Goal: Task Accomplishment & Management: Use online tool/utility

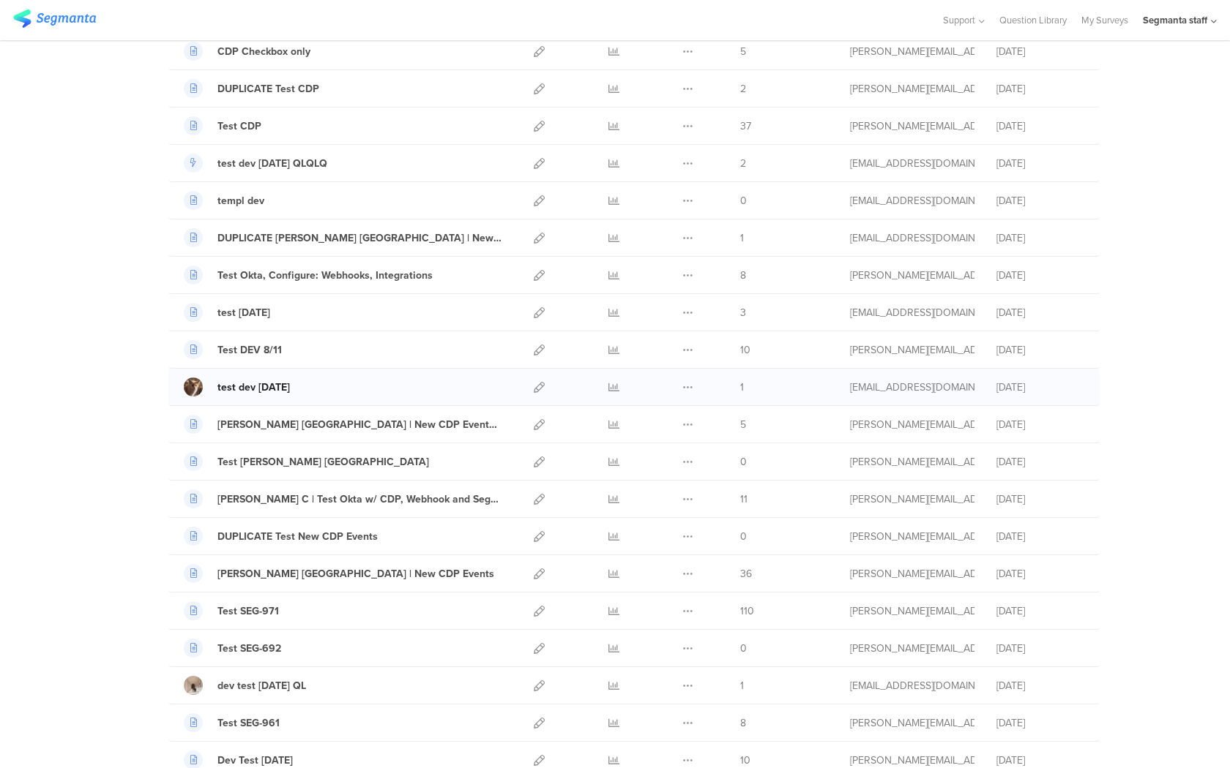
click at [287, 392] on div "test dev mon 11 aug" at bounding box center [253, 387] width 72 height 15
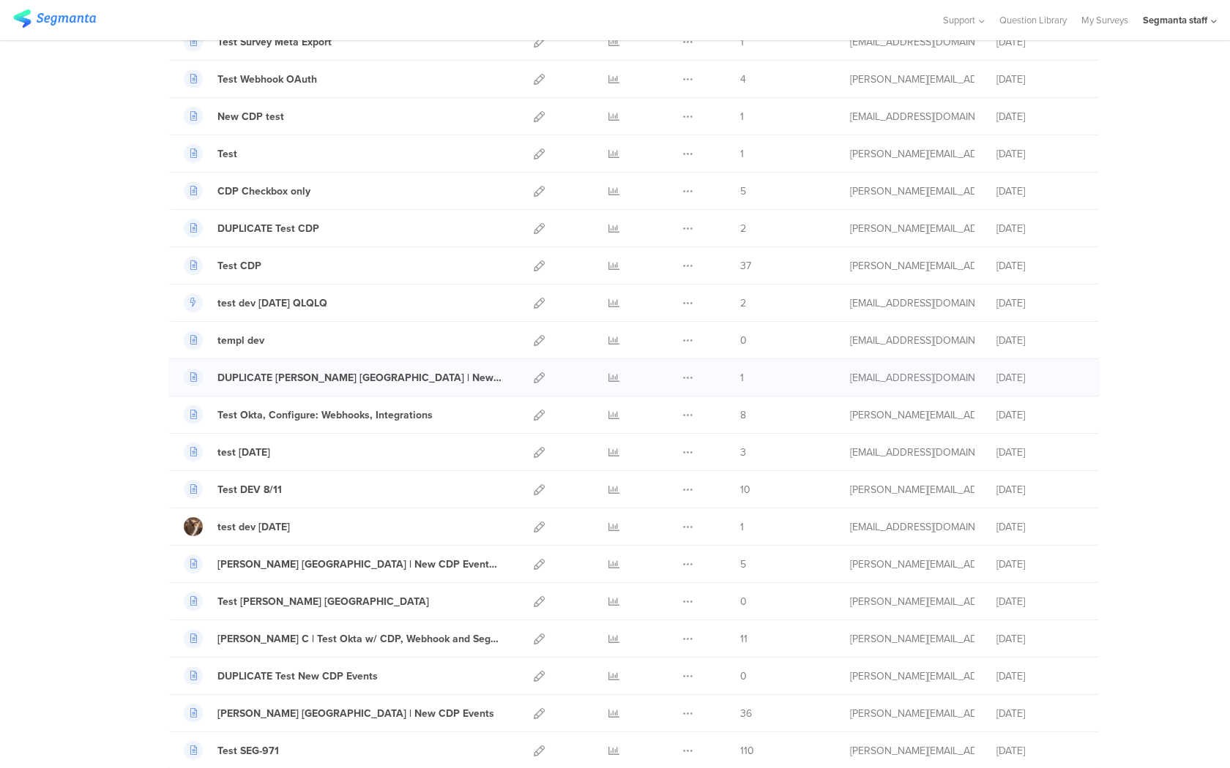
scroll to position [549, 0]
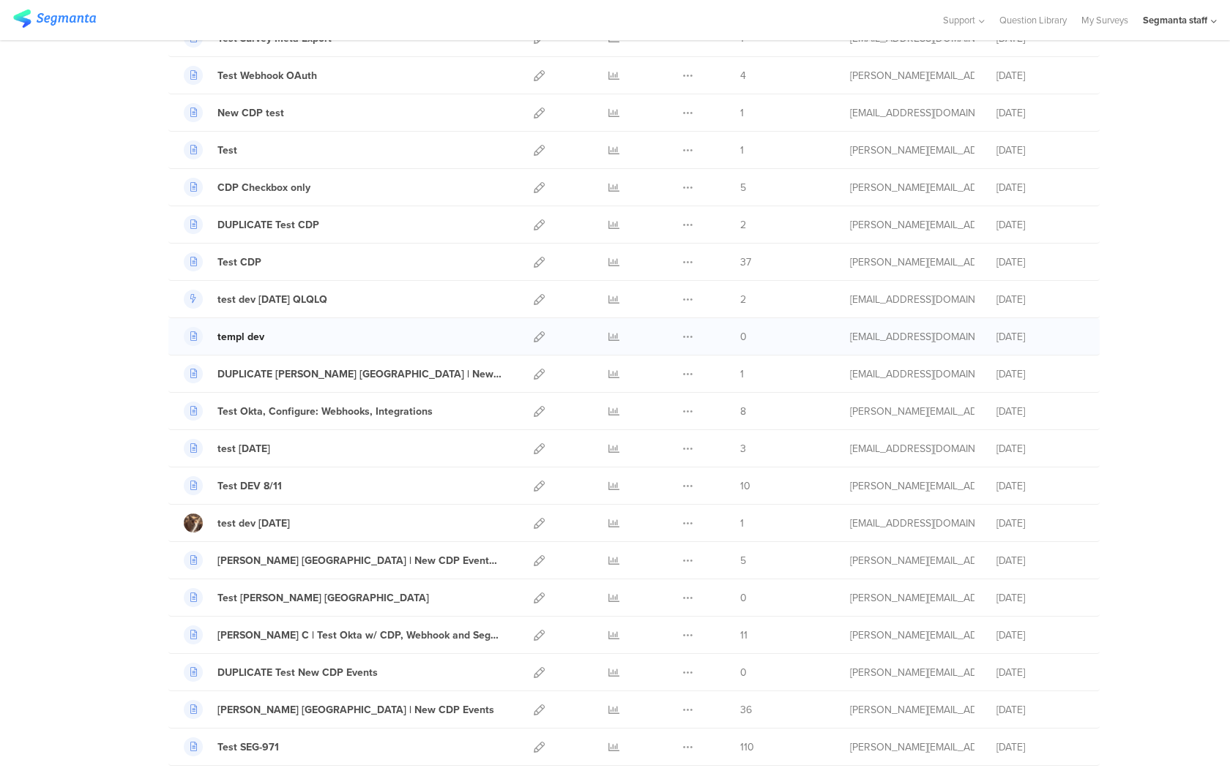
click at [241, 340] on div "templ dev" at bounding box center [240, 336] width 47 height 15
click at [536, 342] on icon at bounding box center [539, 337] width 11 height 11
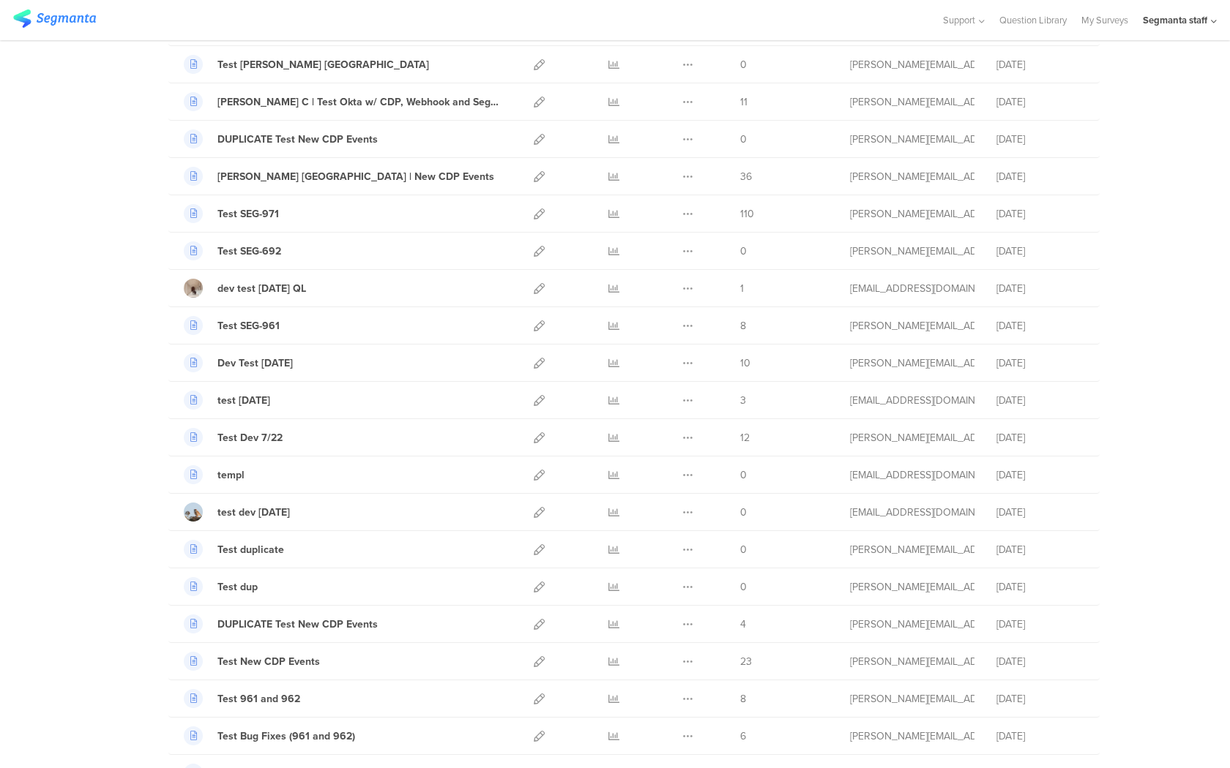
scroll to position [0, 0]
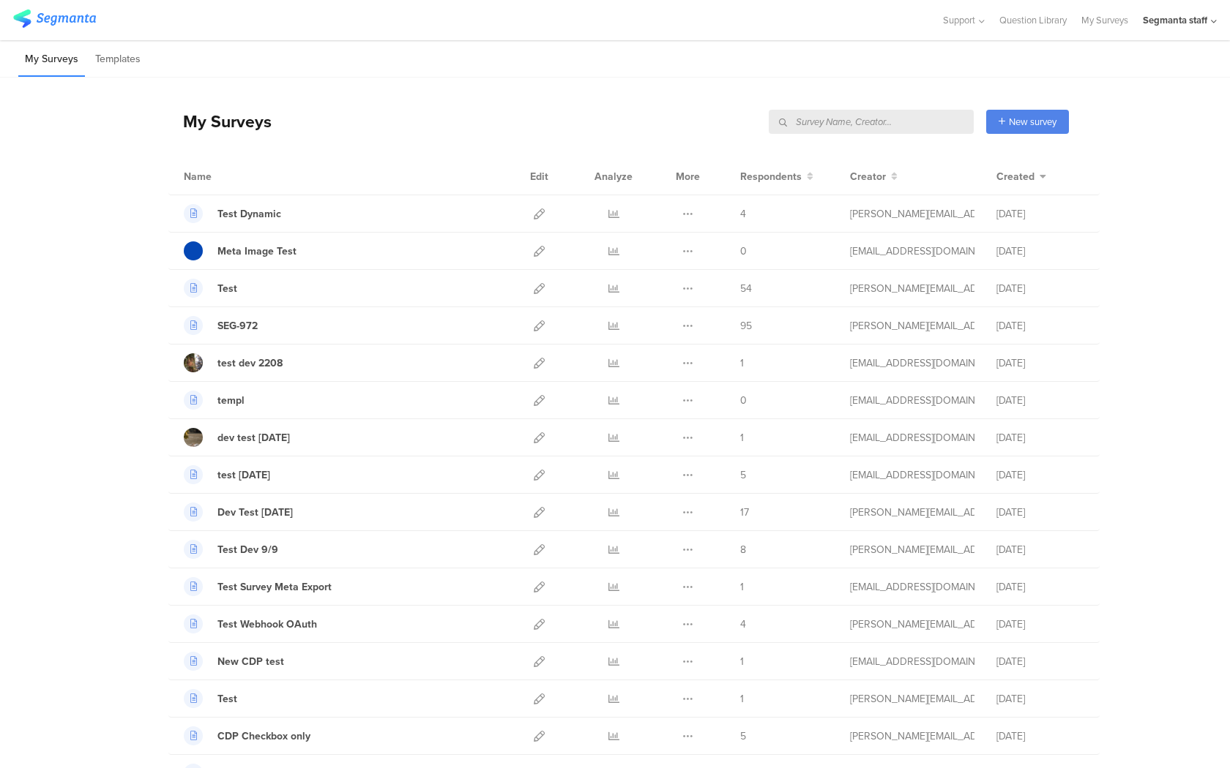
click at [894, 125] on input "text" at bounding box center [870, 122] width 205 height 24
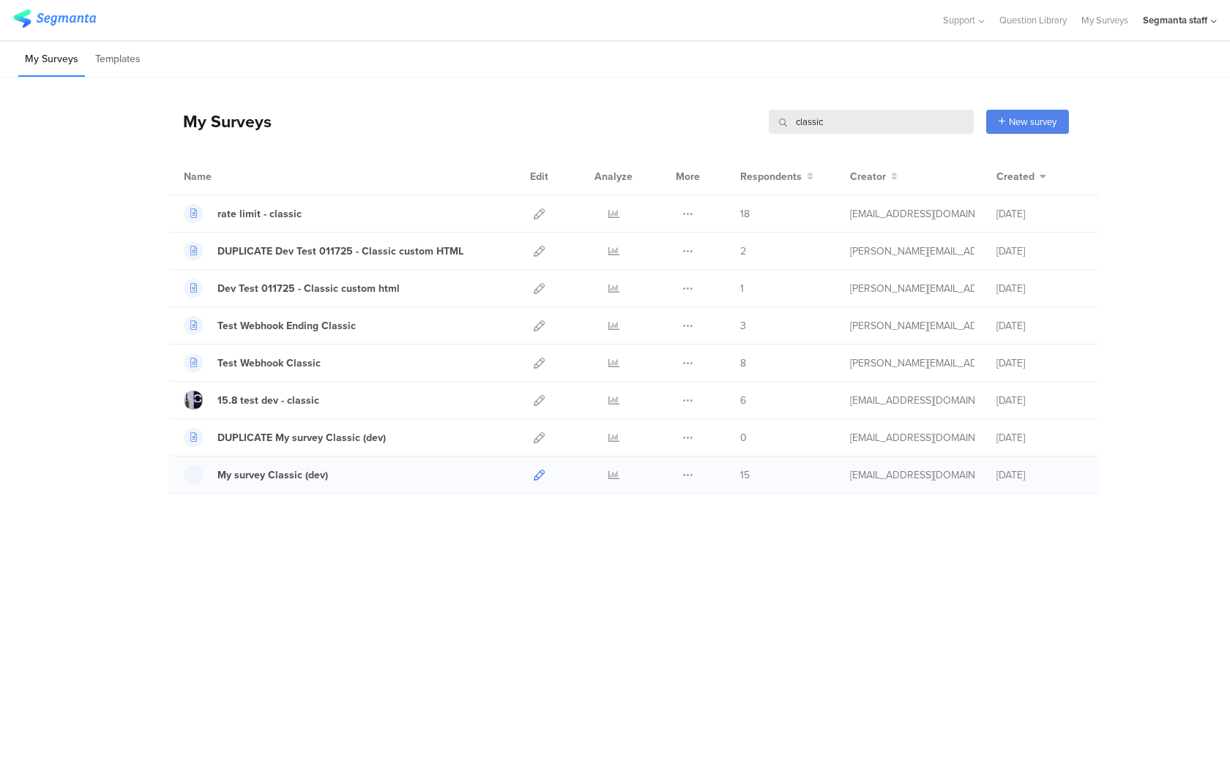
type input "classic"
click at [539, 465] on link at bounding box center [539, 475] width 11 height 37
click at [538, 397] on icon at bounding box center [539, 400] width 11 height 11
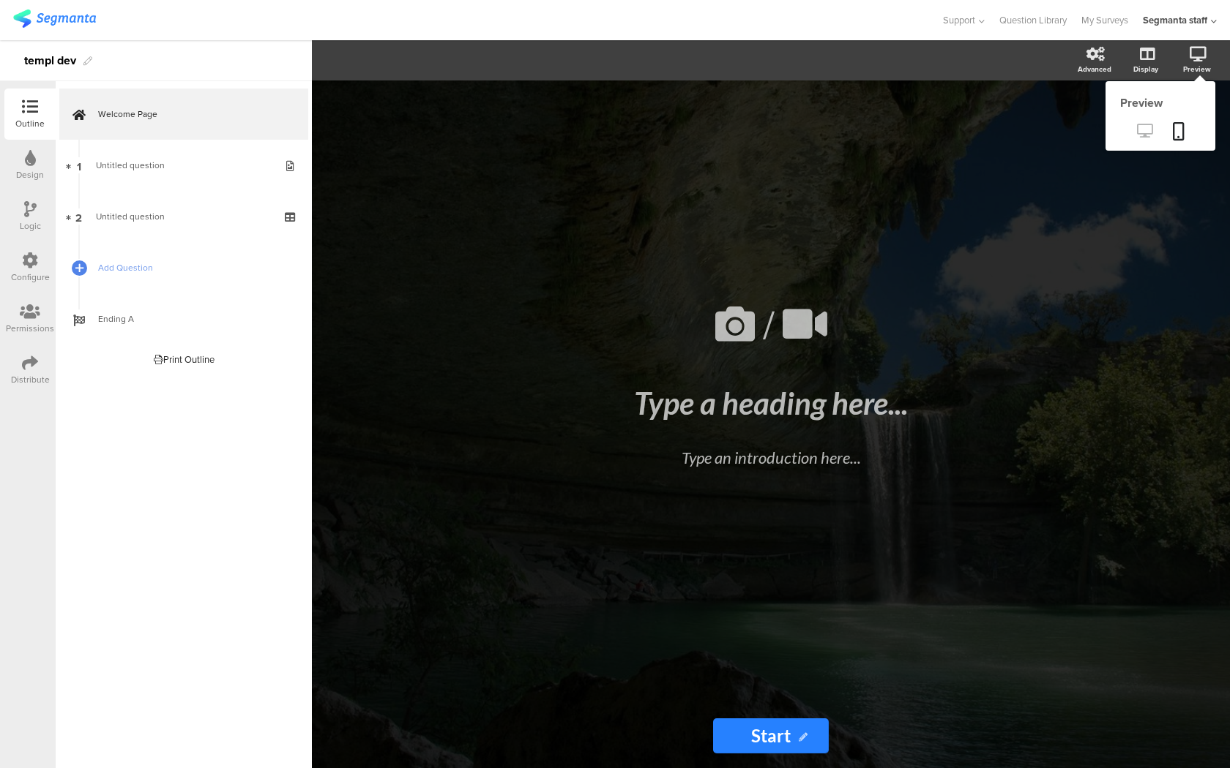
click at [1142, 140] on link at bounding box center [1144, 132] width 36 height 24
click at [15, 366] on div "Distribute" at bounding box center [29, 370] width 51 height 51
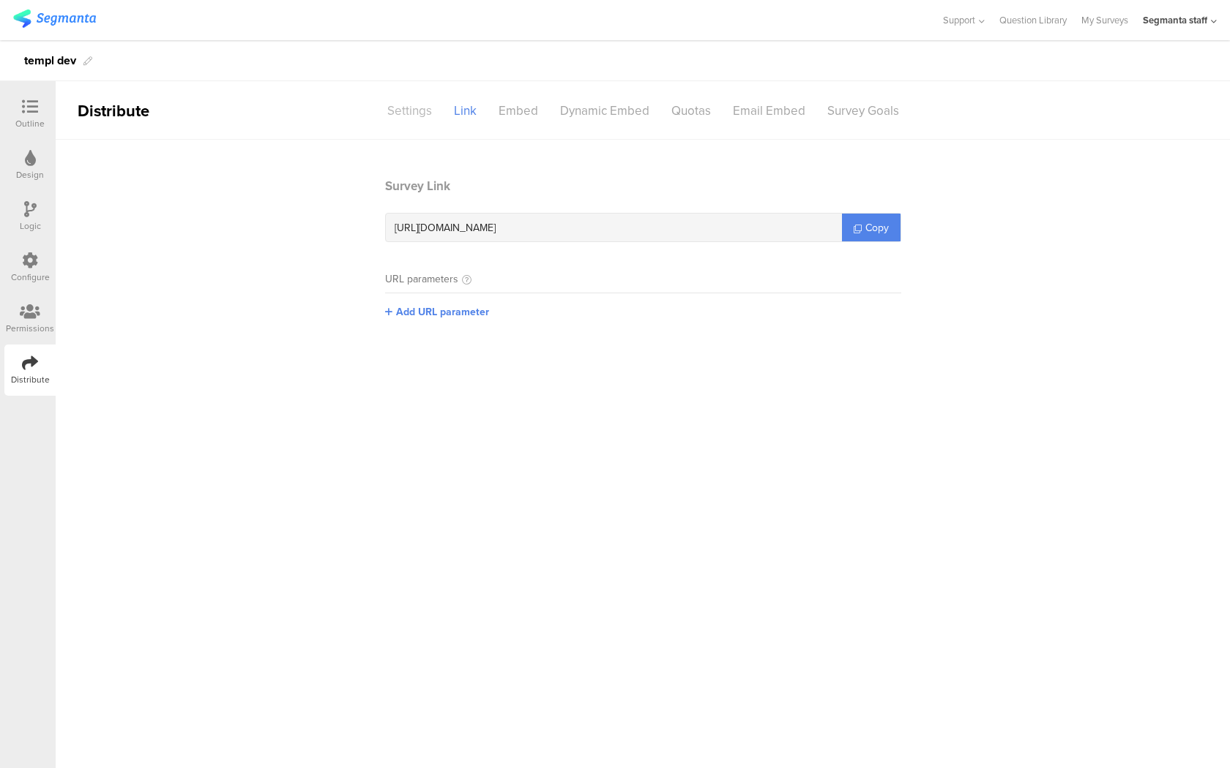
click at [407, 114] on div "Settings" at bounding box center [409, 111] width 67 height 26
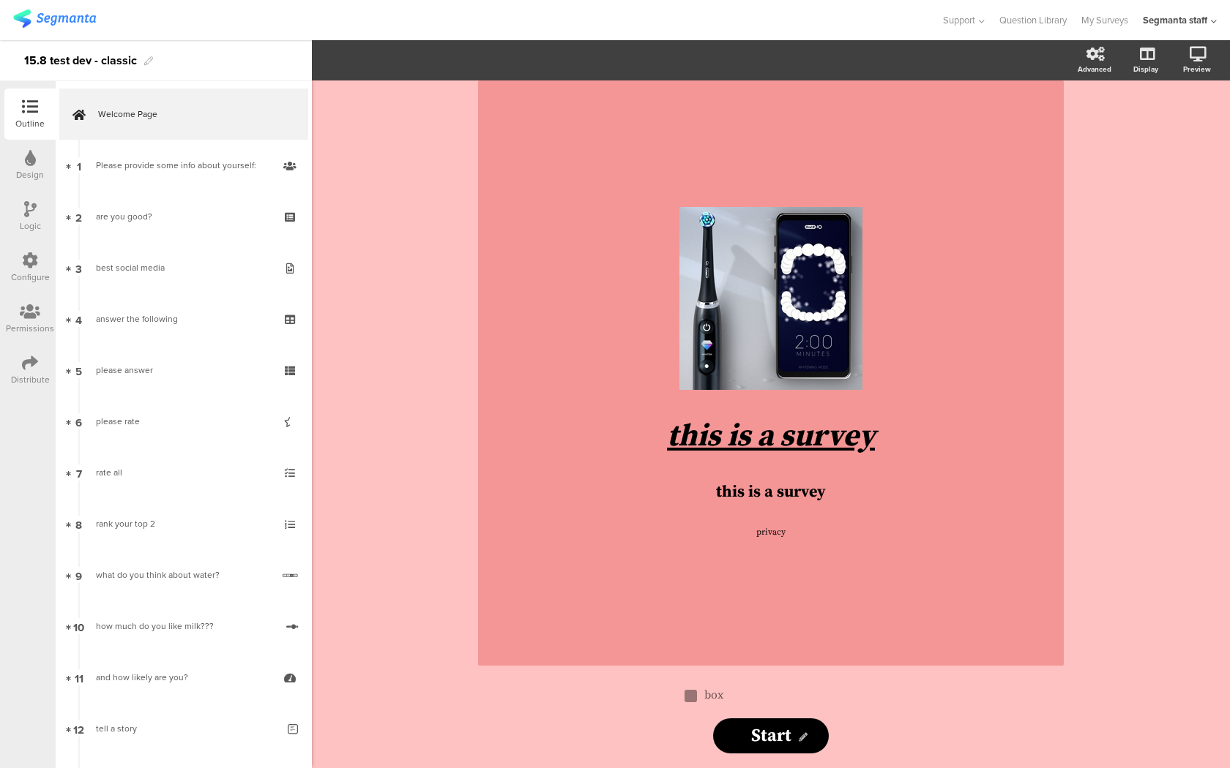
click at [54, 356] on div "Distribute" at bounding box center [29, 370] width 51 height 51
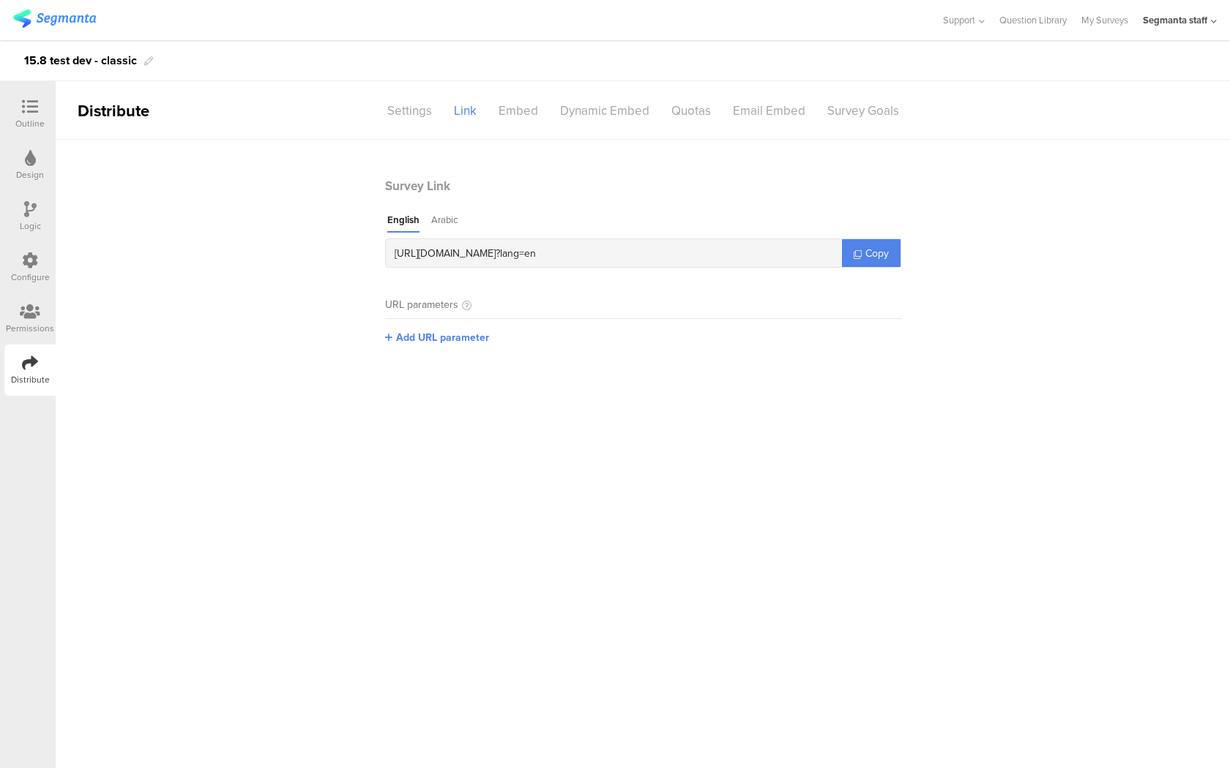
click at [36, 124] on div "Outline" at bounding box center [29, 123] width 29 height 13
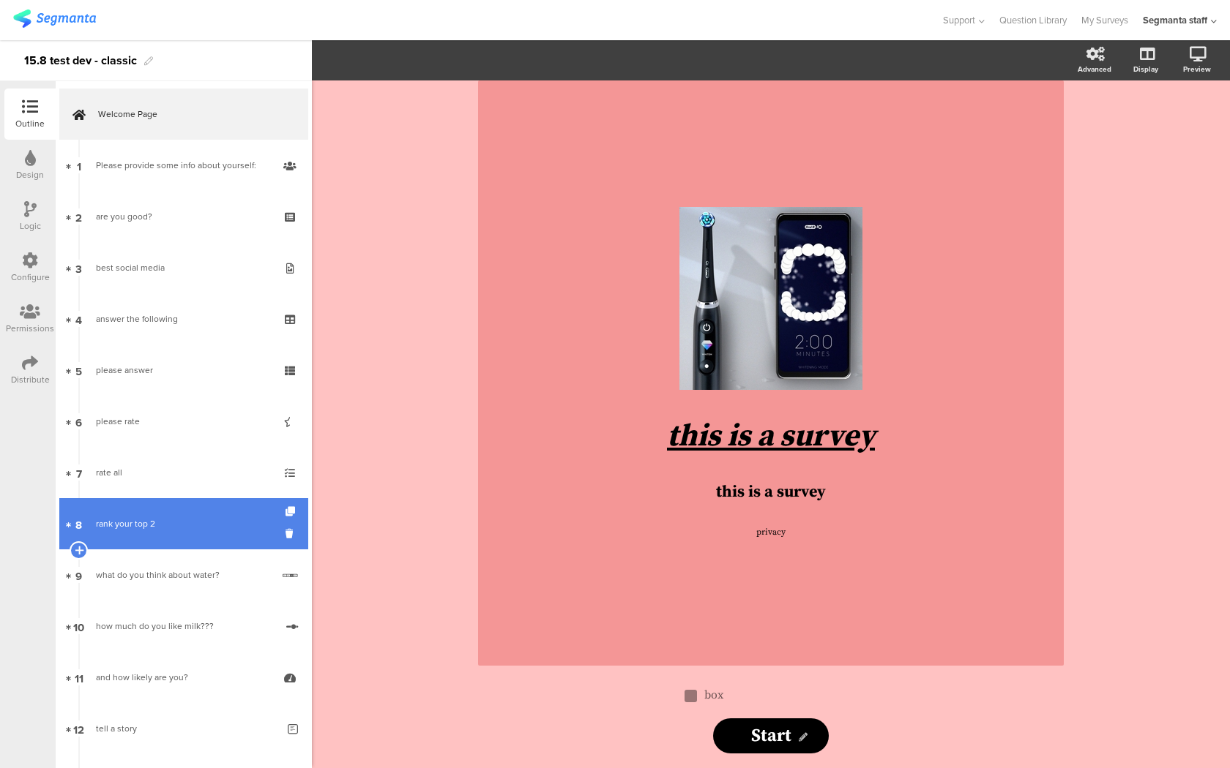
click at [232, 518] on div "rank your top 2" at bounding box center [183, 524] width 175 height 15
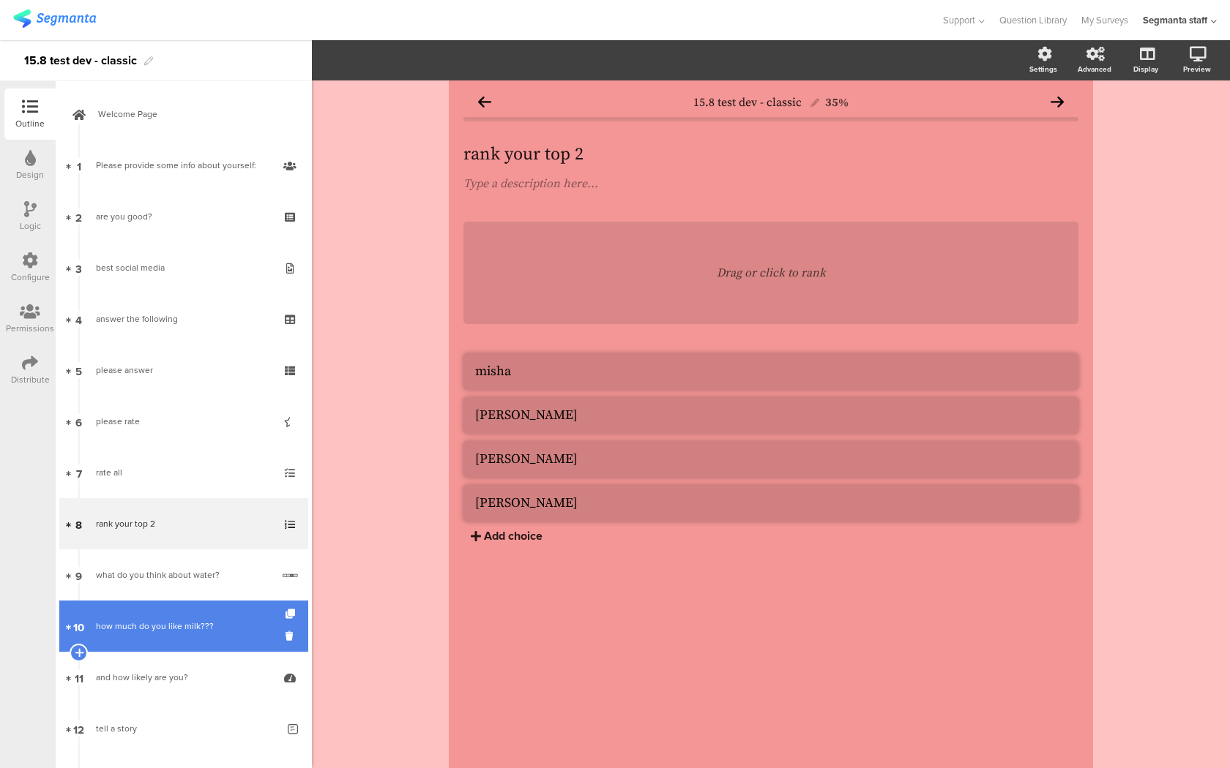
click at [236, 641] on link "10 how much do you like milk???" at bounding box center [183, 626] width 249 height 51
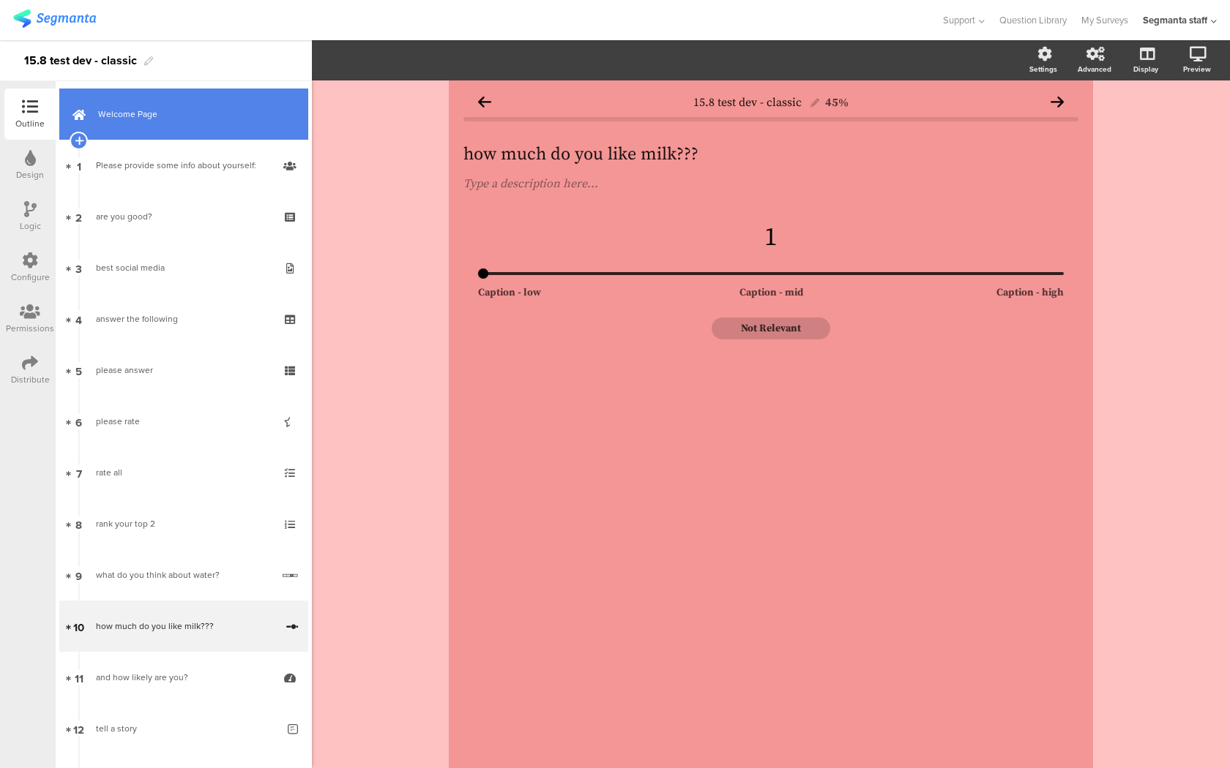
click at [244, 127] on link "Welcome Page" at bounding box center [183, 114] width 249 height 51
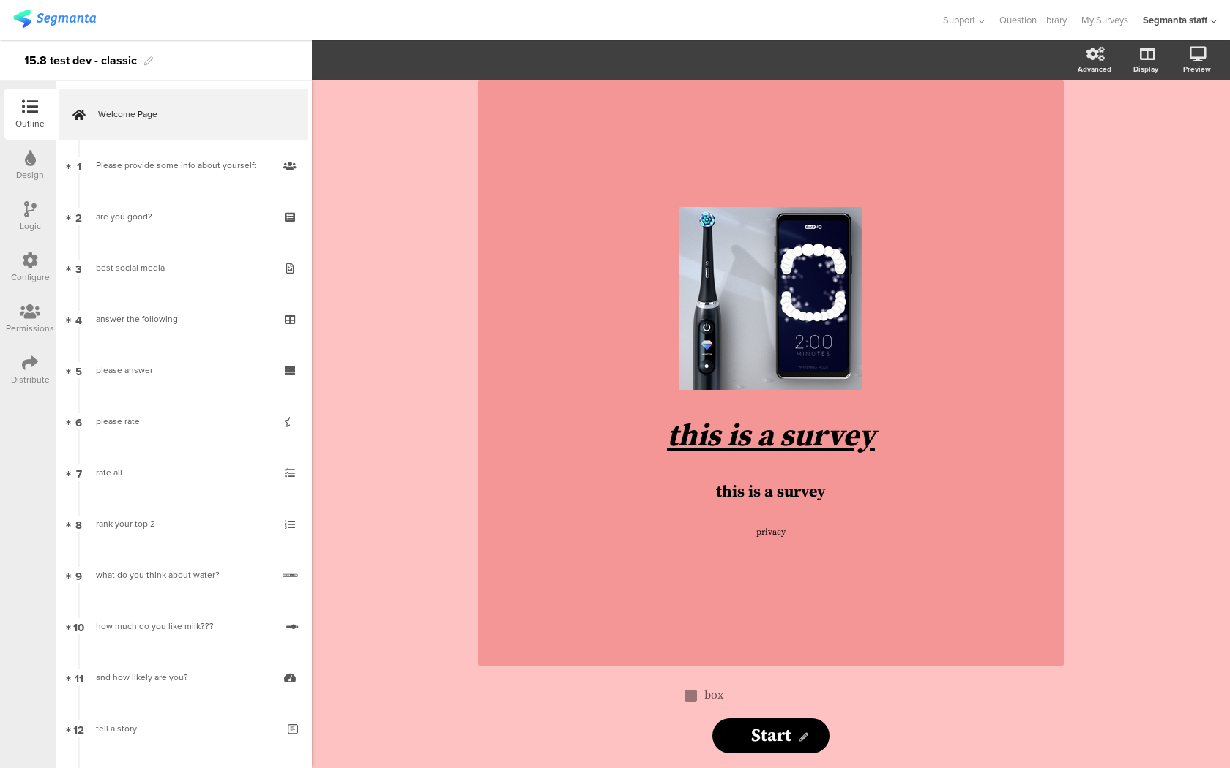
click at [40, 361] on div "Distribute" at bounding box center [29, 370] width 51 height 51
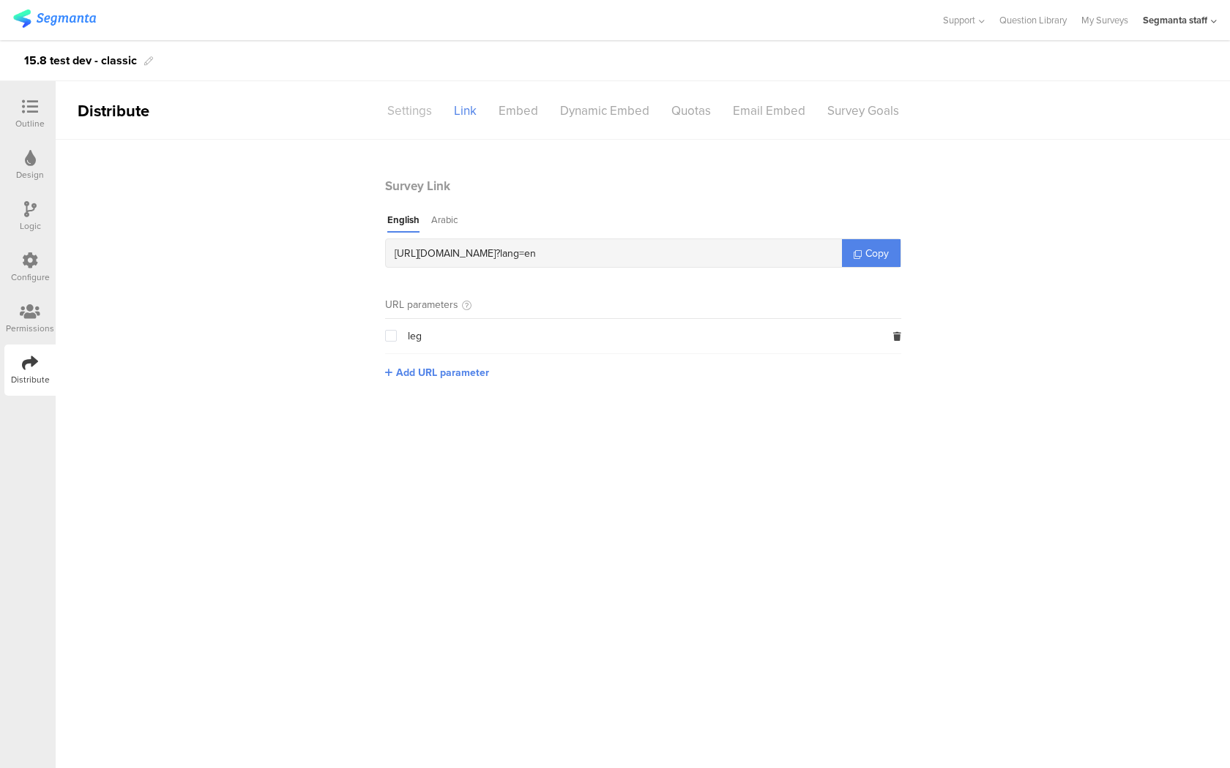
click at [409, 109] on div "Settings" at bounding box center [409, 111] width 67 height 26
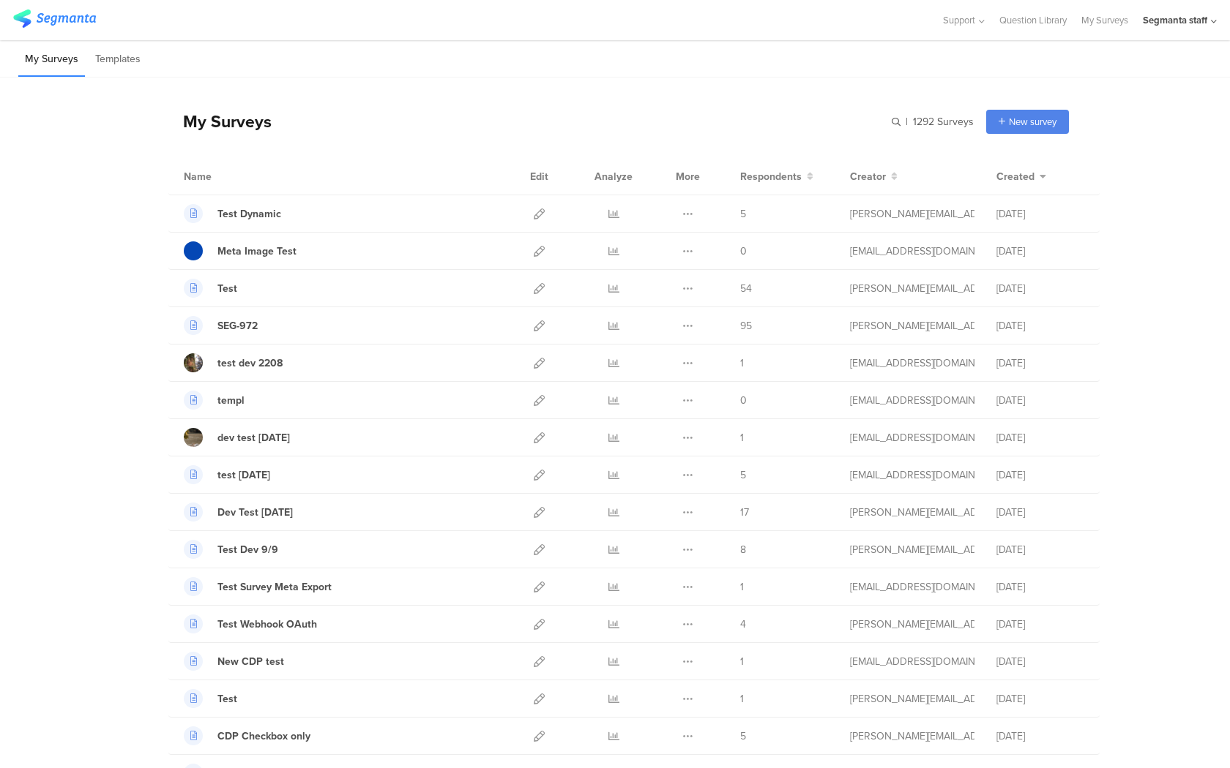
click at [1194, 19] on div "Segmanta staff" at bounding box center [1174, 20] width 64 height 14
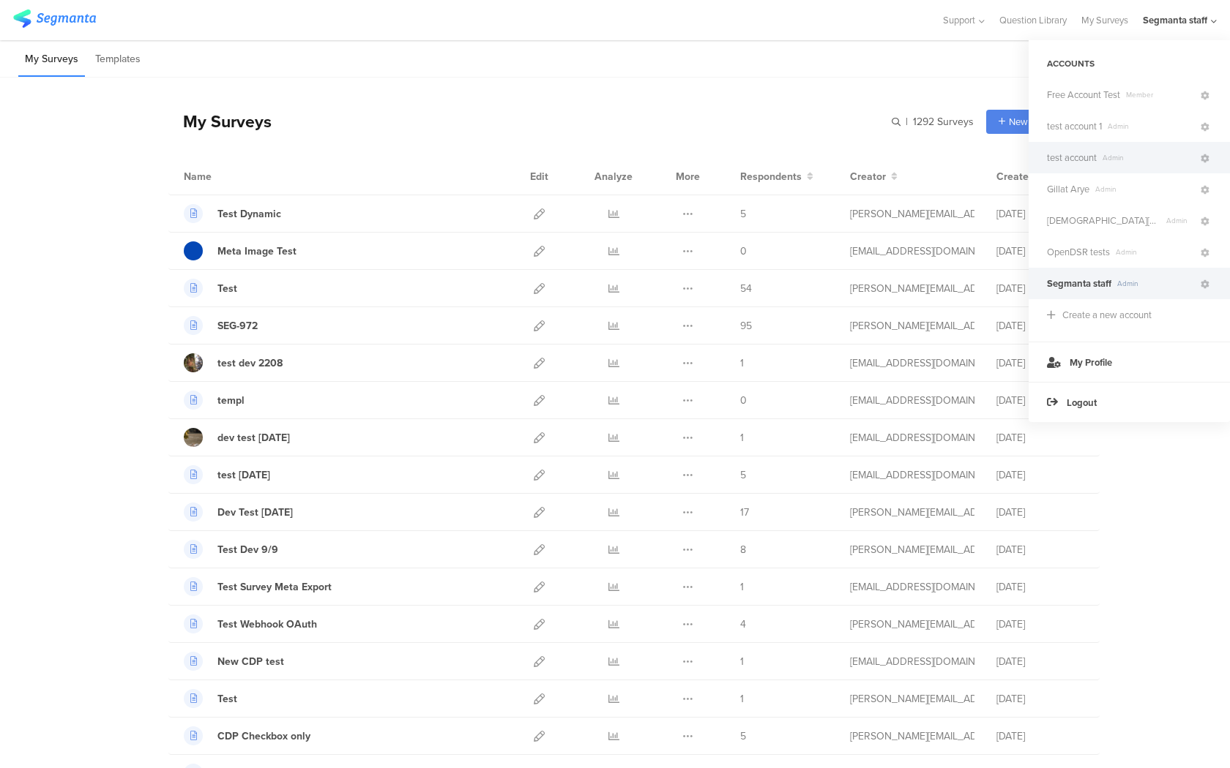
click at [1082, 162] on span "test account" at bounding box center [1072, 158] width 50 height 14
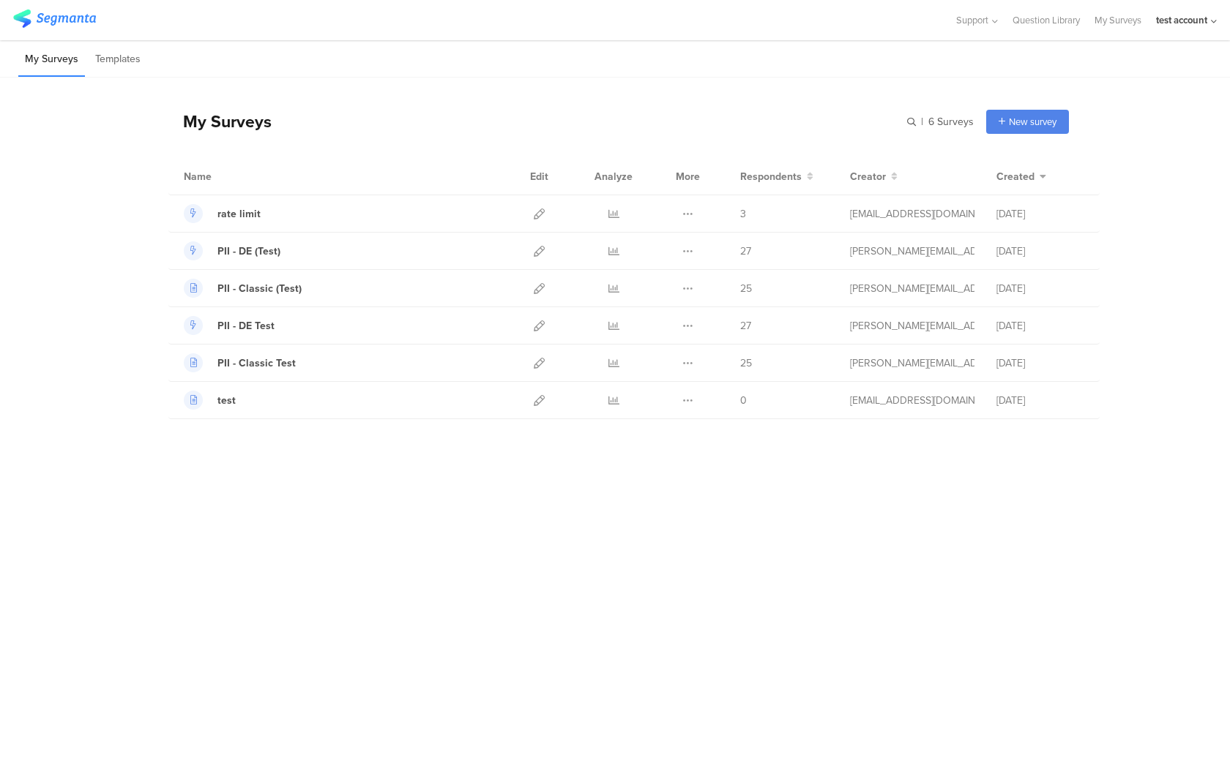
click at [1197, 25] on div "test account" at bounding box center [1181, 20] width 51 height 14
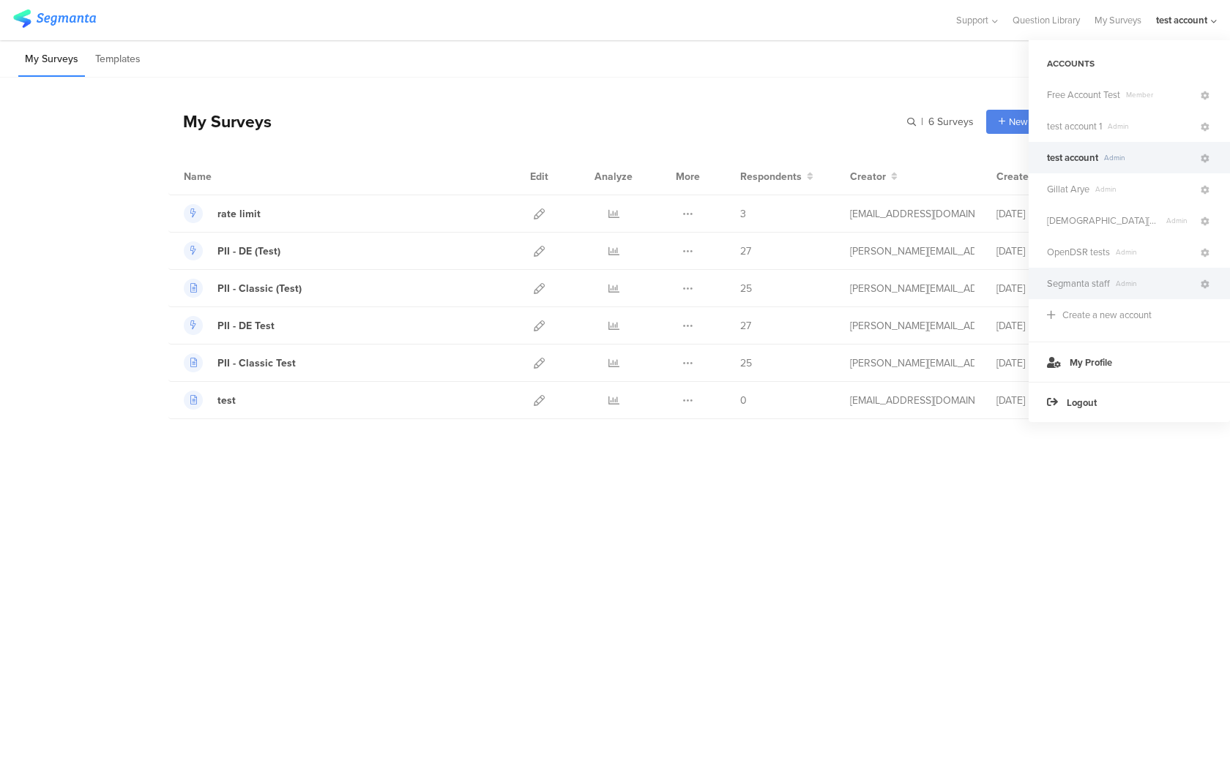
click at [1090, 277] on span "Segmanta staff" at bounding box center [1078, 284] width 63 height 14
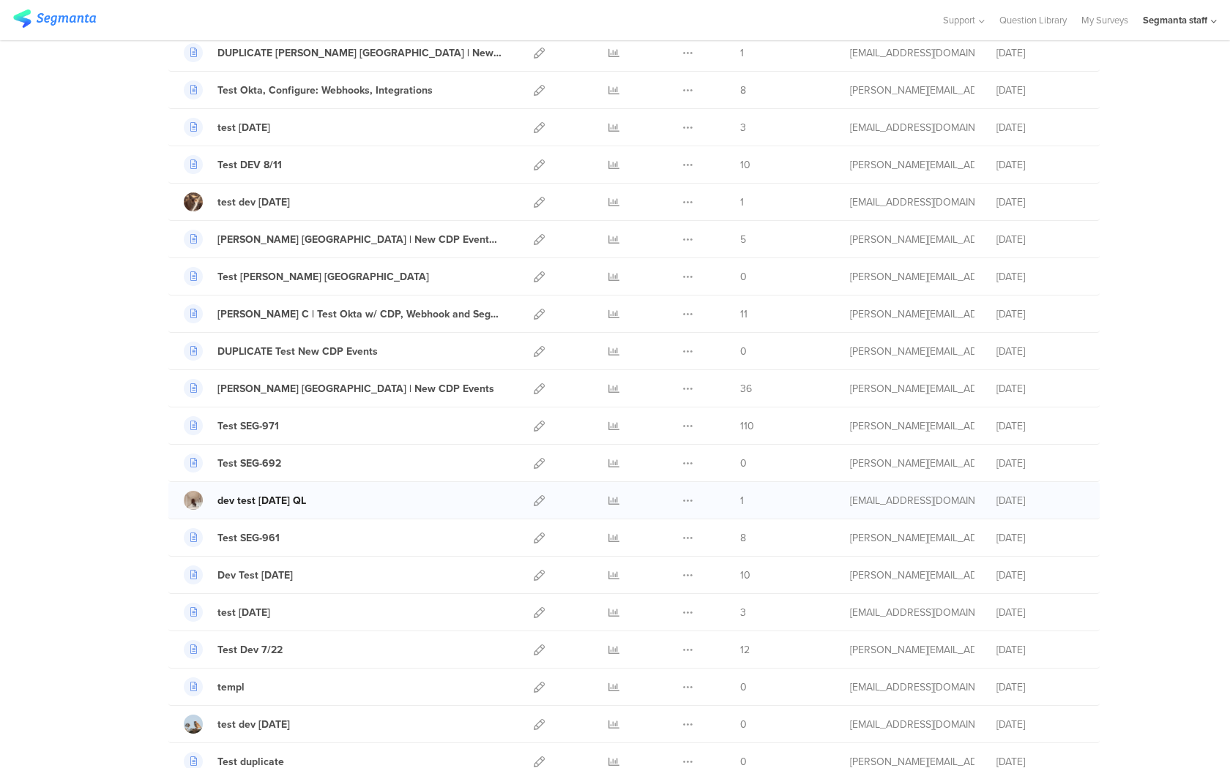
scroll to position [916, 0]
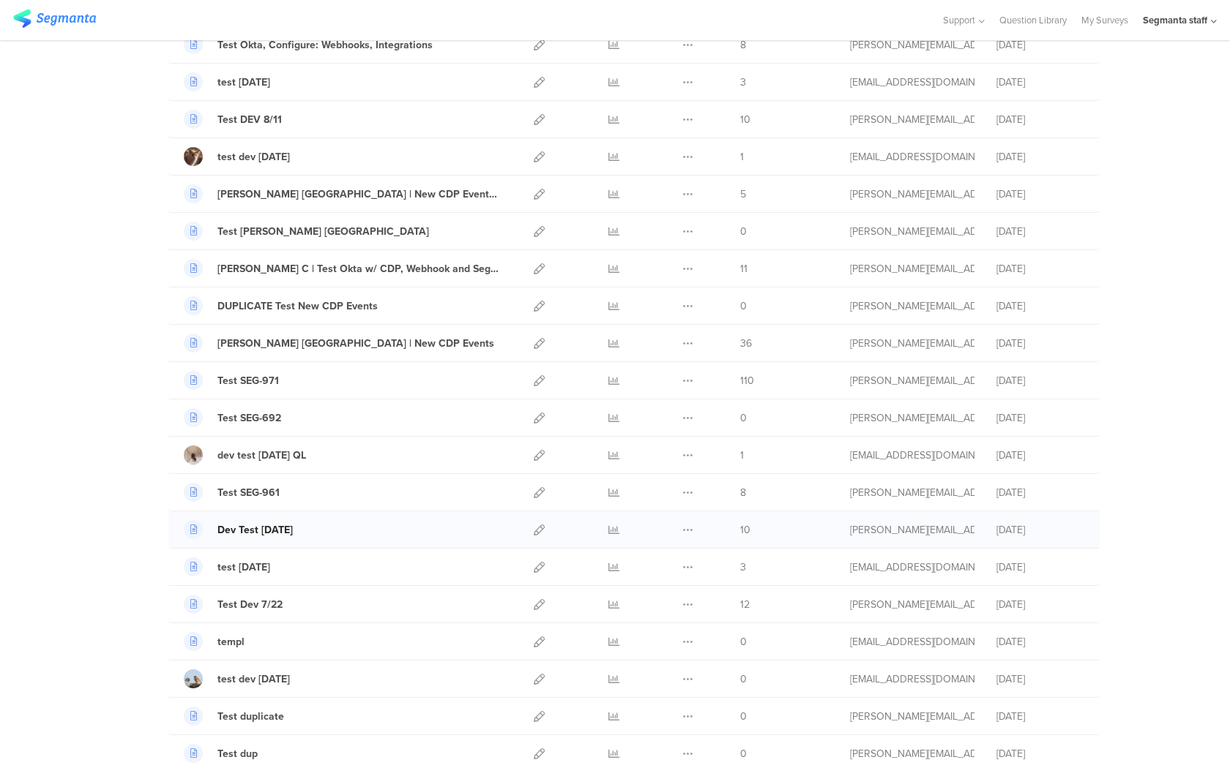
click at [258, 532] on div "Dev Test [DATE]" at bounding box center [254, 530] width 75 height 15
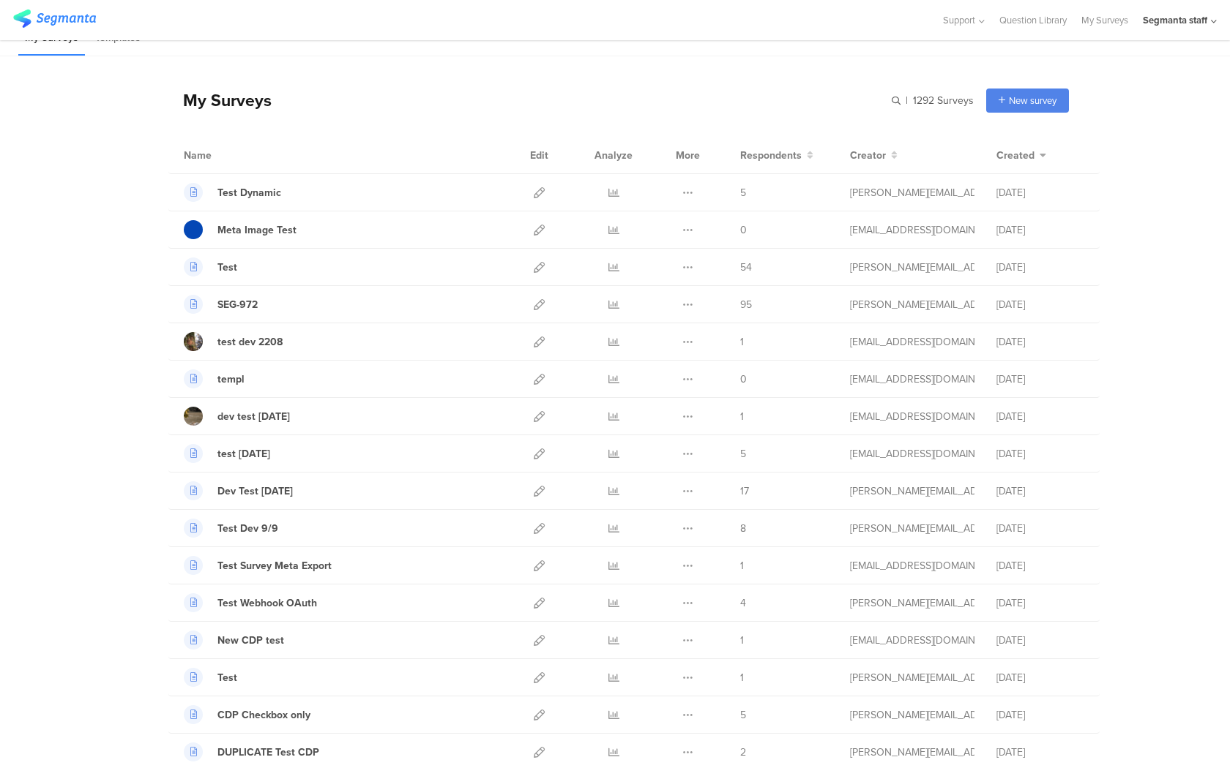
scroll to position [0, 0]
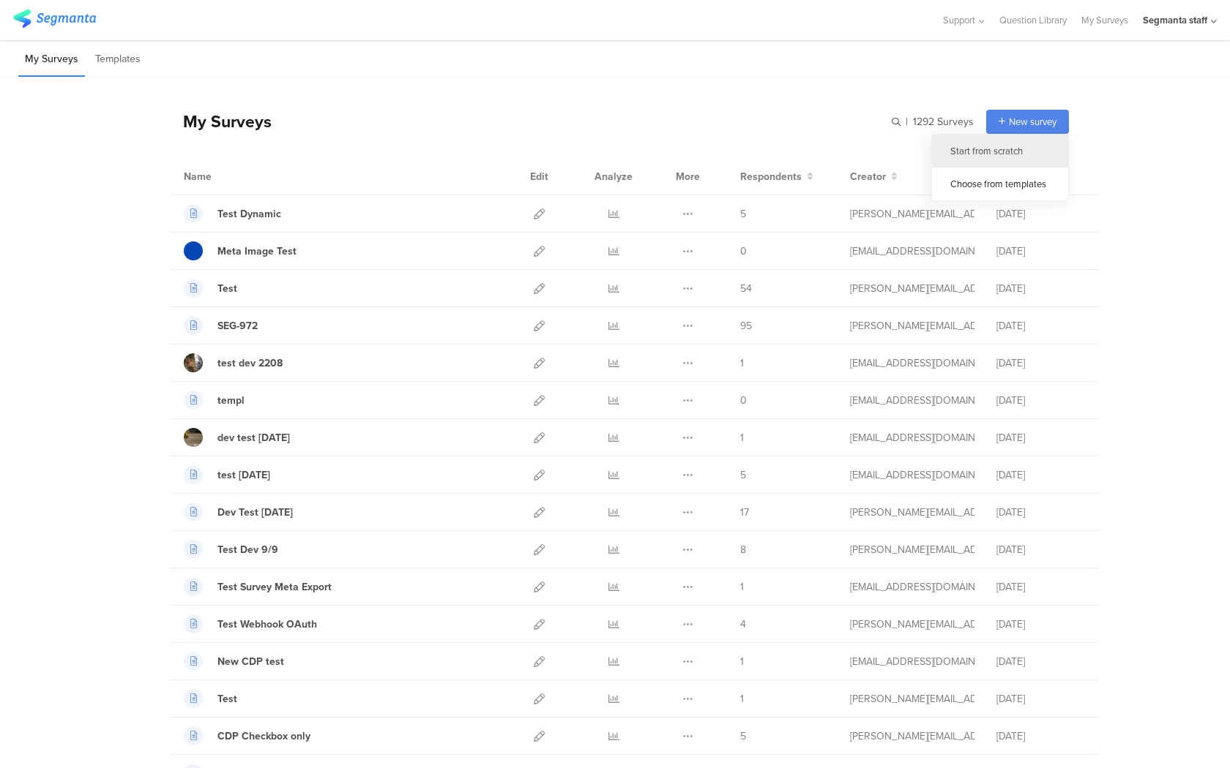
click at [1014, 146] on div "Start from scratch" at bounding box center [1000, 151] width 136 height 33
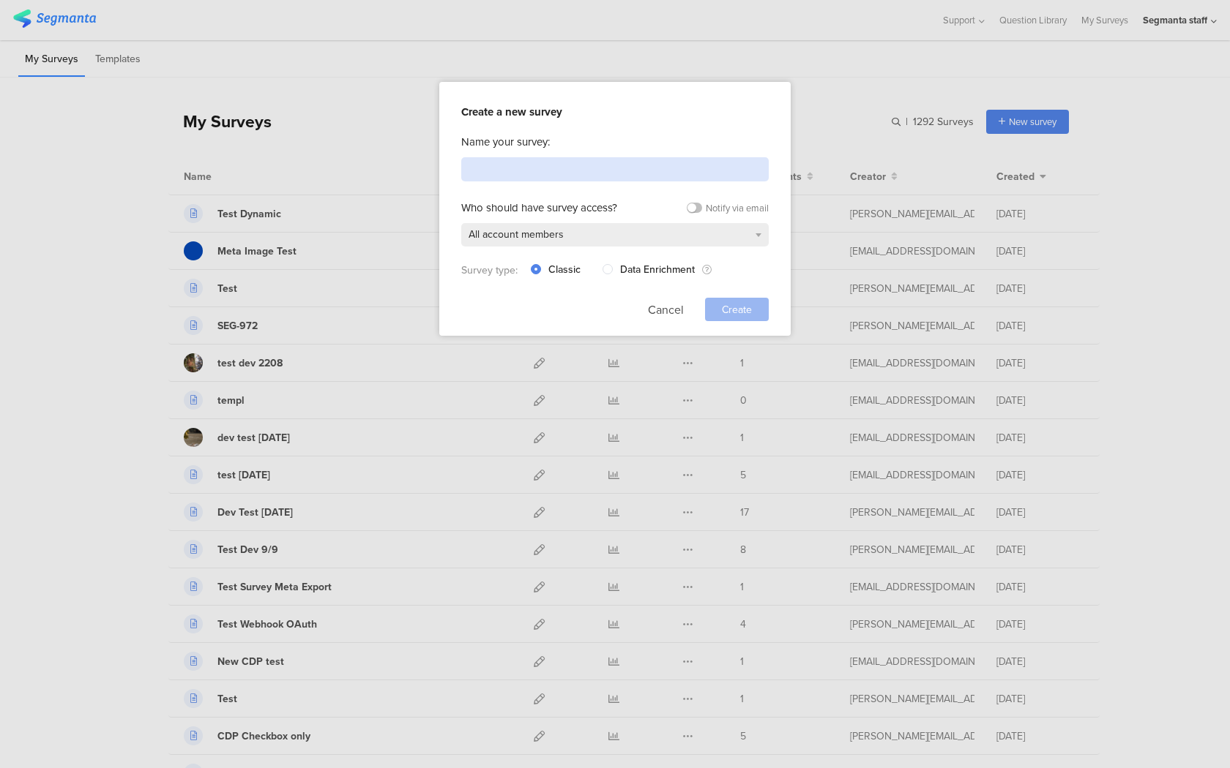
click at [539, 174] on input at bounding box center [614, 169] width 307 height 24
type input "F"
click at [670, 308] on button "Cancel" at bounding box center [666, 309] width 36 height 23
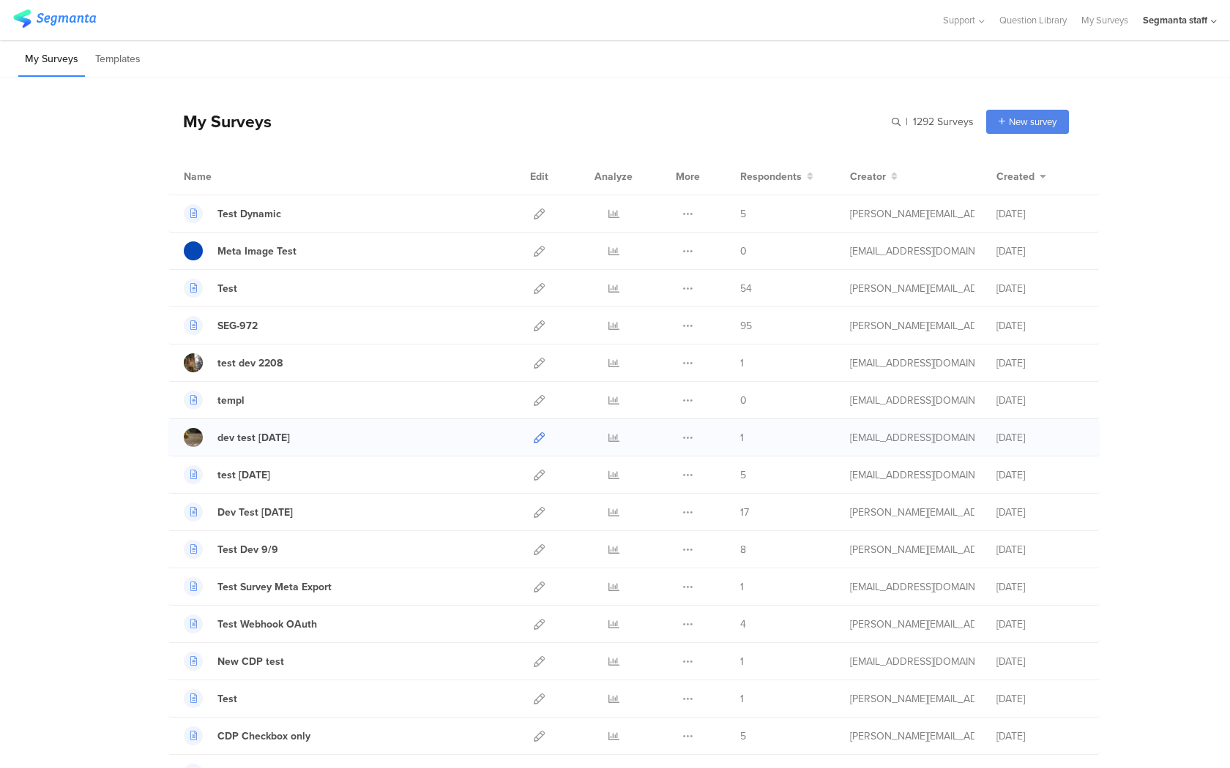
click at [540, 435] on icon at bounding box center [539, 438] width 11 height 11
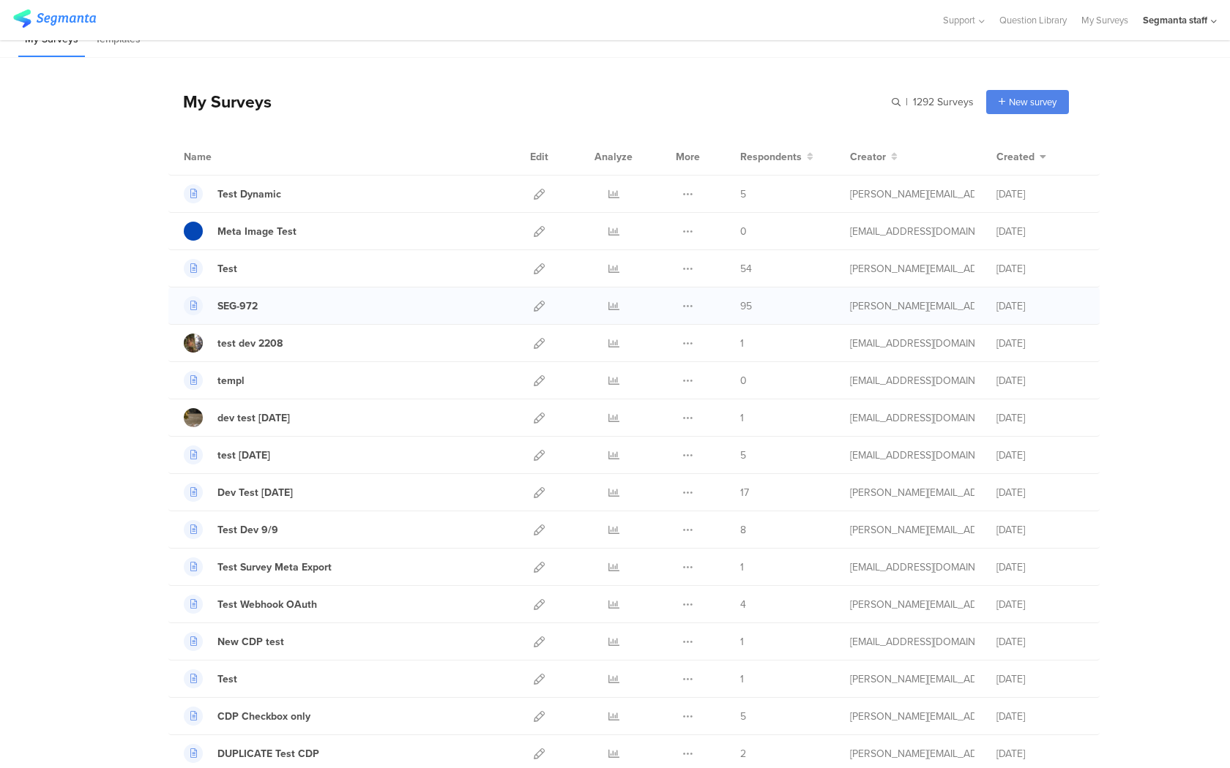
scroll to position [22, 0]
click at [534, 378] on icon at bounding box center [539, 378] width 11 height 11
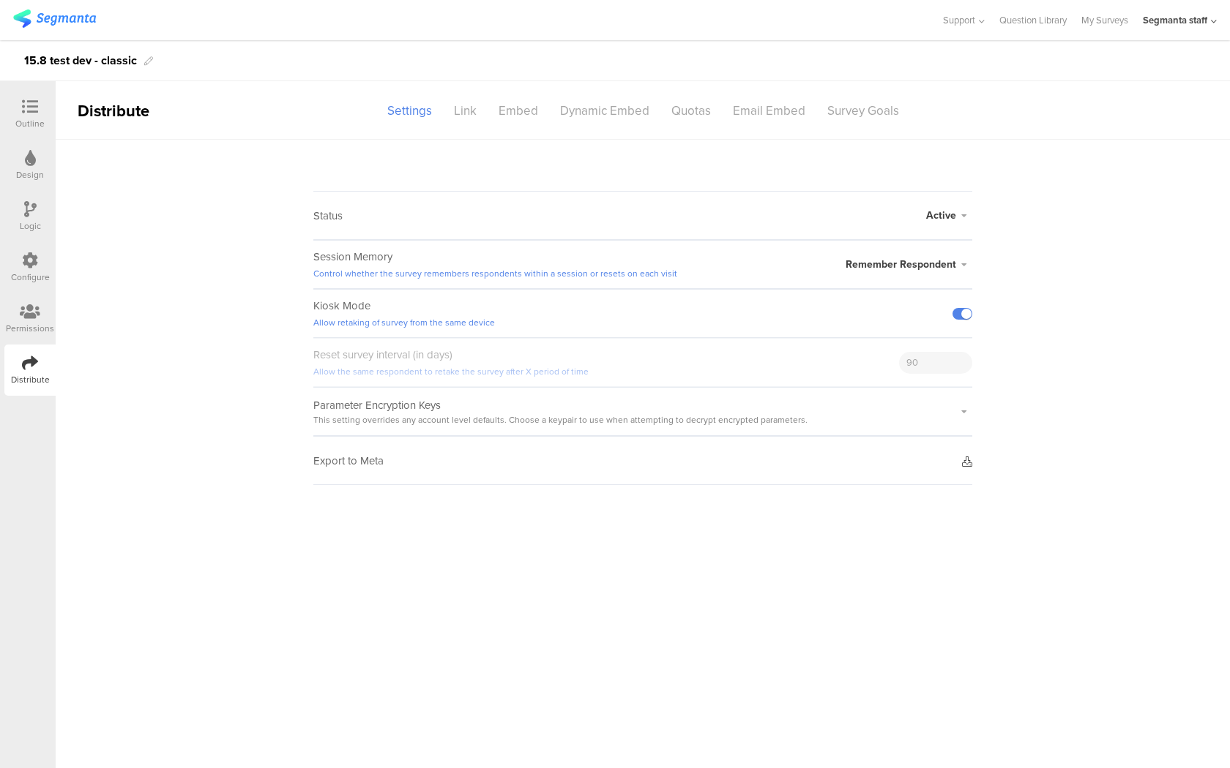
click at [972, 468] on sg-survey-status-editor "Status Active Active Closed Schedule Start Date: End Date: Save Cancel Session …" at bounding box center [643, 312] width 1174 height 345
click at [967, 459] on icon at bounding box center [967, 462] width 10 height 10
click at [31, 310] on icon at bounding box center [30, 312] width 20 height 16
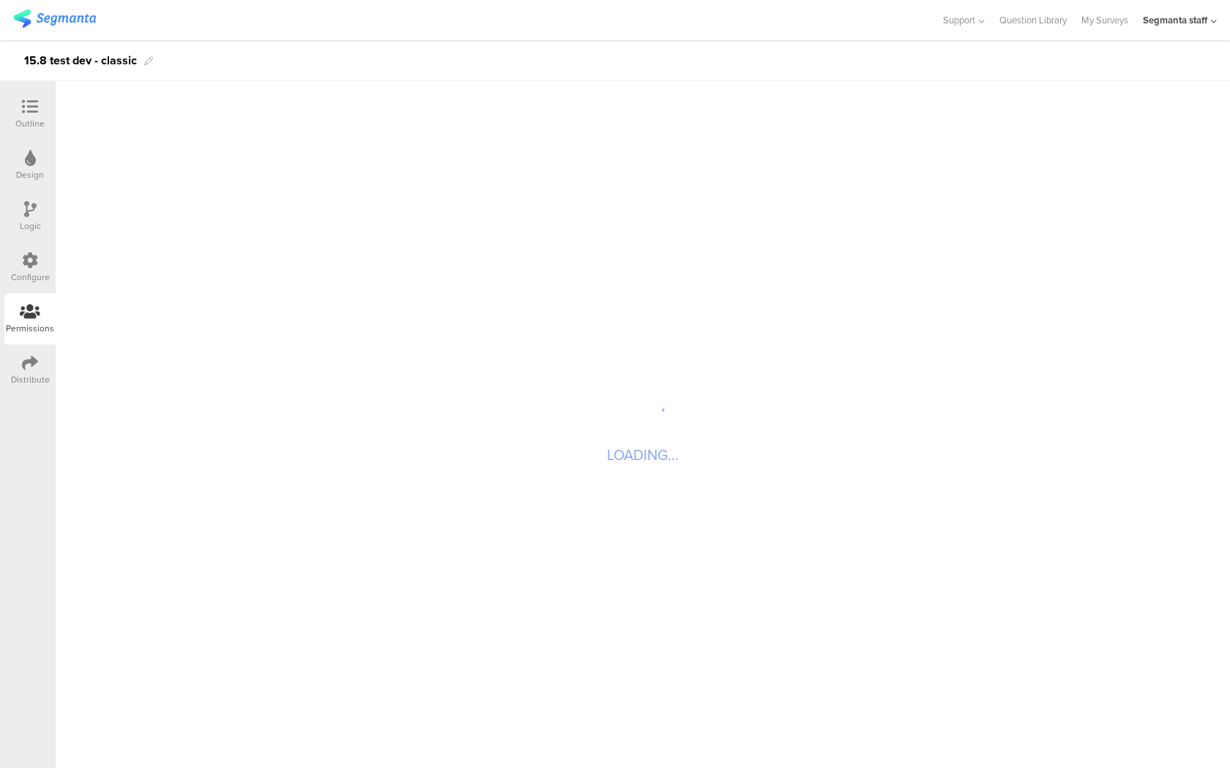
click at [33, 356] on icon at bounding box center [30, 363] width 16 height 16
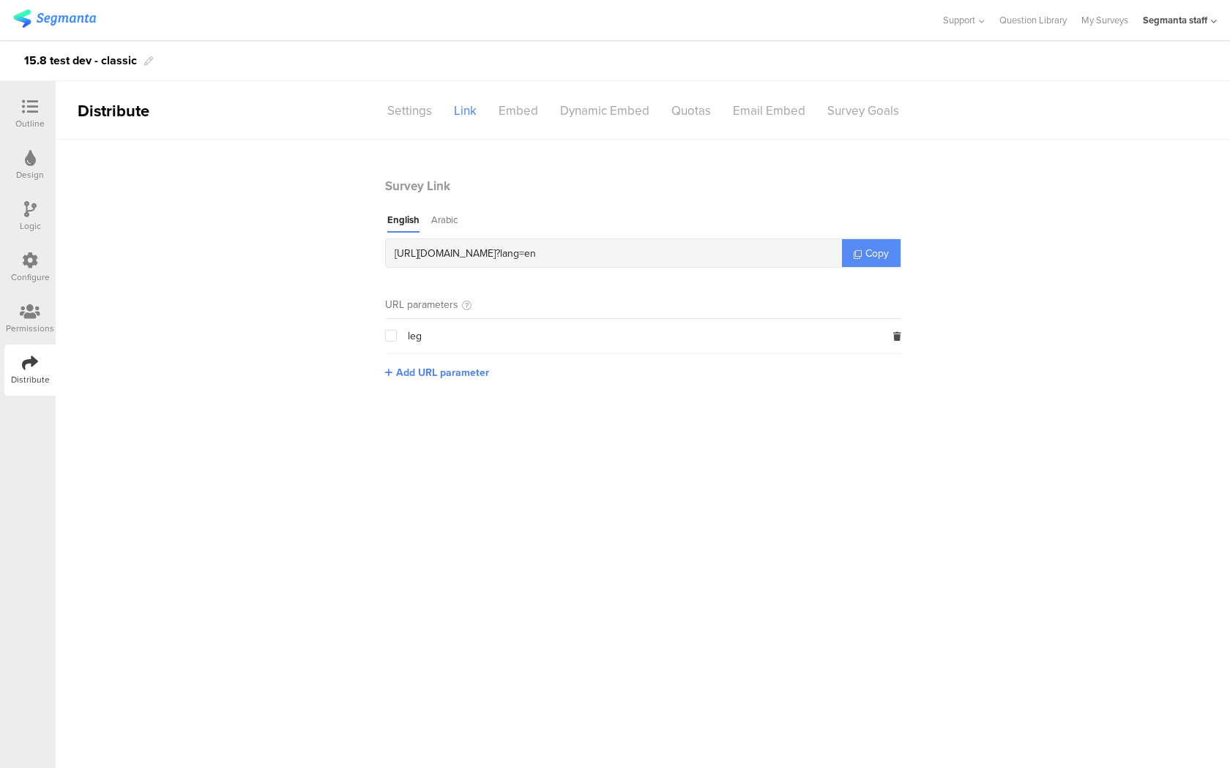
click at [856, 258] on link "Copy" at bounding box center [871, 253] width 59 height 28
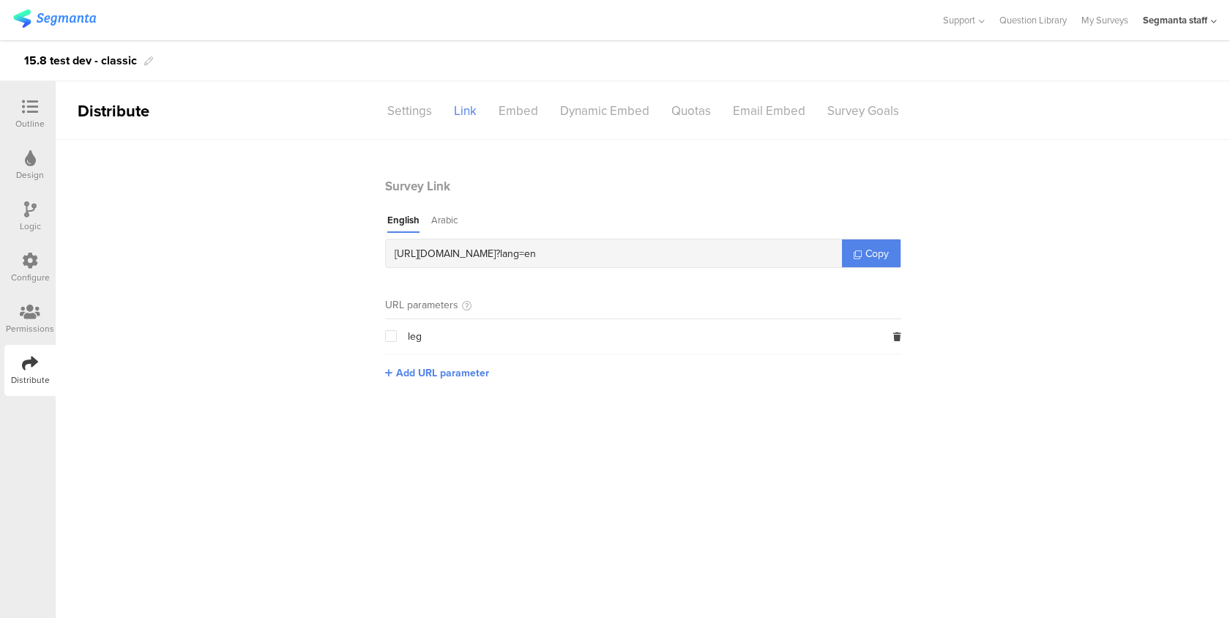
click at [23, 130] on div "Outline" at bounding box center [29, 114] width 51 height 51
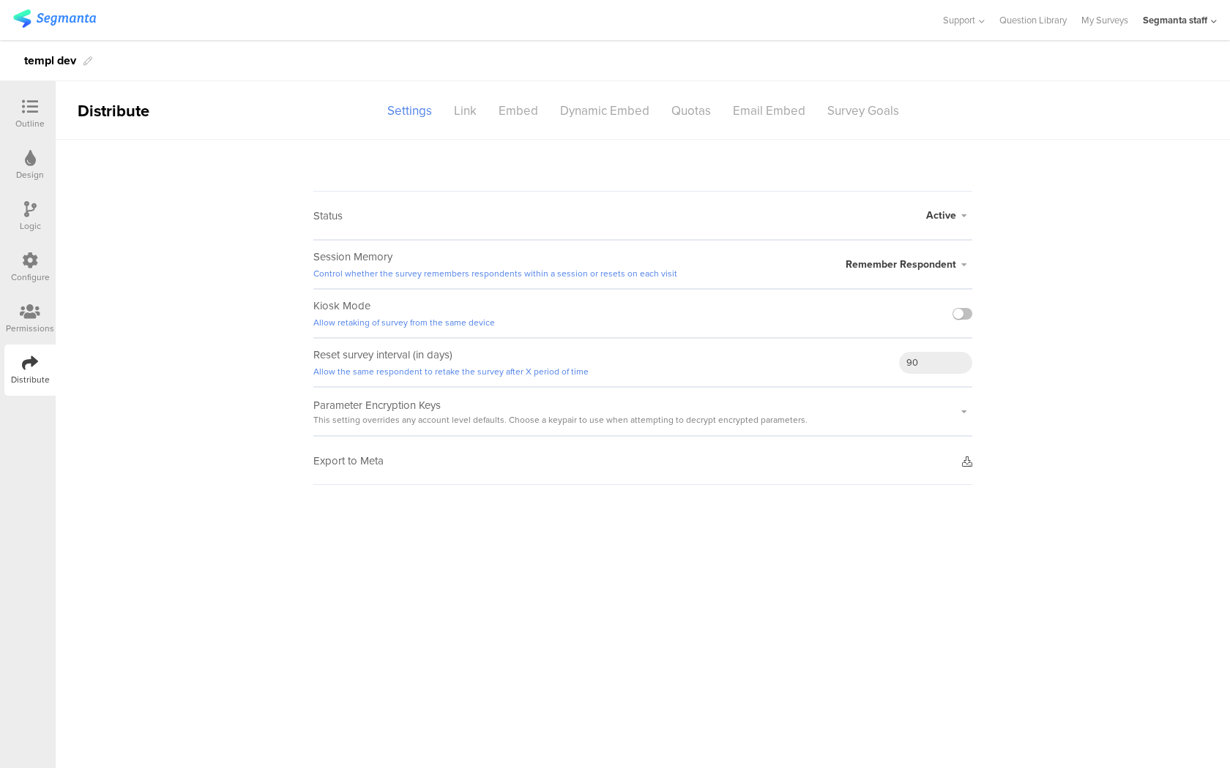
click at [966, 467] on link at bounding box center [967, 462] width 10 height 13
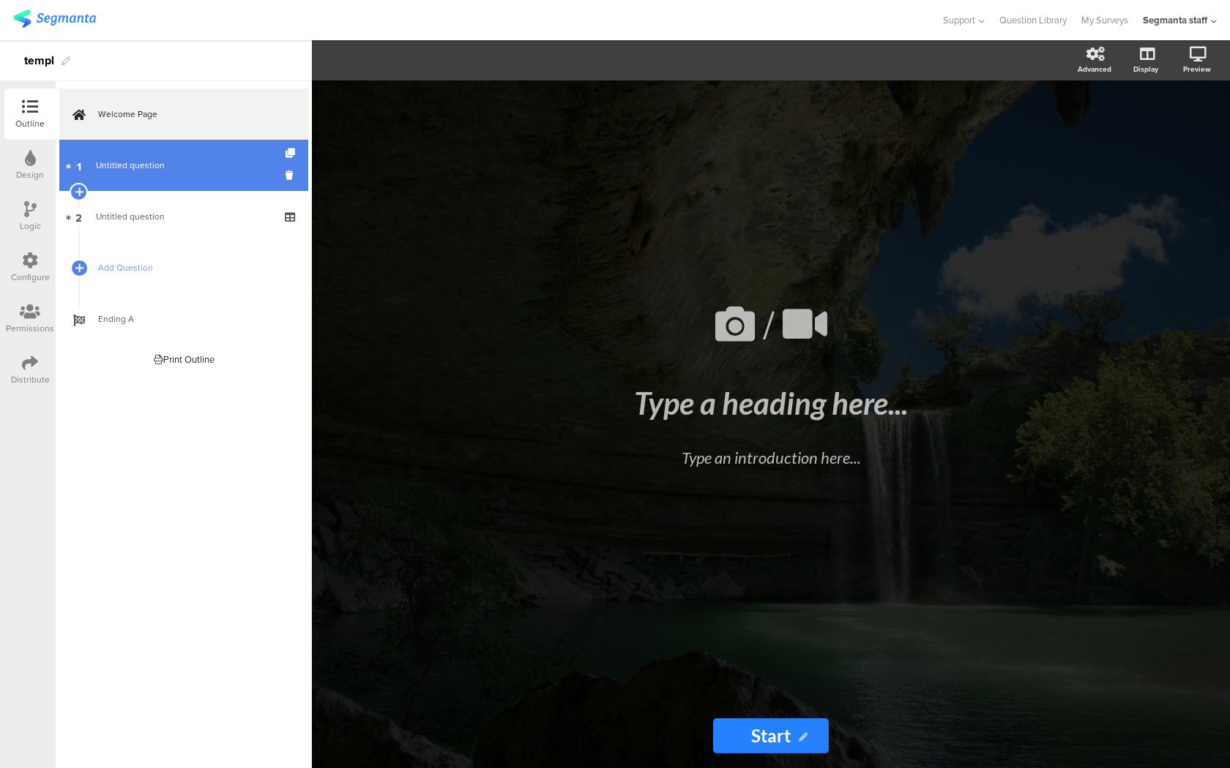
click at [228, 165] on span "Untitled question" at bounding box center [183, 165] width 175 height 15
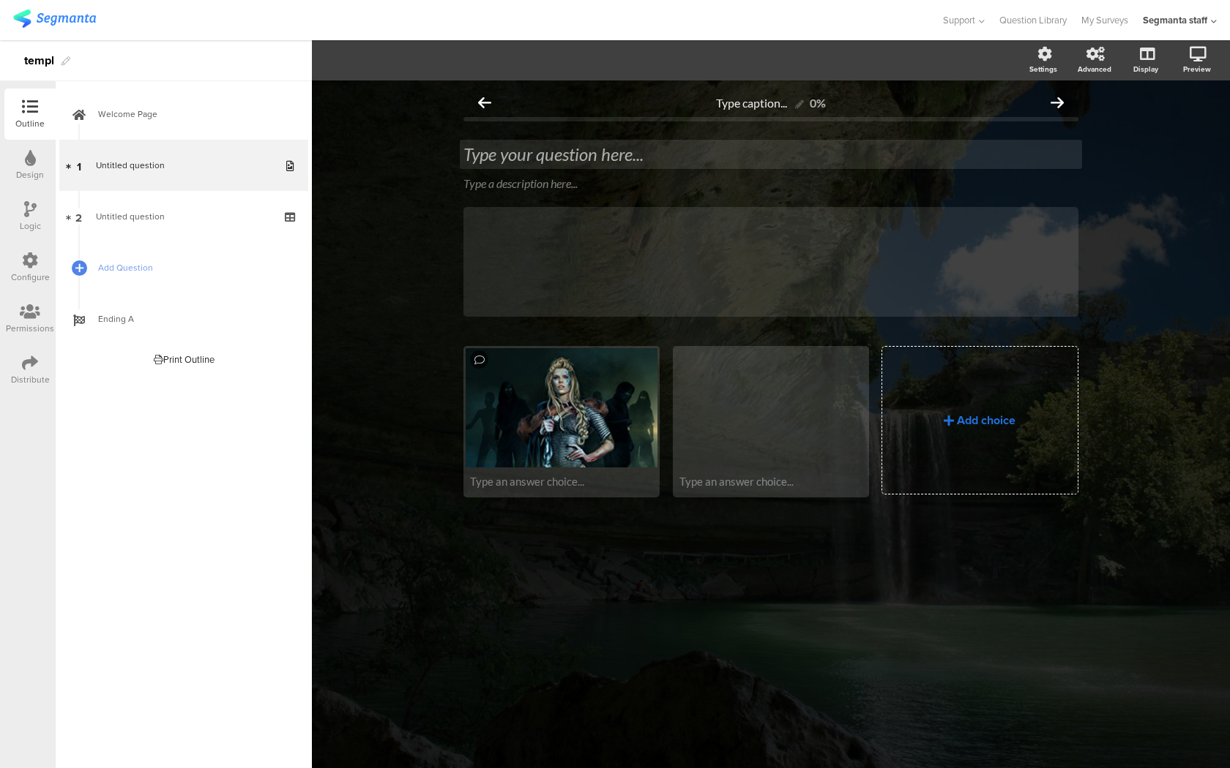
click at [473, 154] on div "Type your question here..." at bounding box center [770, 154] width 615 height 22
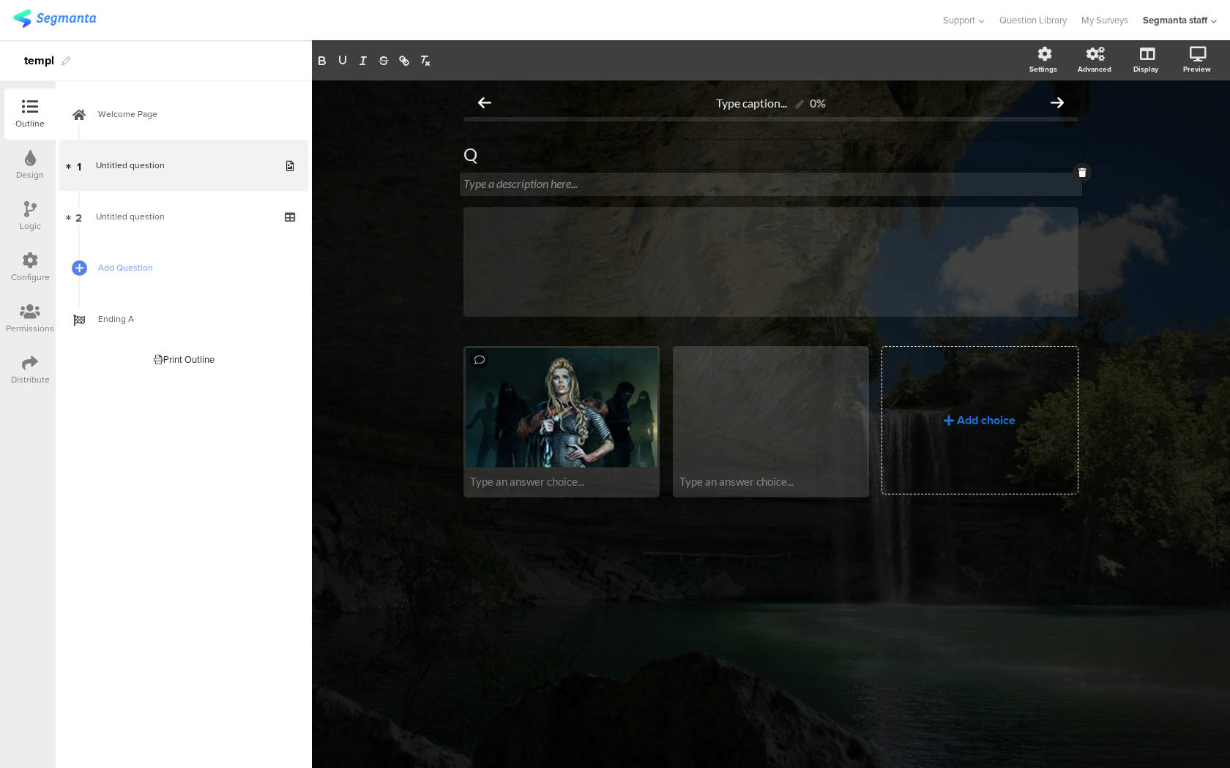
click at [493, 185] on div "Type a description here..." at bounding box center [771, 184] width 622 height 23
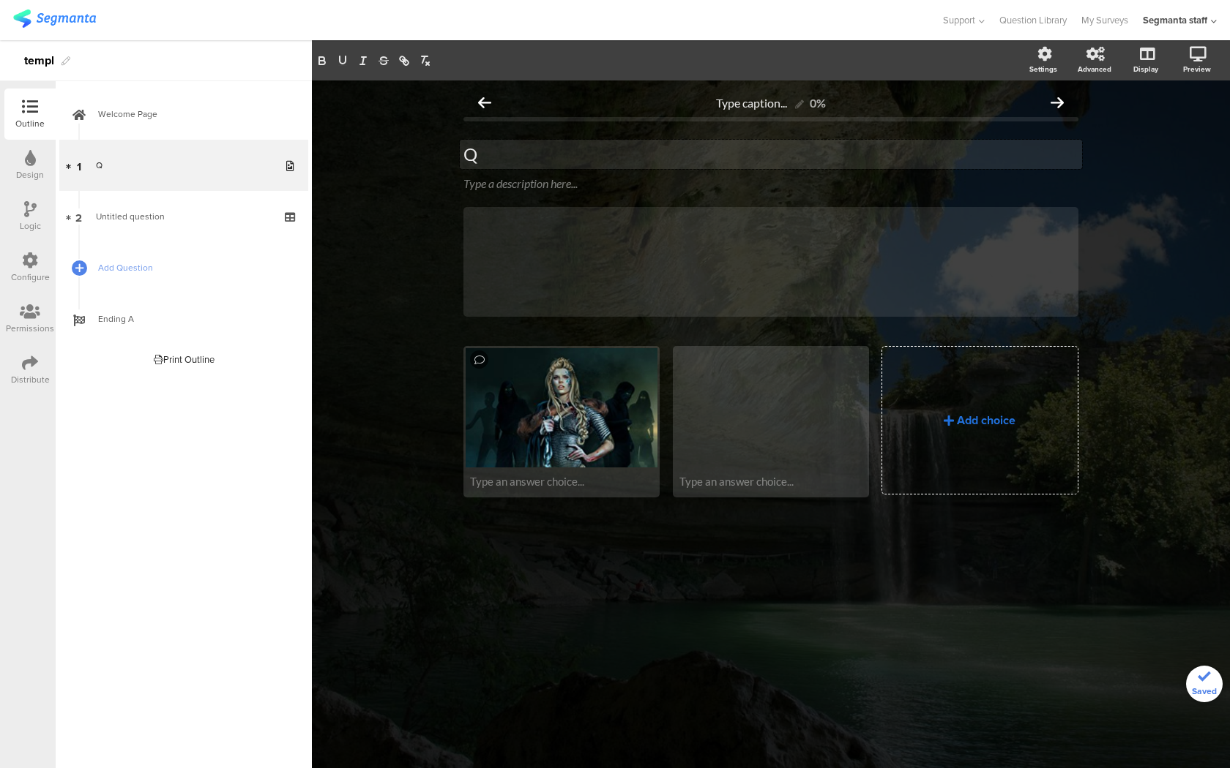
drag, startPoint x: 481, startPoint y: 151, endPoint x: 468, endPoint y: 151, distance: 13.2
click at [468, 151] on div "Q Q Q" at bounding box center [771, 154] width 622 height 29
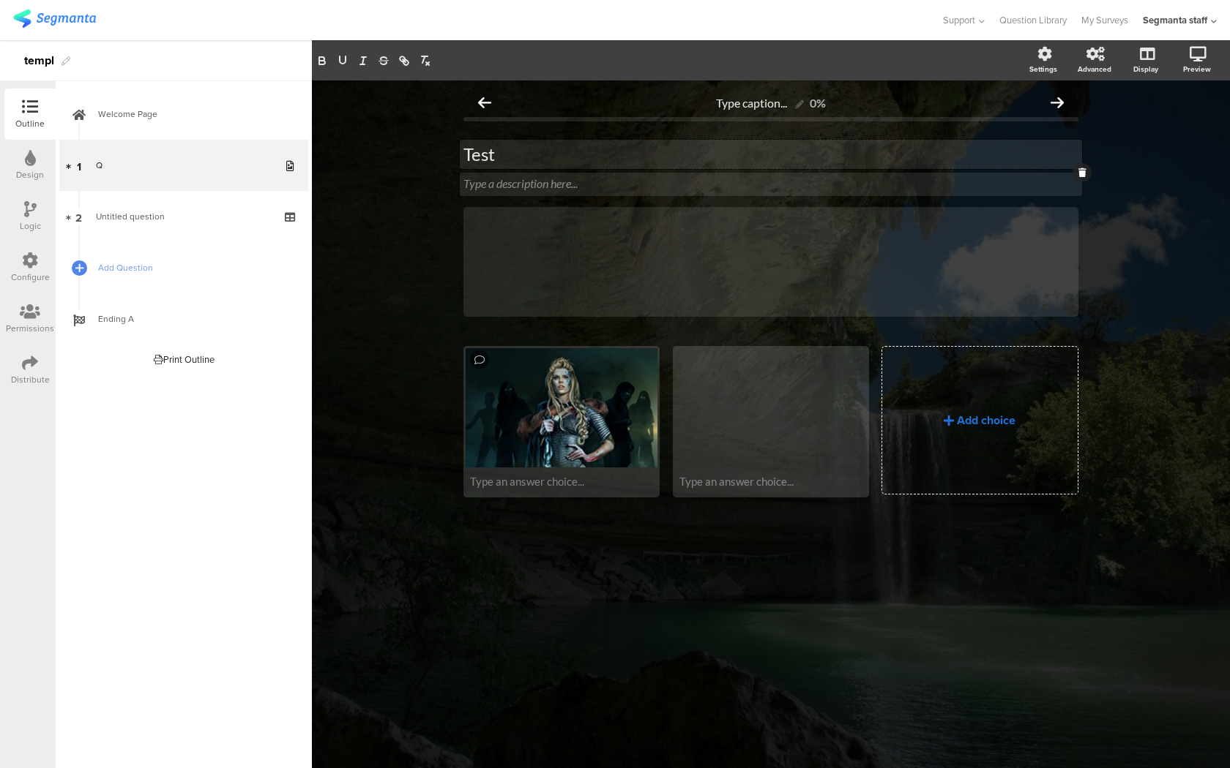
click at [476, 190] on div "Type a description here..." at bounding box center [771, 184] width 622 height 23
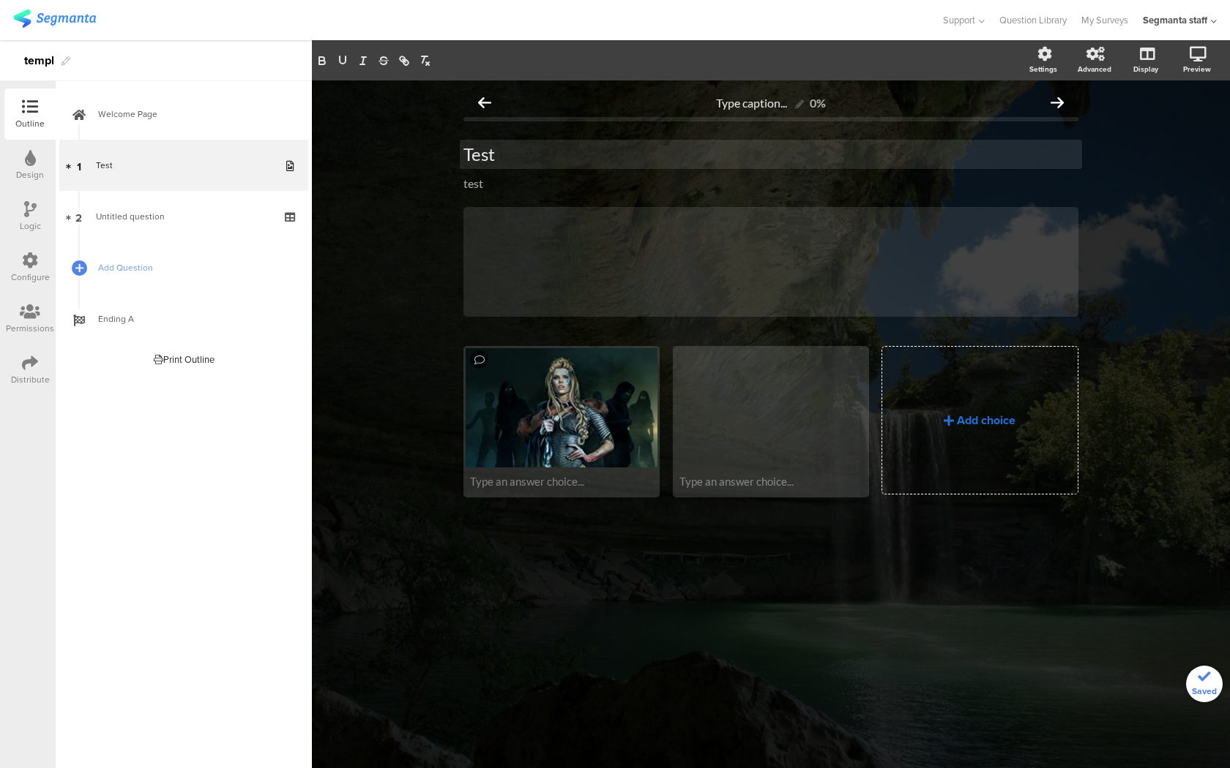
click at [14, 369] on div "Distribute" at bounding box center [29, 370] width 51 height 51
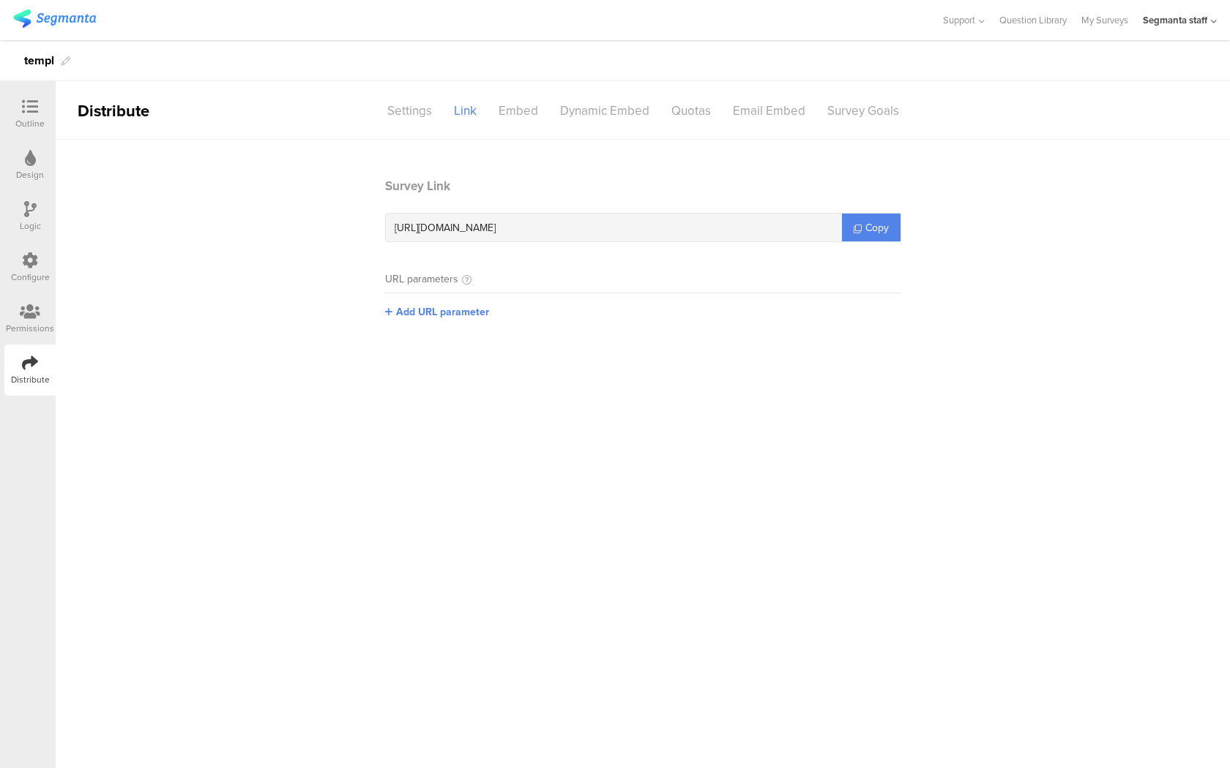
click at [866, 212] on section "Survey Link https://surveys.segmanta.dev/e9kbd1 Copy" at bounding box center [643, 209] width 516 height 65
click at [868, 222] on span "Copy" at bounding box center [876, 227] width 23 height 15
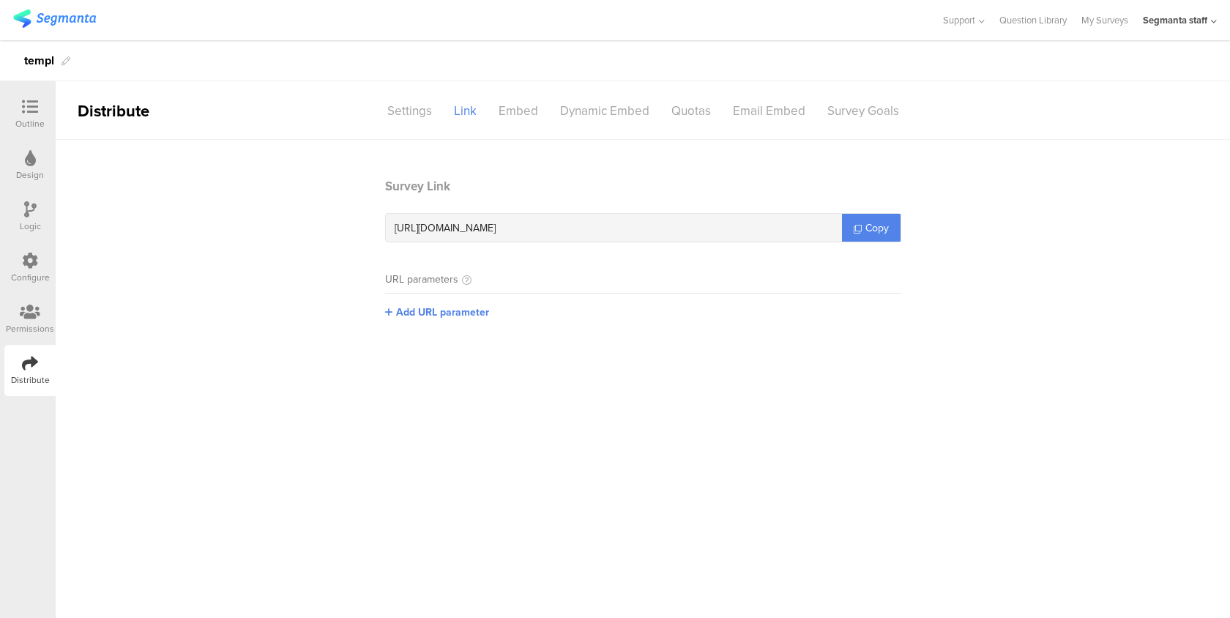
click at [86, 20] on img at bounding box center [54, 19] width 83 height 18
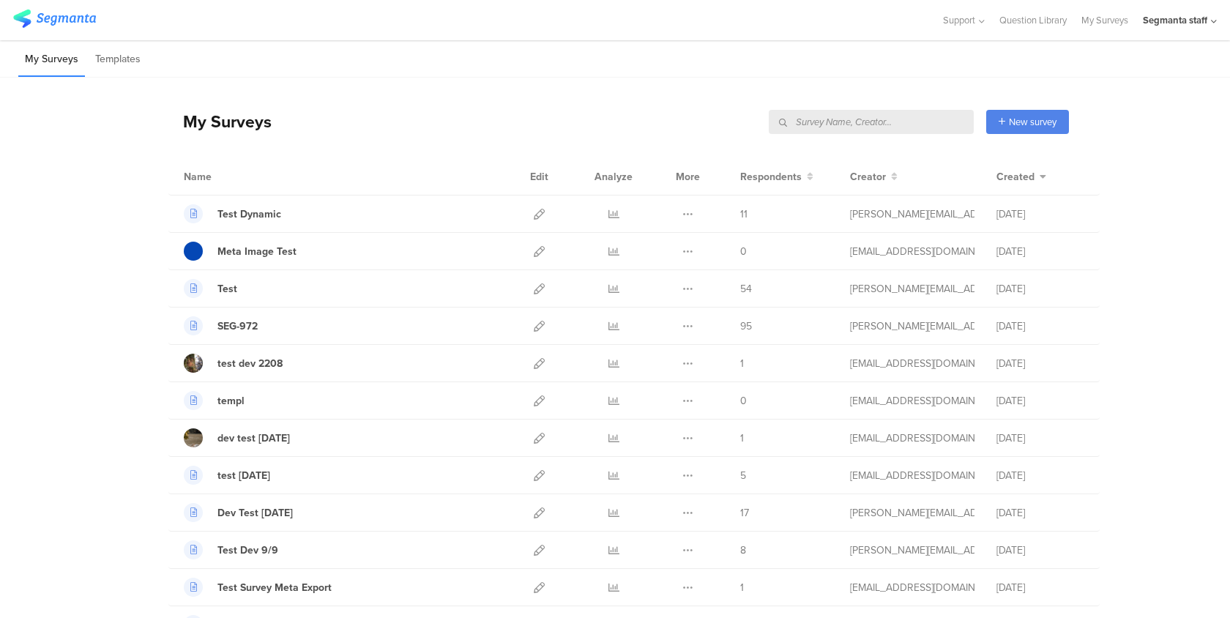
click at [886, 127] on input "text" at bounding box center [870, 122] width 205 height 24
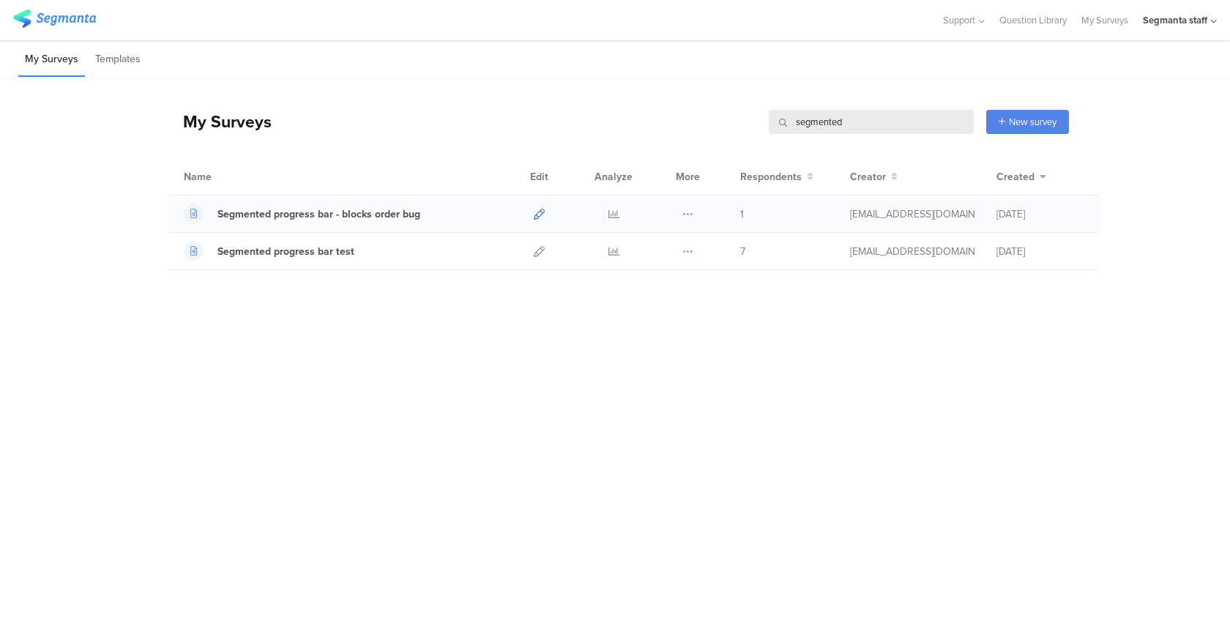
type input "segmented"
click at [543, 215] on icon at bounding box center [539, 214] width 11 height 11
click at [535, 212] on icon at bounding box center [539, 214] width 11 height 11
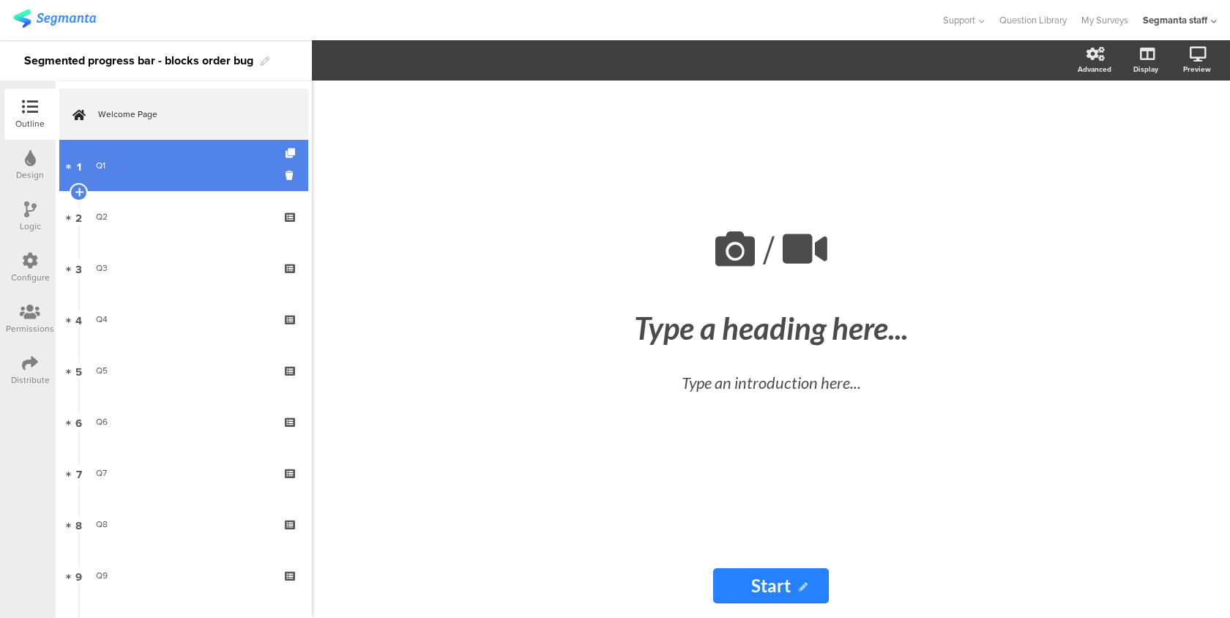
click at [167, 174] on link "1 Q1" at bounding box center [183, 165] width 249 height 51
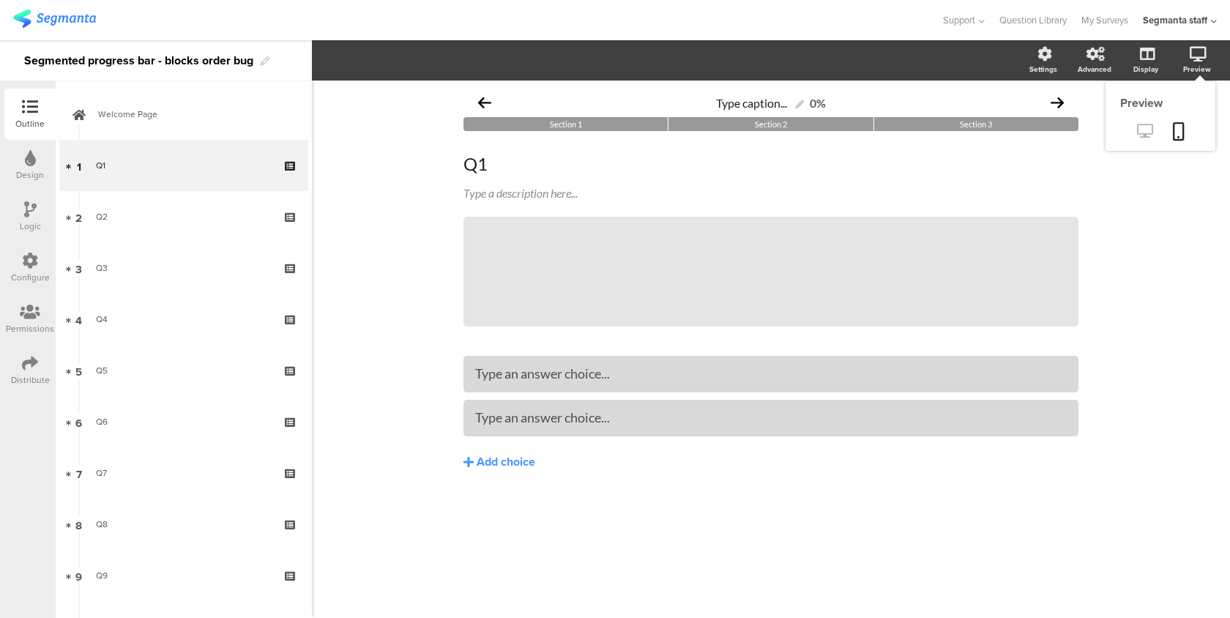
click at [1142, 129] on icon at bounding box center [1144, 131] width 15 height 14
click at [567, 122] on span "Section 1" at bounding box center [566, 124] width 32 height 10
click at [374, 61] on icon "button" at bounding box center [367, 60] width 15 height 12
click at [60, 31] on link at bounding box center [54, 21] width 83 height 23
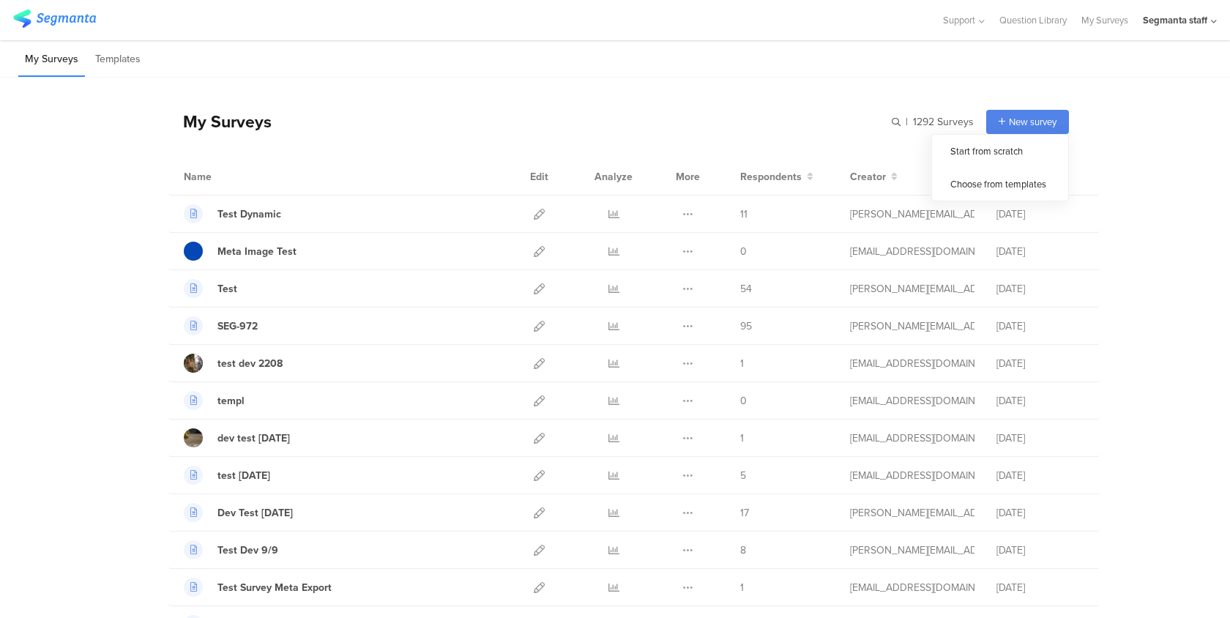
click at [1014, 116] on span "New survey" at bounding box center [1032, 122] width 48 height 14
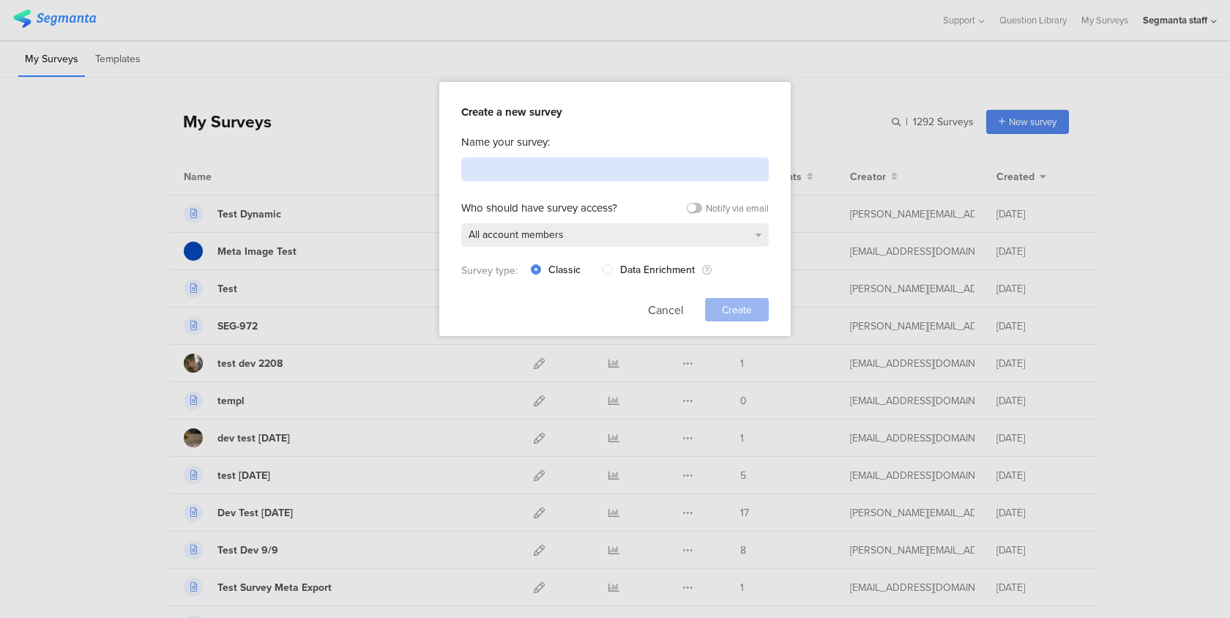
click at [553, 157] on input at bounding box center [614, 169] width 307 height 24
type input "test"
click at [721, 310] on div "Create" at bounding box center [737, 309] width 64 height 23
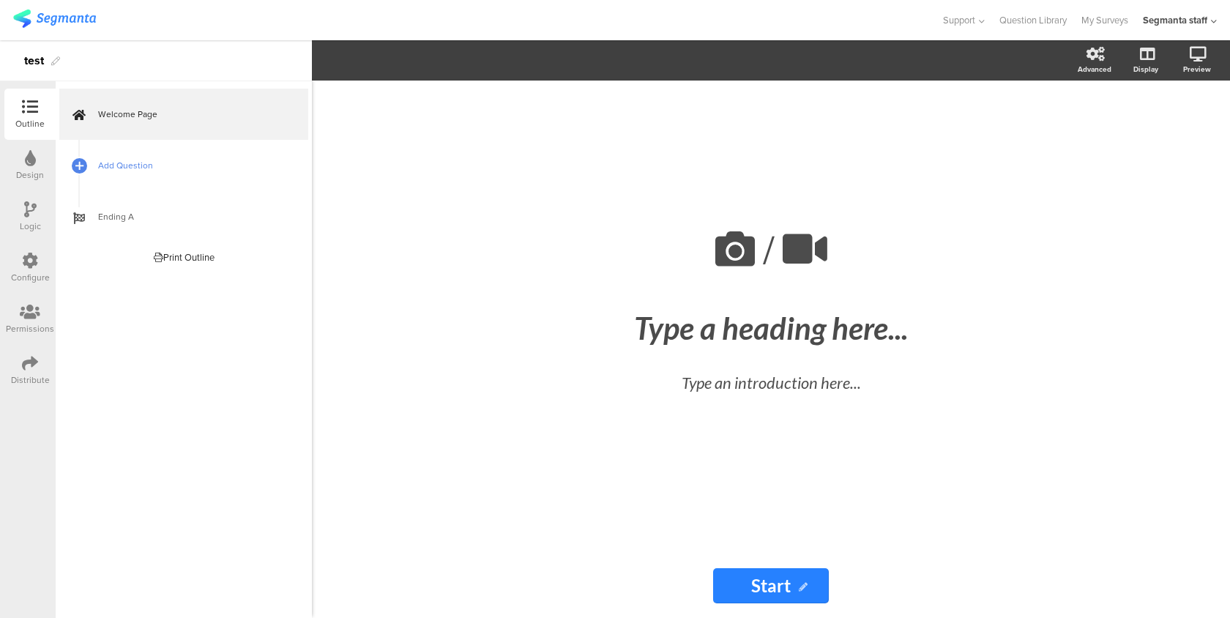
click at [101, 158] on span "Add Question" at bounding box center [191, 165] width 187 height 15
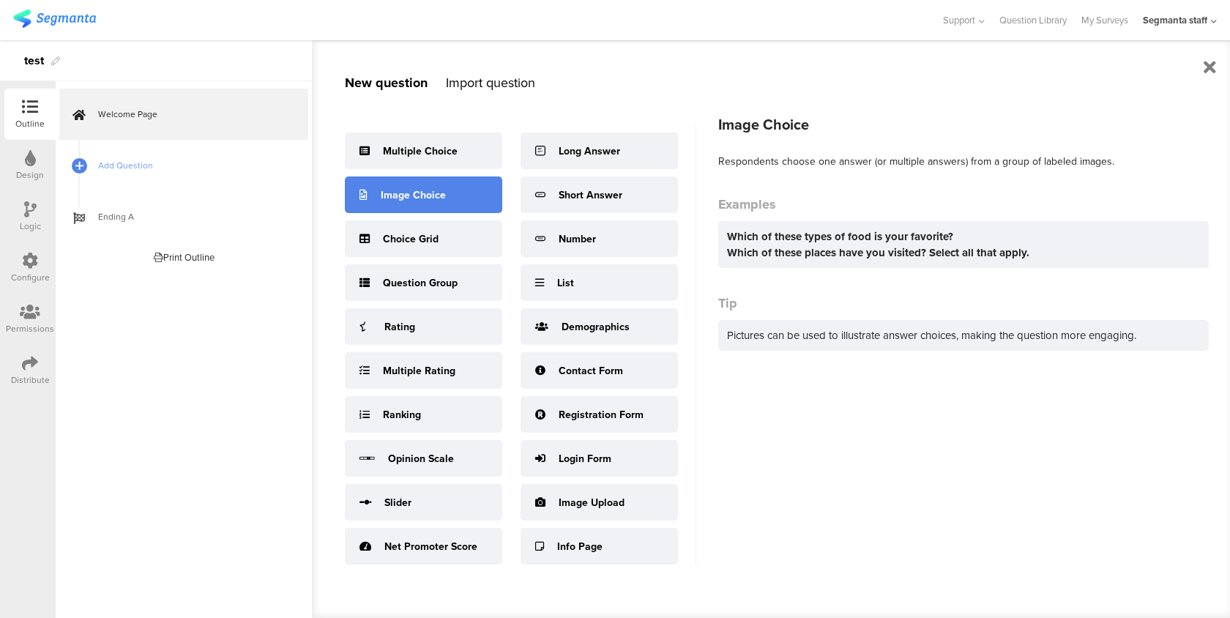
click at [470, 192] on div "Image Choice" at bounding box center [423, 194] width 157 height 37
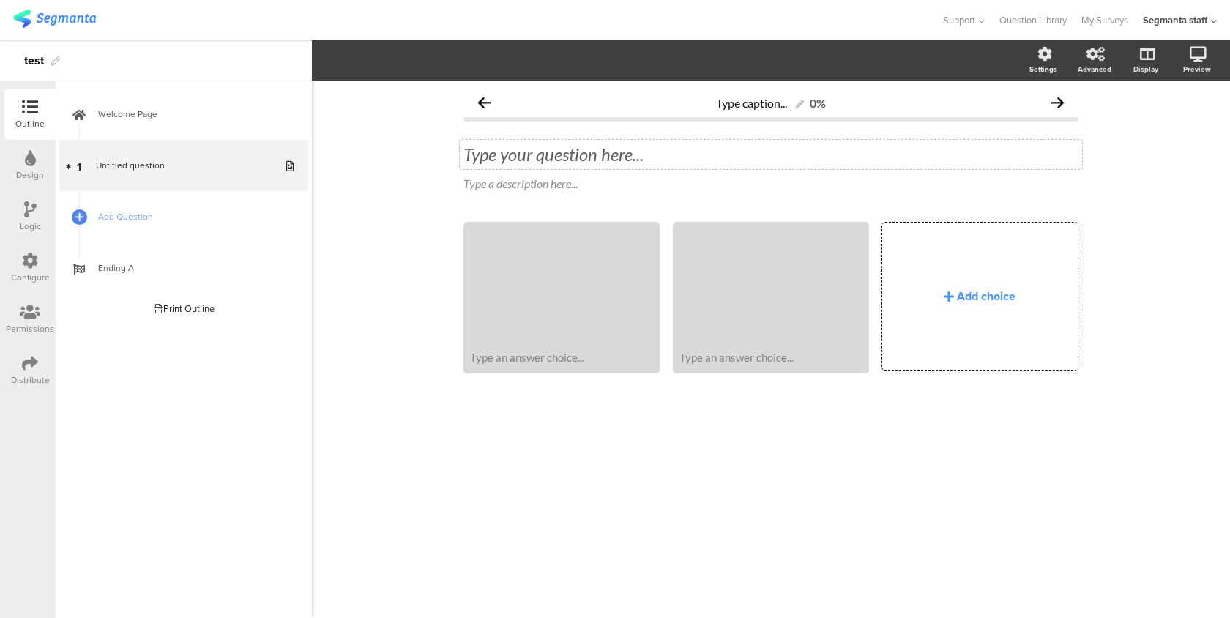
click at [745, 158] on div "Type your question here..." at bounding box center [771, 154] width 622 height 29
click at [577, 280] on div at bounding box center [561, 283] width 192 height 119
click at [508, 535] on div "Type caption... 0% Type your question here... Type a description here... Type a…" at bounding box center [771, 349] width 918 height 537
click at [585, 162] on div "Type your question here..." at bounding box center [771, 154] width 622 height 29
click at [549, 118] on div at bounding box center [770, 119] width 615 height 4
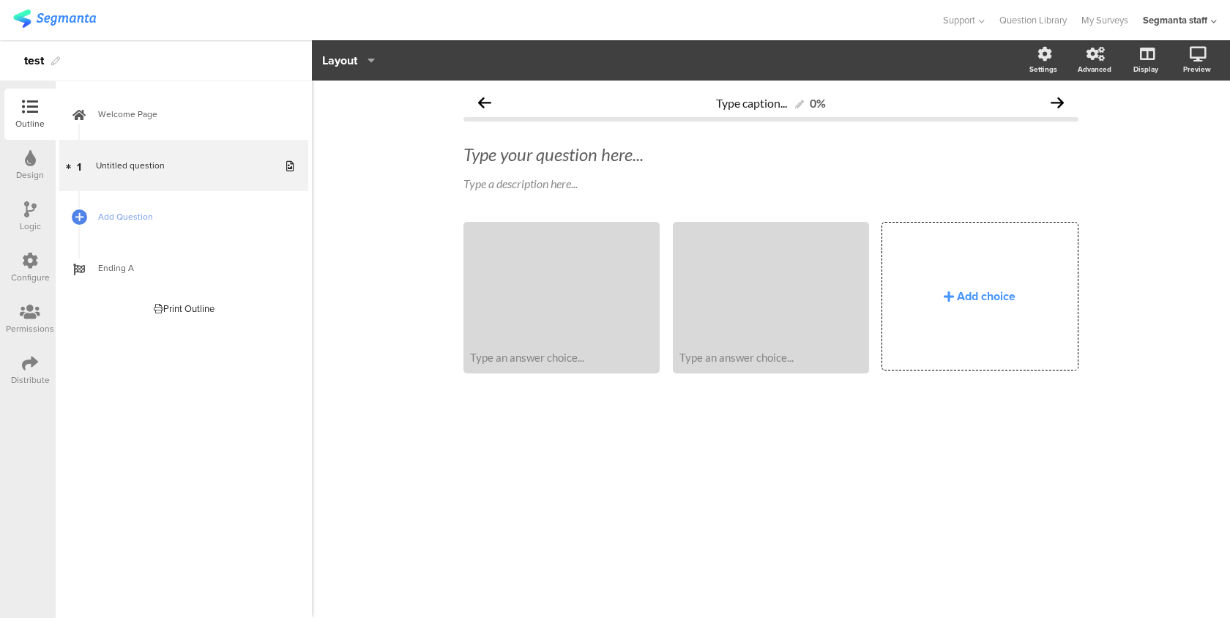
click at [369, 64] on icon "button" at bounding box center [367, 60] width 15 height 12
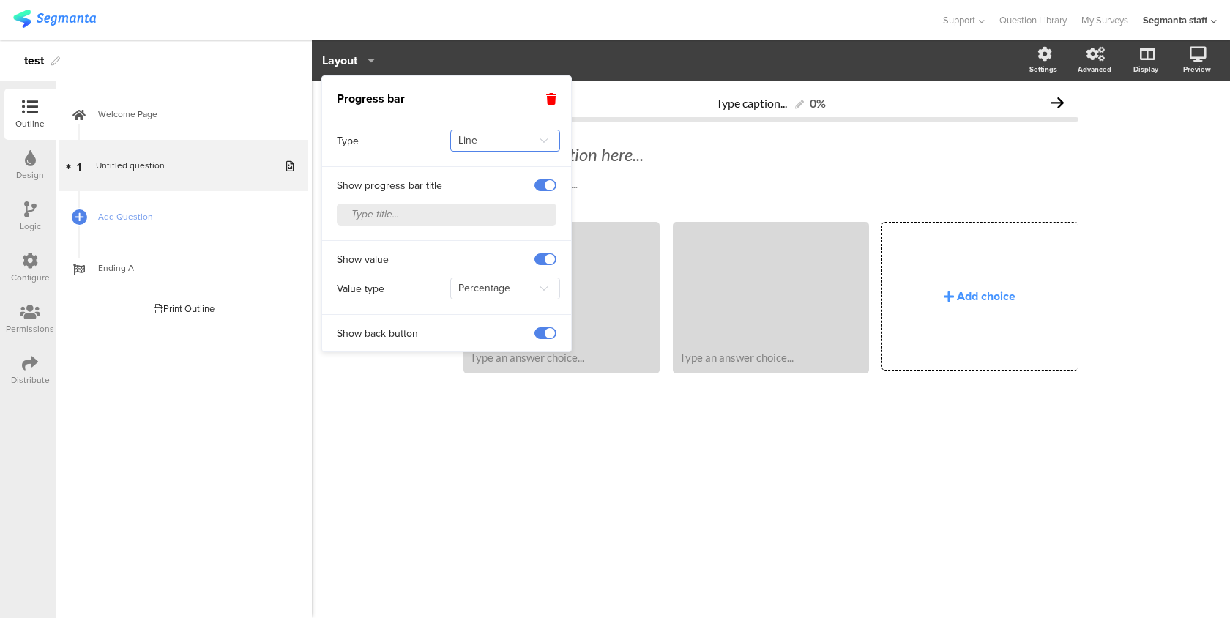
click at [492, 147] on input "Line" at bounding box center [505, 141] width 110 height 22
click at [489, 194] on li "Segmented" at bounding box center [501, 202] width 108 height 25
type input "Segmented"
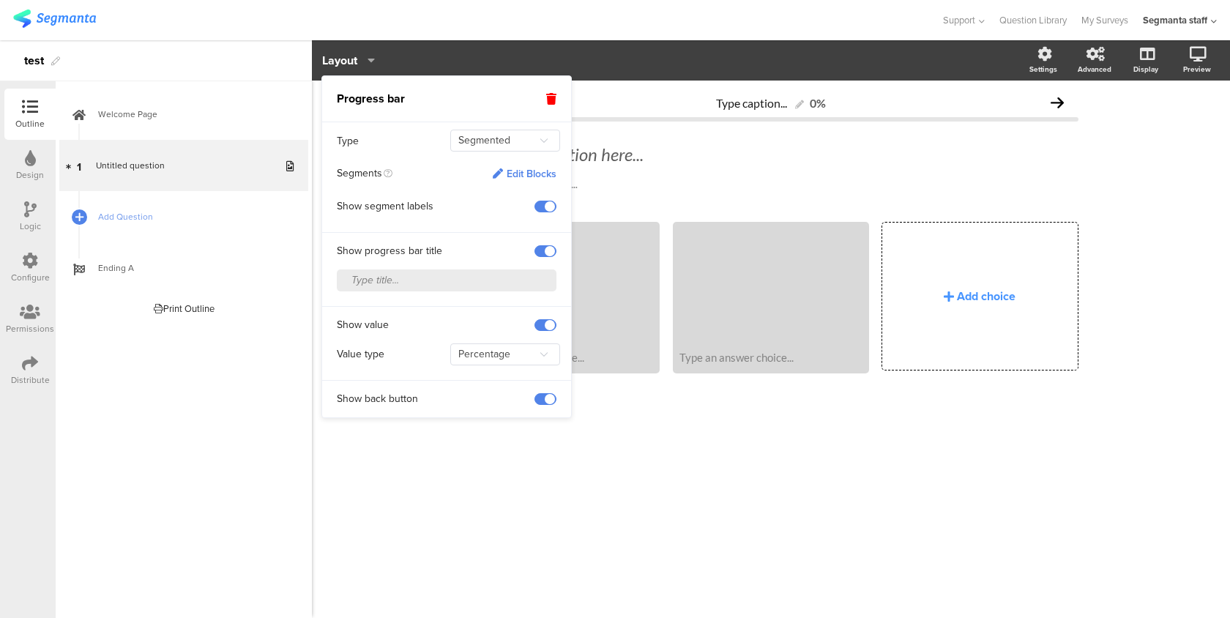
click at [31, 264] on icon at bounding box center [30, 260] width 16 height 16
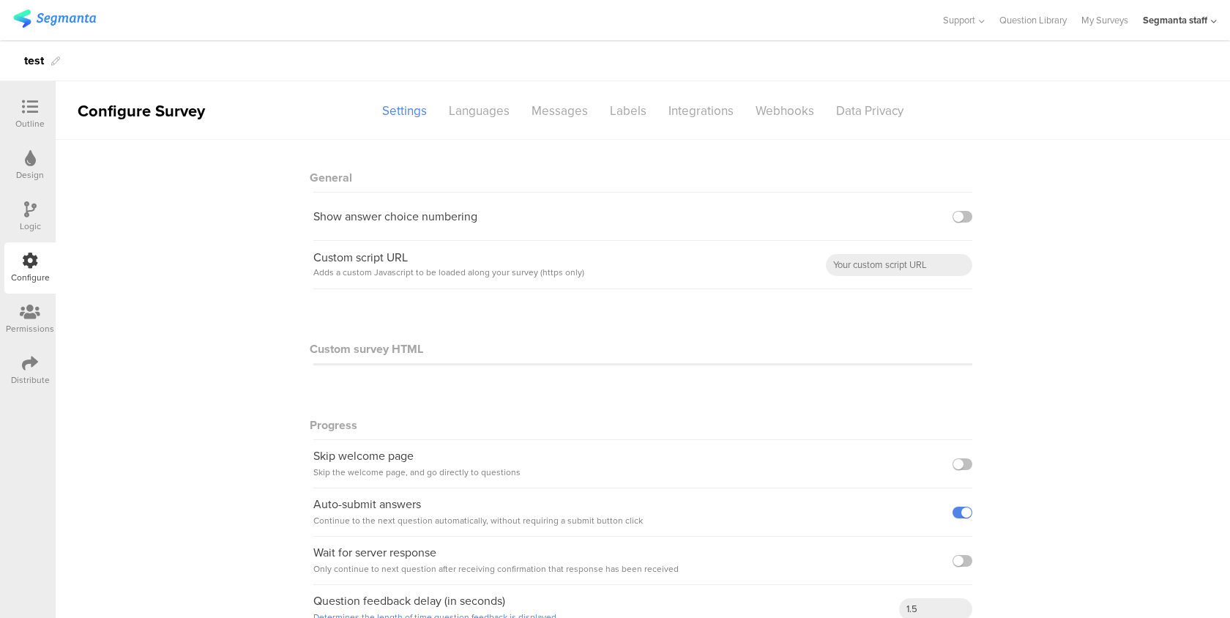
click at [55, 123] on div "Outline" at bounding box center [29, 114] width 51 height 51
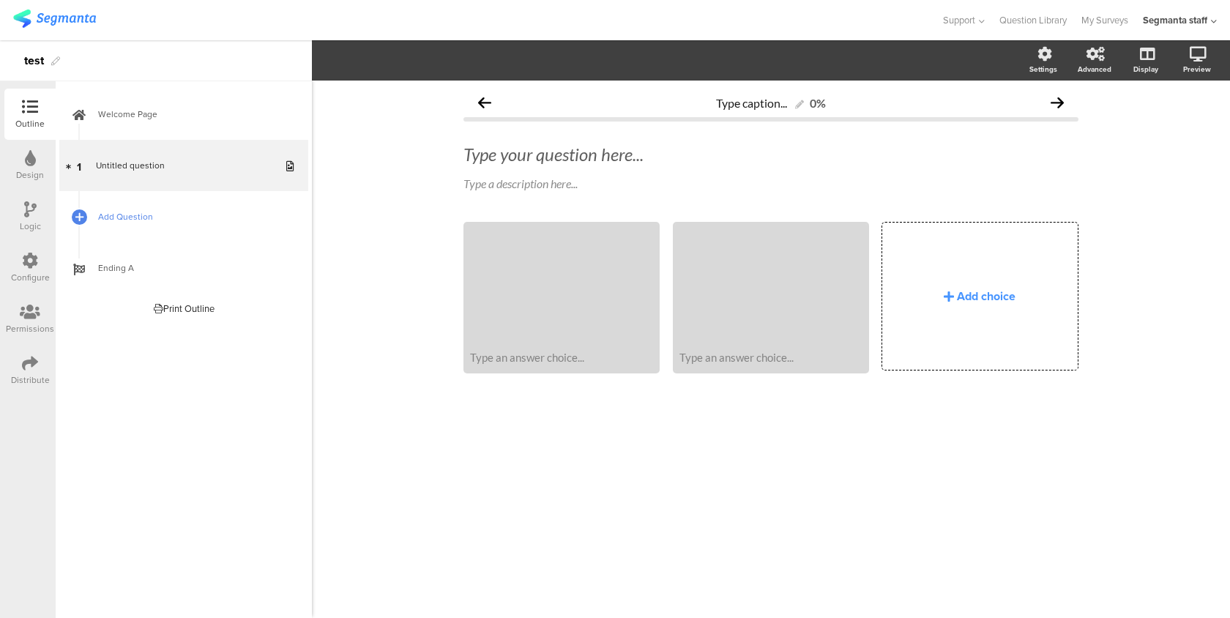
click at [100, 203] on link "Add Question" at bounding box center [183, 216] width 249 height 51
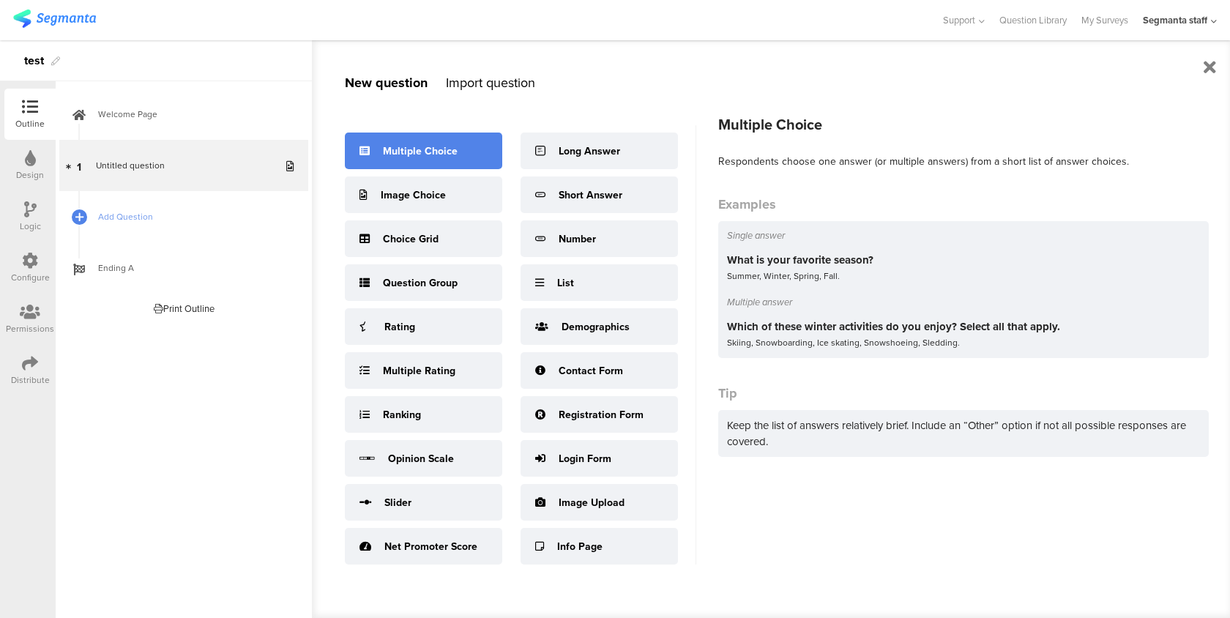
click at [427, 140] on div "Multiple Choice" at bounding box center [423, 150] width 157 height 37
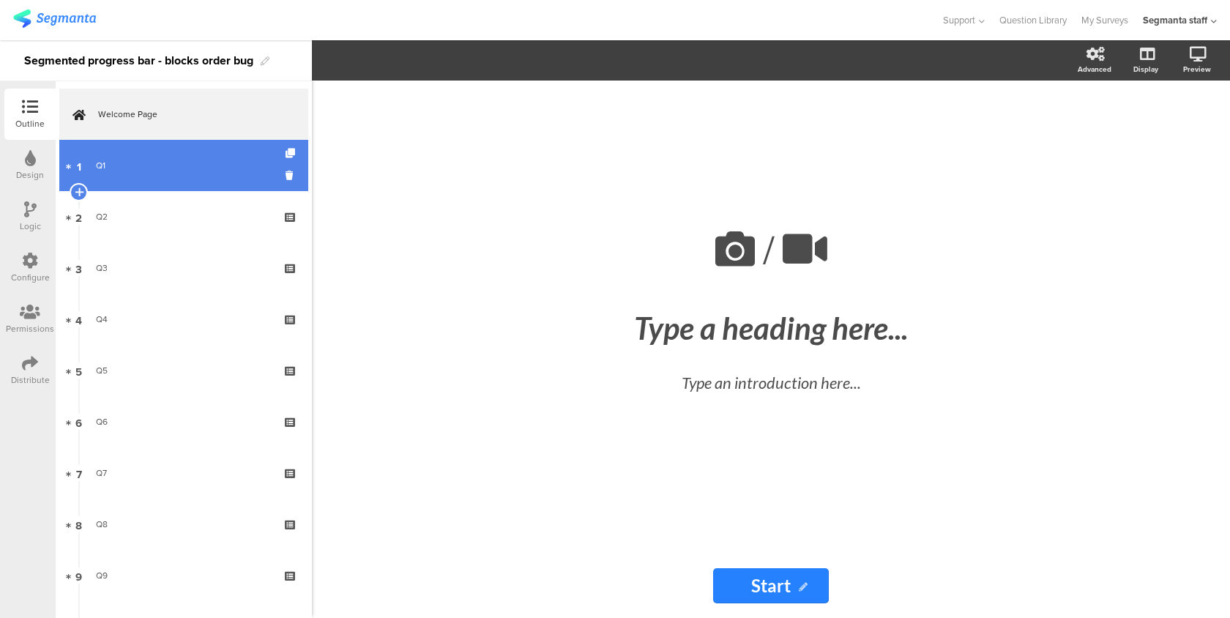
click at [212, 155] on link "1 Q1" at bounding box center [183, 165] width 249 height 51
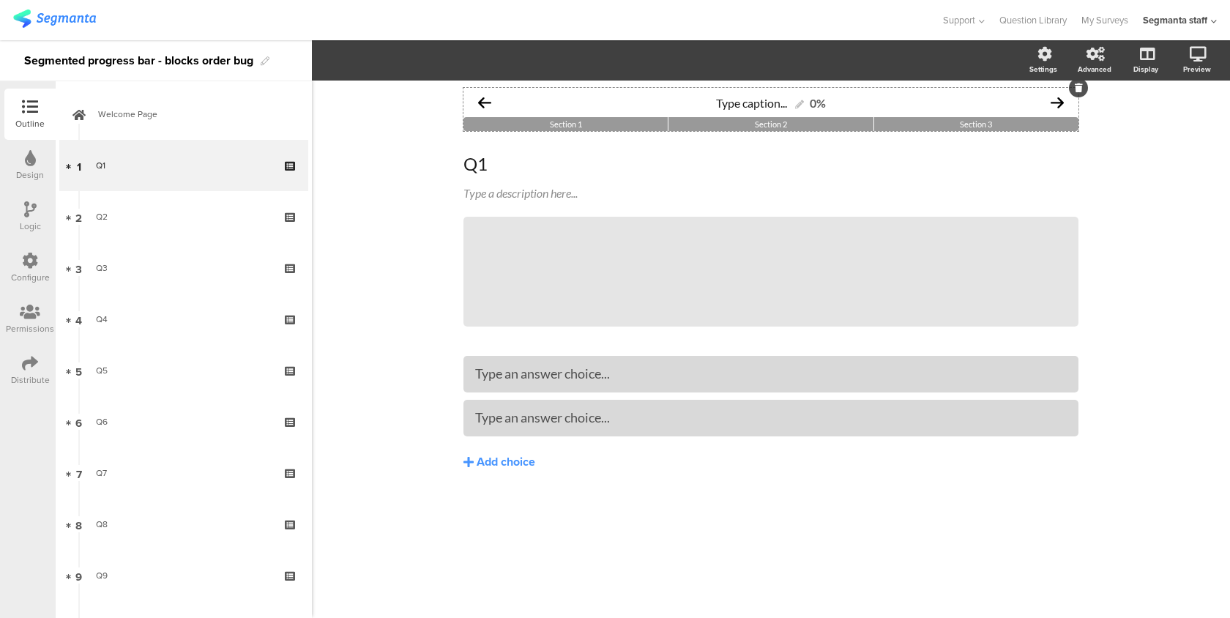
click at [509, 109] on div "Type caption... 0%" at bounding box center [770, 102] width 615 height 29
click at [364, 63] on icon "button" at bounding box center [367, 60] width 15 height 12
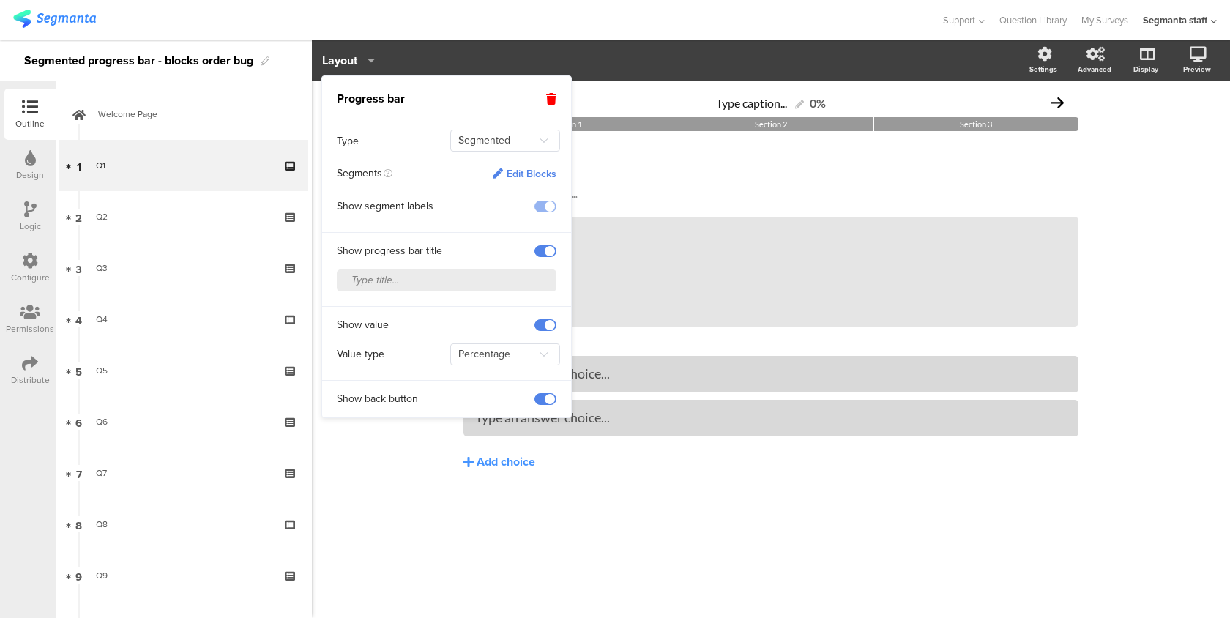
click at [547, 324] on span at bounding box center [545, 325] width 22 height 12
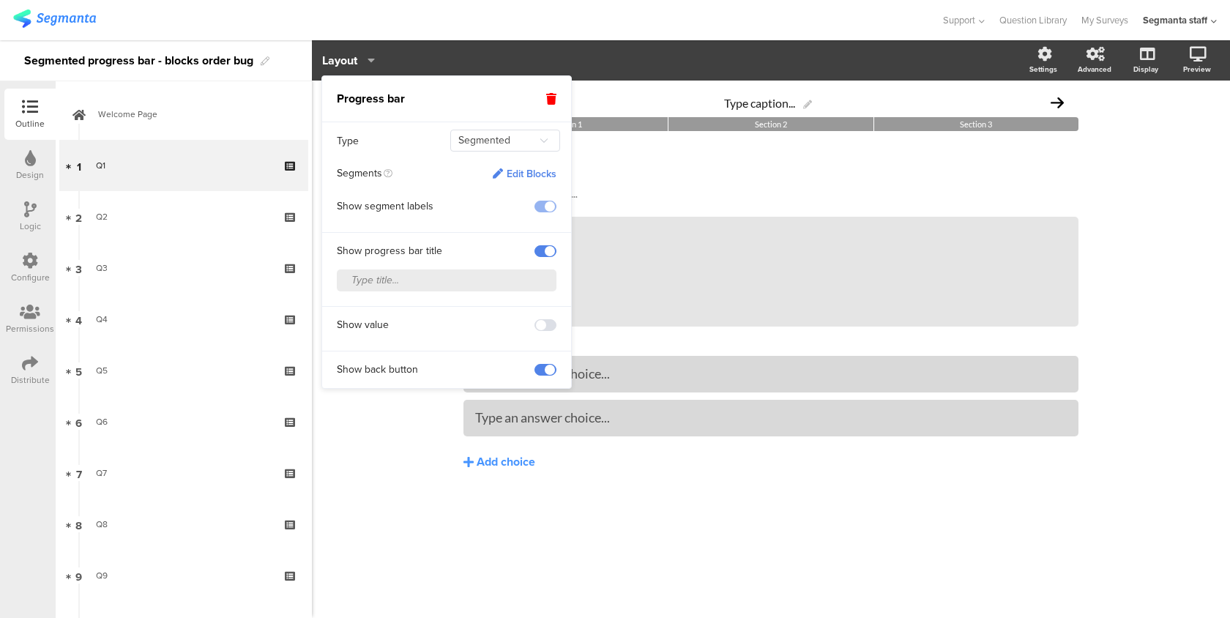
click at [548, 319] on span at bounding box center [545, 325] width 22 height 12
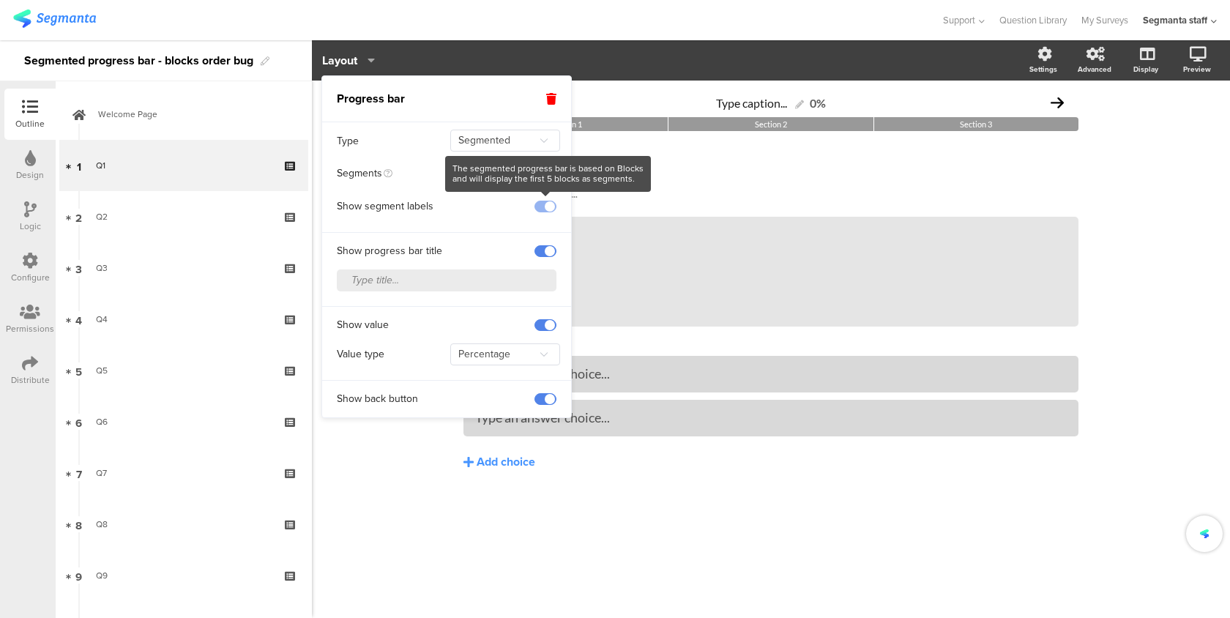
click at [545, 206] on span at bounding box center [545, 207] width 22 height 12
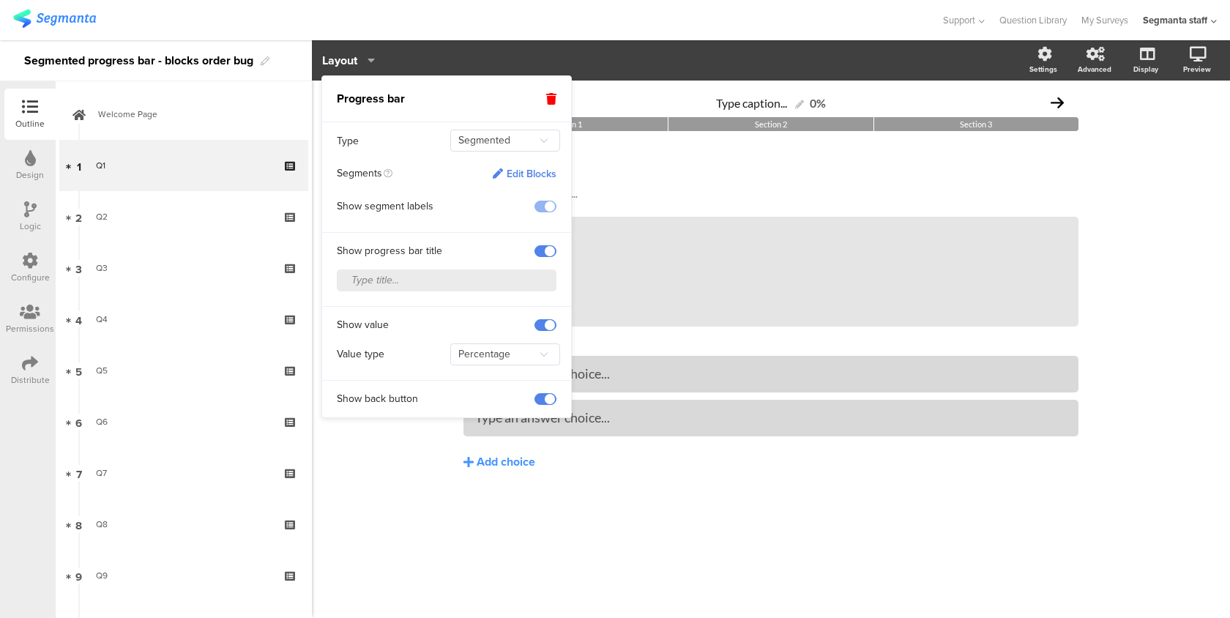
click at [470, 235] on div "Show progress bar title" at bounding box center [446, 247] width 249 height 30
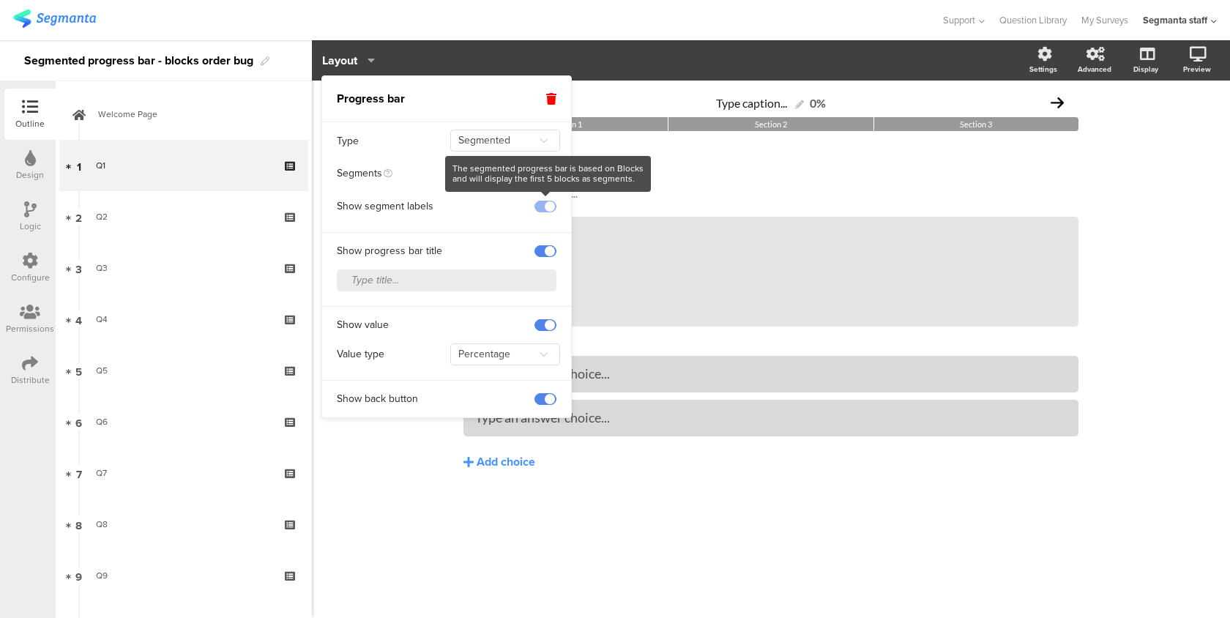
click at [541, 202] on span at bounding box center [545, 207] width 22 height 12
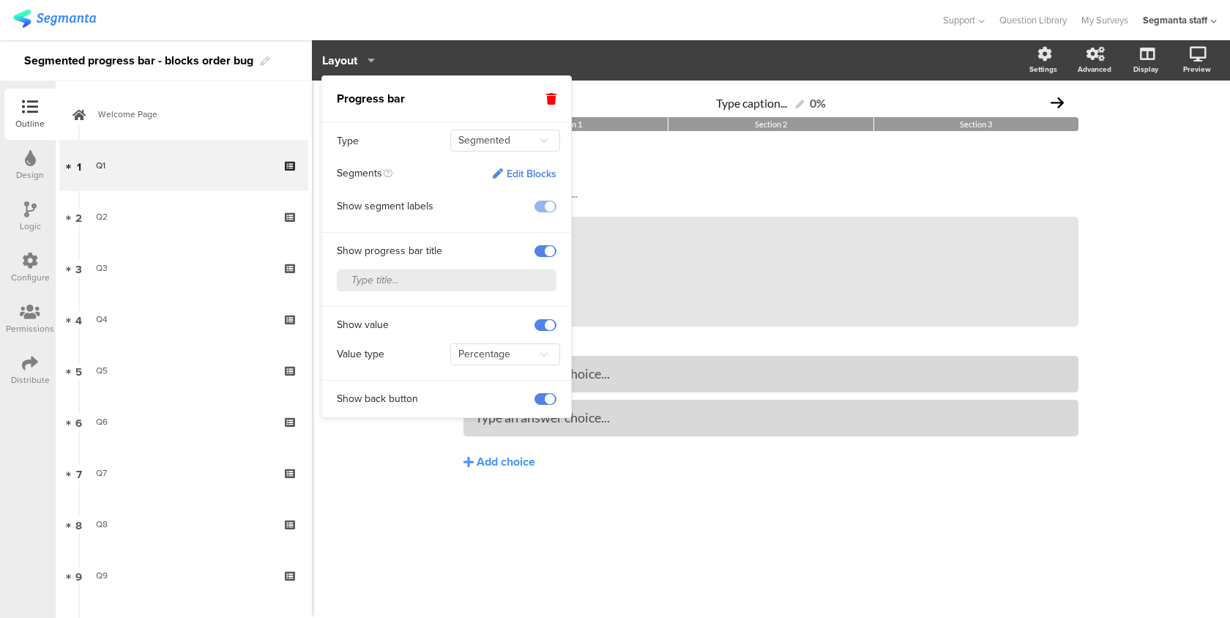
click at [418, 209] on div "Show segment labels" at bounding box center [403, 206] width 132 height 15
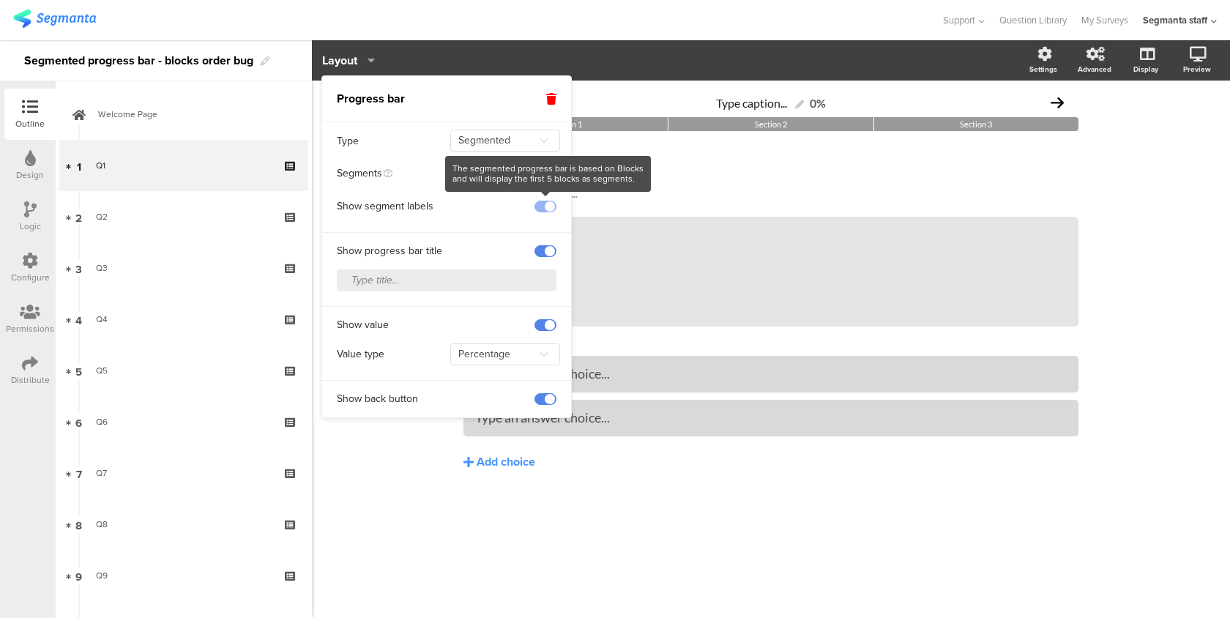
click at [546, 210] on span at bounding box center [545, 207] width 22 height 12
click at [724, 181] on span "Q1 Q1 Type a description here..." at bounding box center [770, 177] width 615 height 49
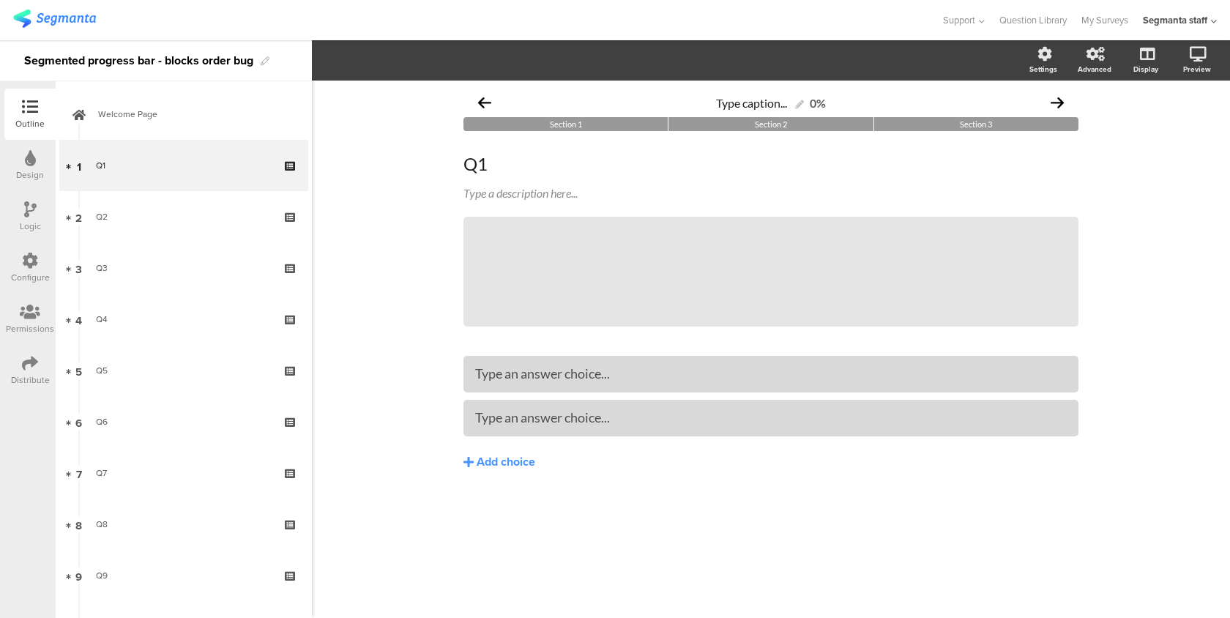
click at [59, 37] on div "Support Help Center Live Chat Question Library My Surveys Segmanta staff ACCOUN…" at bounding box center [614, 20] width 1203 height 40
click at [59, 25] on img at bounding box center [54, 19] width 83 height 18
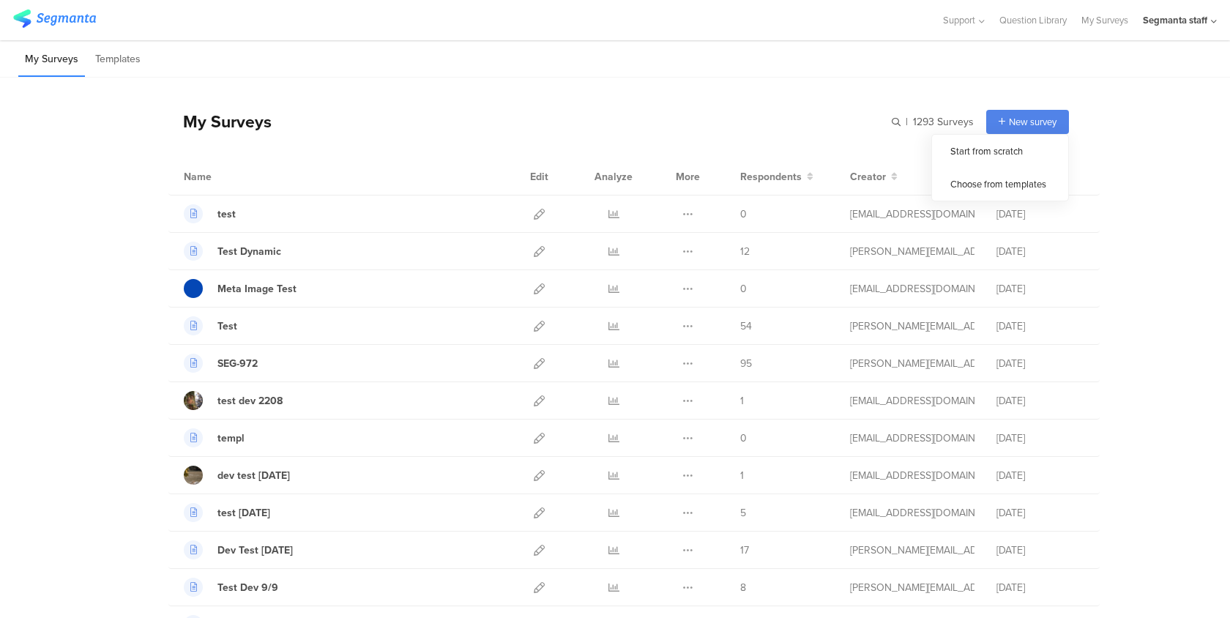
click at [1044, 115] on span "New survey" at bounding box center [1032, 122] width 48 height 14
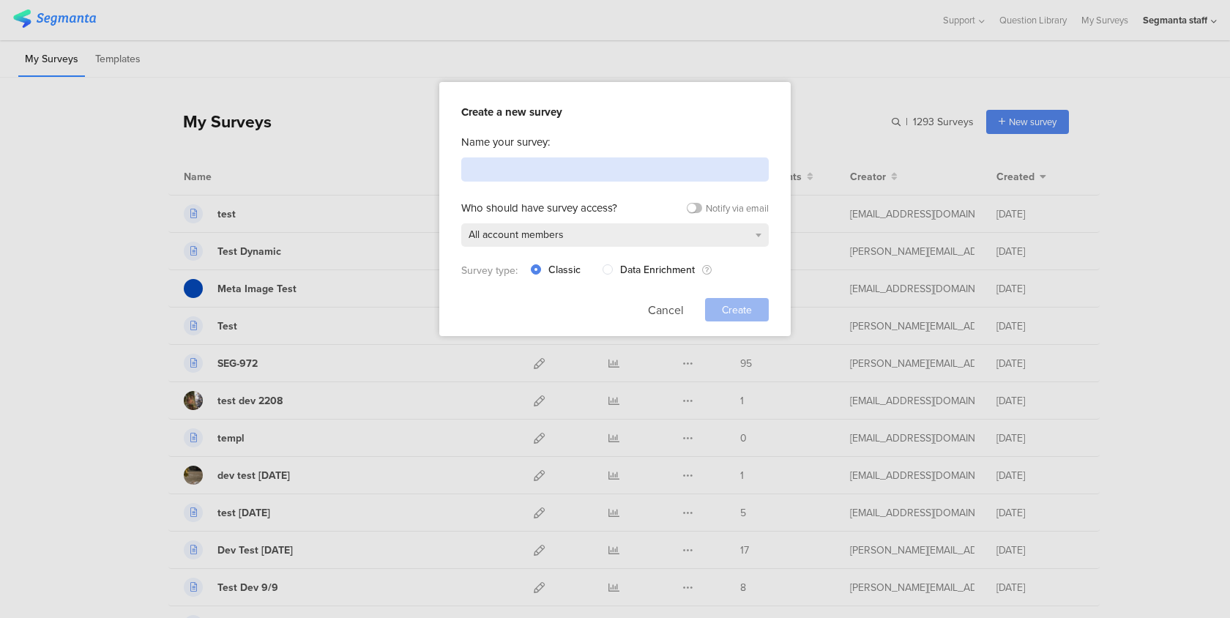
click at [752, 171] on input at bounding box center [614, 169] width 307 height 24
type input "s"
click at [684, 301] on div "Cancel Create" at bounding box center [708, 309] width 121 height 23
click at [677, 307] on button "Cancel" at bounding box center [666, 309] width 36 height 23
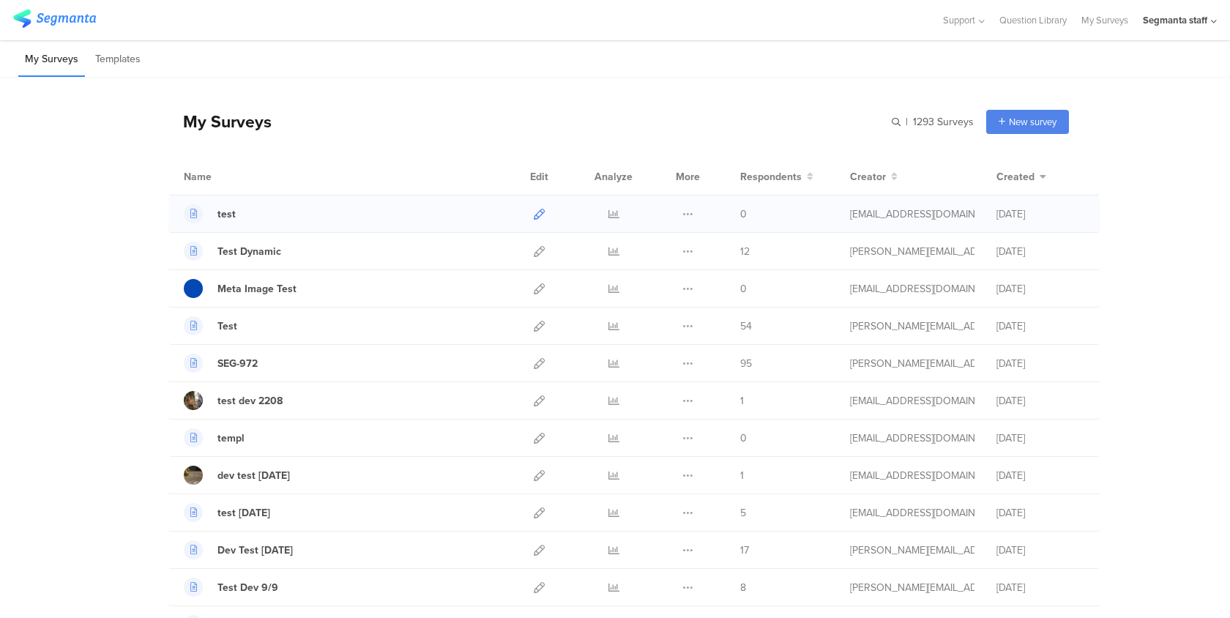
click at [542, 209] on icon at bounding box center [539, 214] width 11 height 11
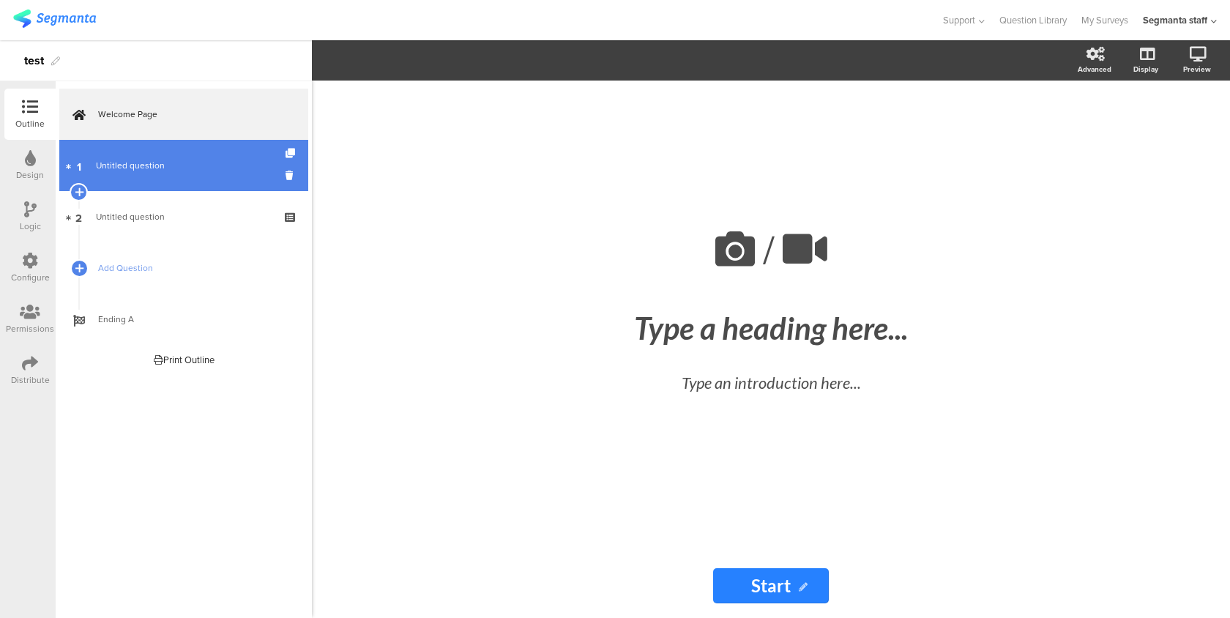
click at [128, 167] on span "Untitled question" at bounding box center [130, 165] width 69 height 13
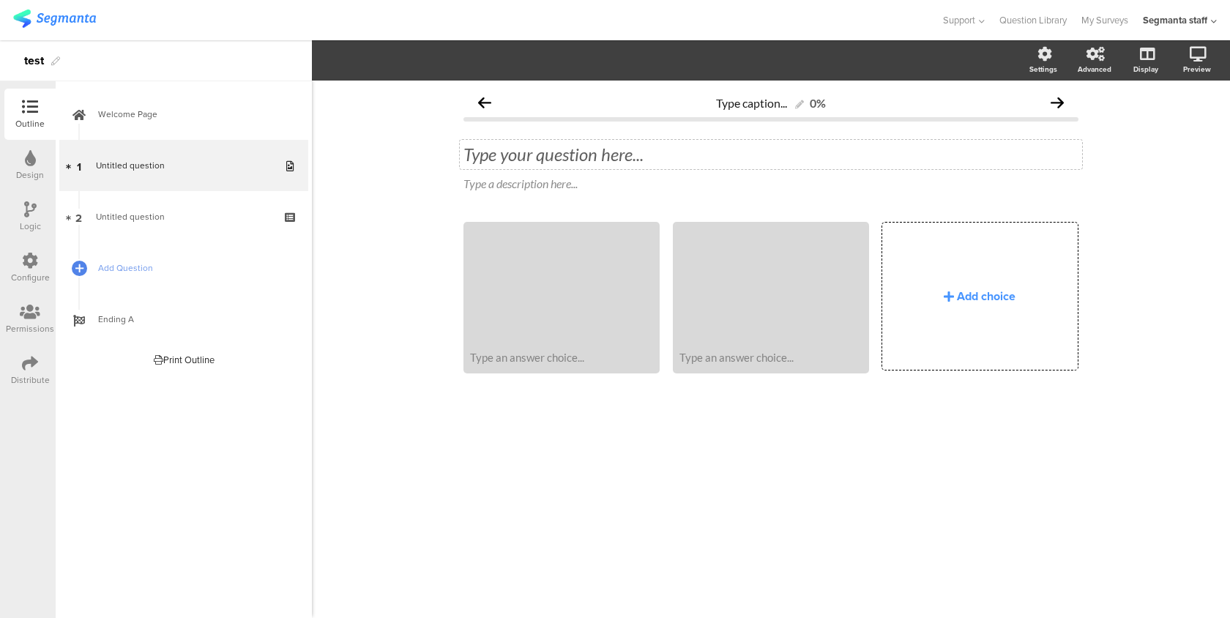
click at [508, 158] on div "Type your question here..." at bounding box center [771, 154] width 622 height 29
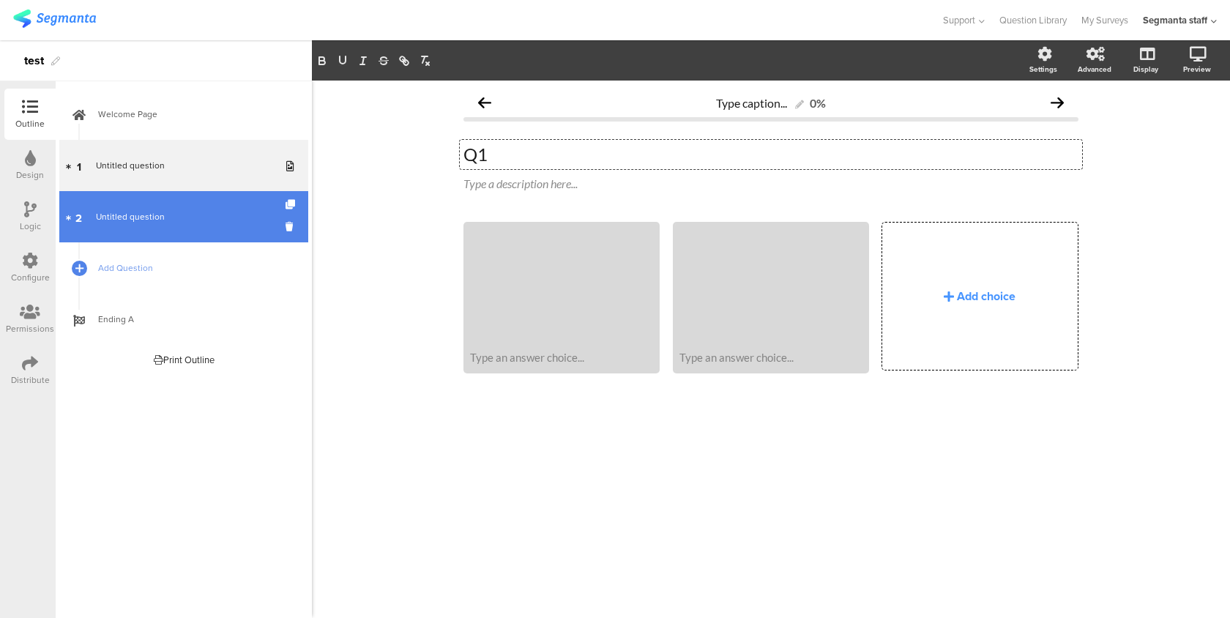
click at [231, 227] on link "2 Untitled question" at bounding box center [183, 216] width 249 height 51
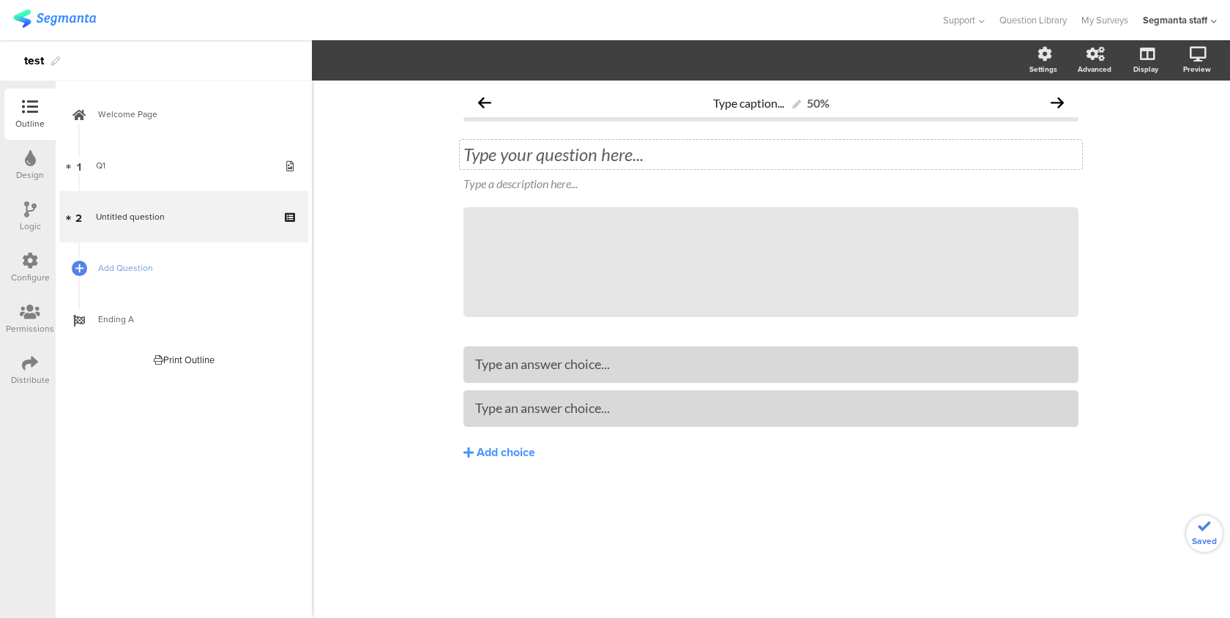
click at [488, 162] on div "Type your question here..." at bounding box center [771, 154] width 622 height 29
click at [177, 282] on link "Add Question" at bounding box center [183, 267] width 249 height 51
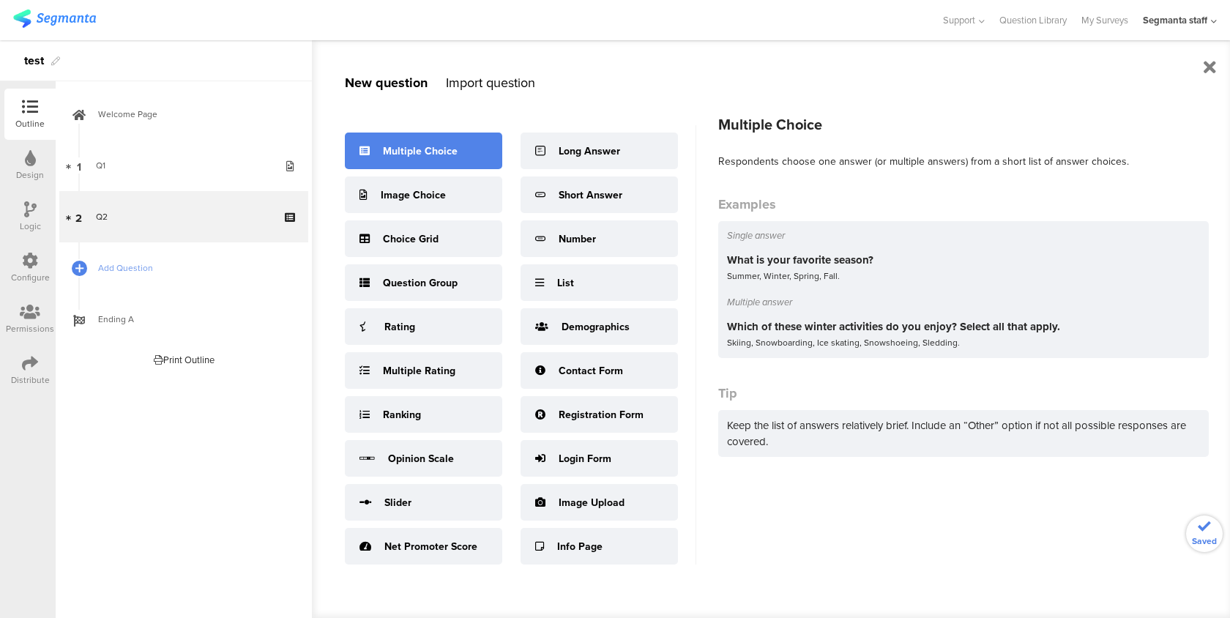
click at [471, 146] on div "Multiple Choice" at bounding box center [423, 150] width 157 height 37
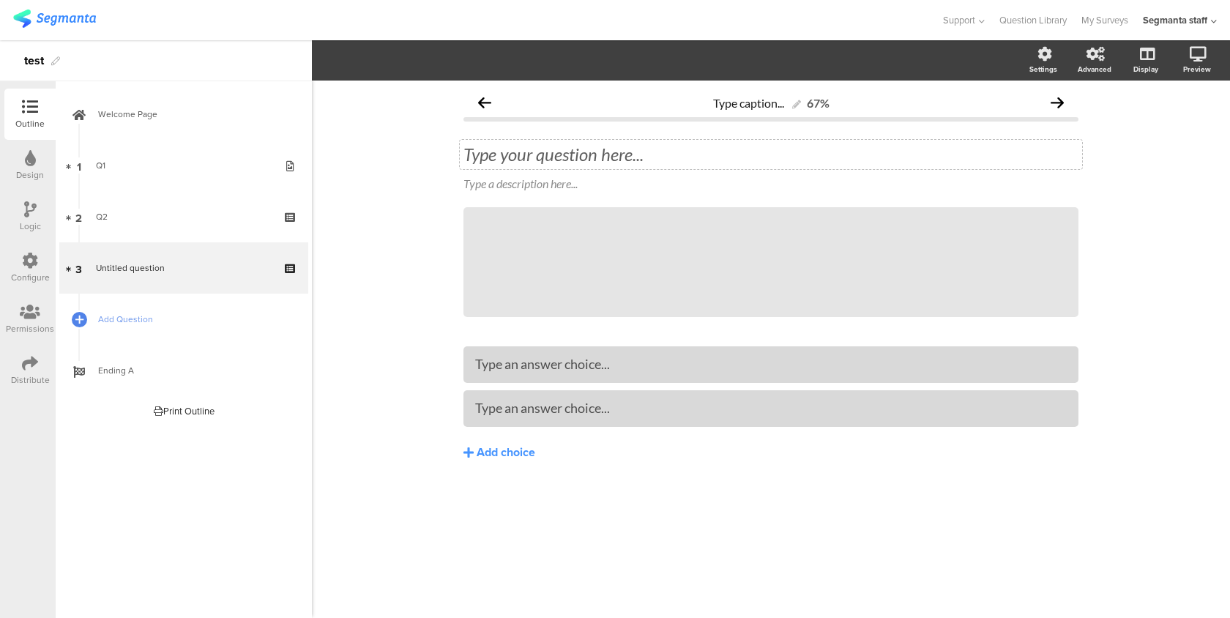
click at [479, 153] on div "Type your question here..." at bounding box center [771, 154] width 622 height 29
click at [204, 316] on span "Add Question" at bounding box center [191, 319] width 187 height 15
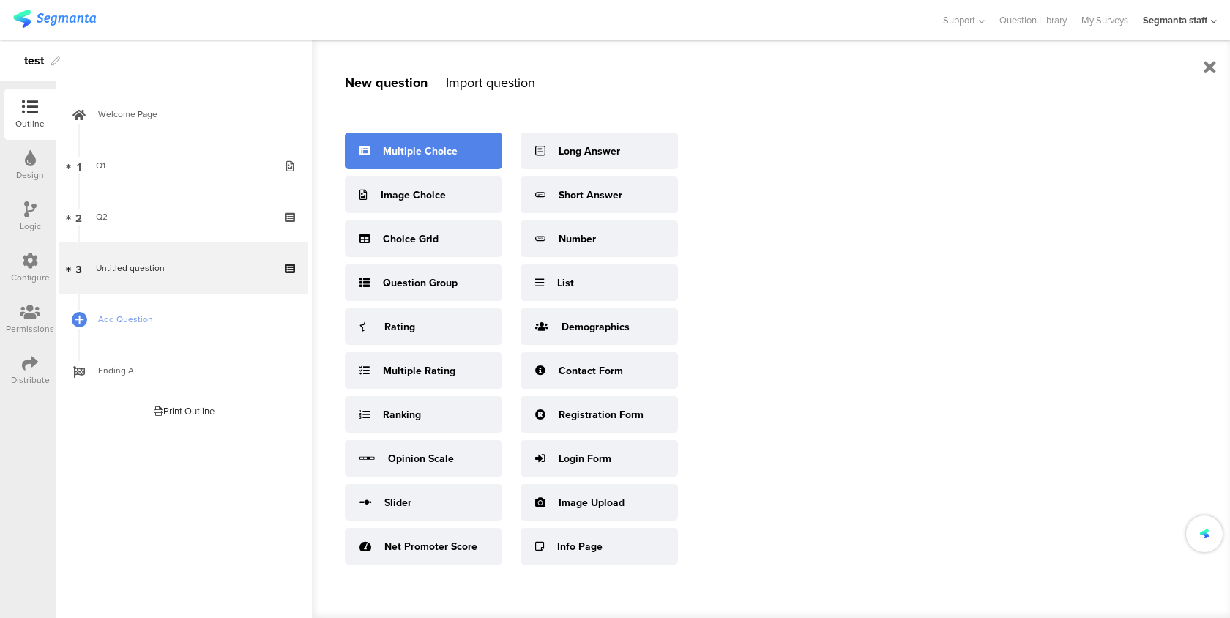
click at [484, 141] on div "Multiple Choice" at bounding box center [423, 150] width 157 height 37
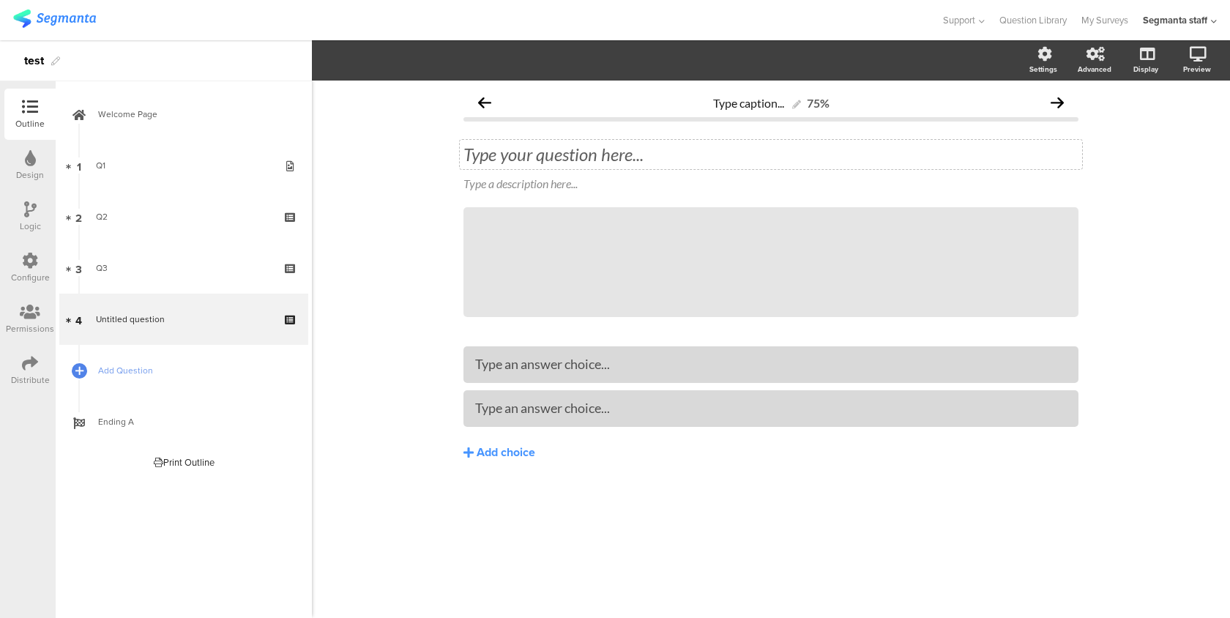
click at [476, 149] on div "Type your question here..." at bounding box center [771, 154] width 622 height 29
click at [135, 370] on span "Add Question" at bounding box center [191, 370] width 187 height 15
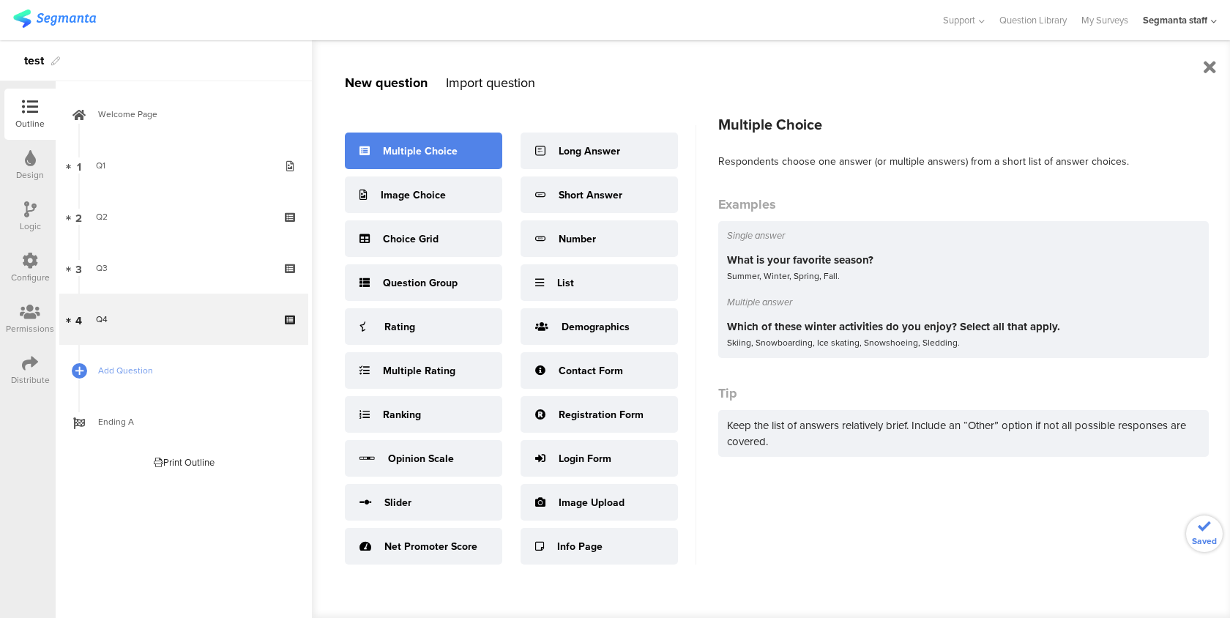
click at [457, 147] on div "Multiple Choice" at bounding box center [423, 150] width 157 height 37
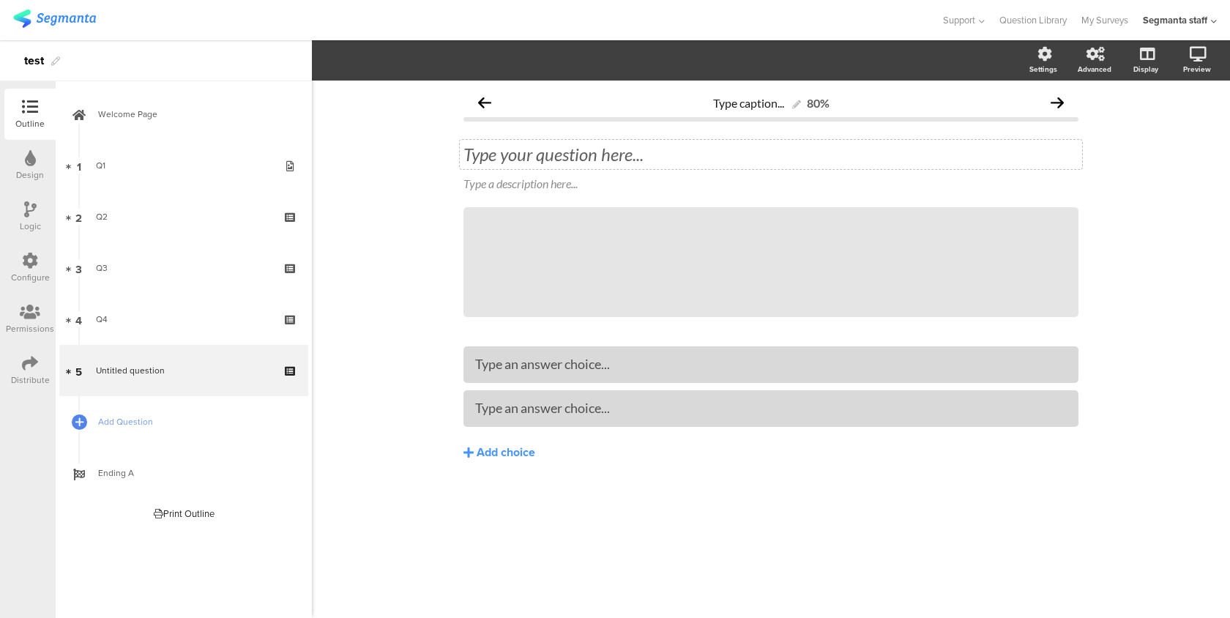
click at [474, 155] on div "Type your question here..." at bounding box center [770, 154] width 615 height 22
click at [160, 427] on span "Add Question" at bounding box center [191, 421] width 187 height 15
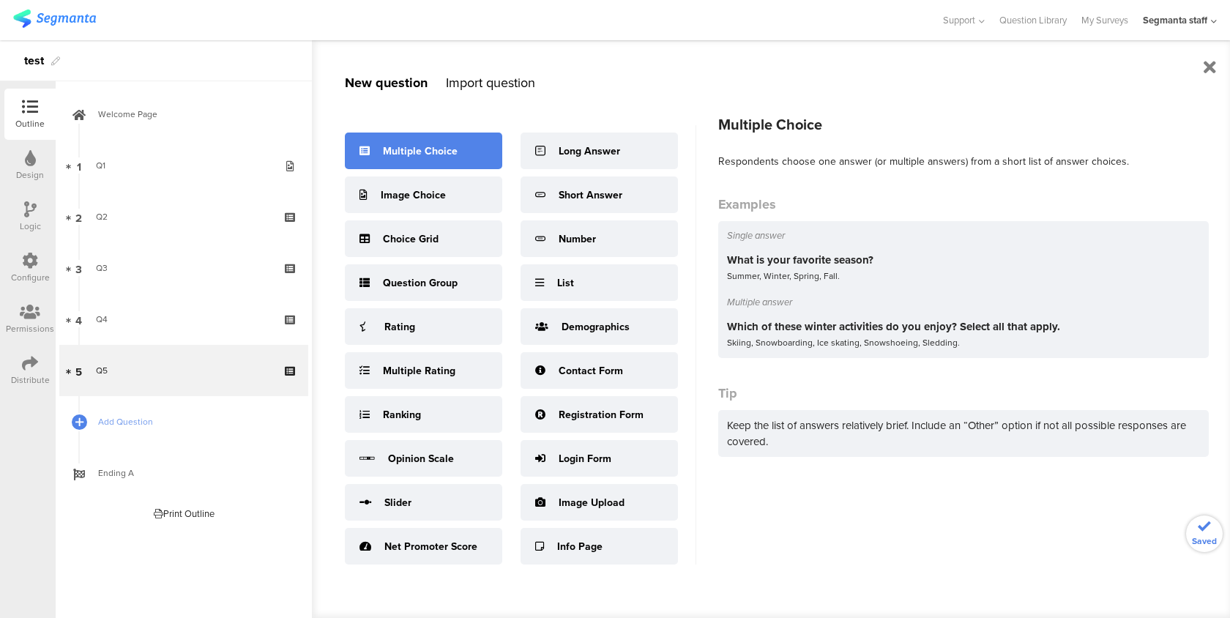
click at [482, 152] on div "Multiple Choice" at bounding box center [423, 150] width 157 height 37
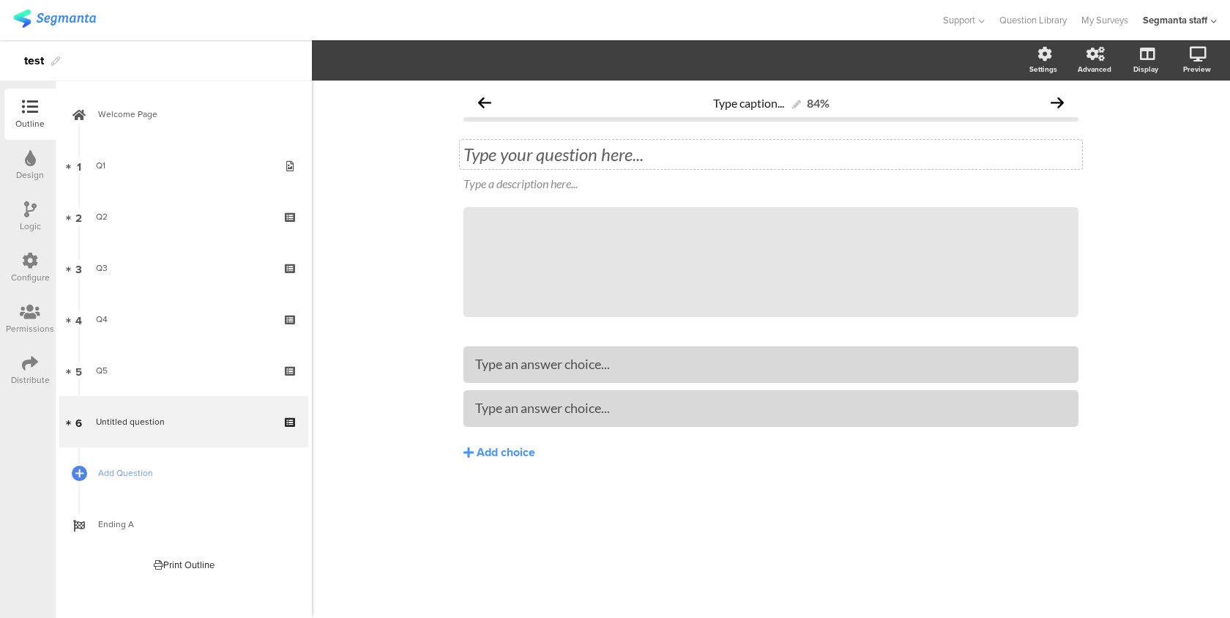
click at [482, 153] on div "Type your question here..." at bounding box center [771, 154] width 622 height 29
click at [35, 266] on icon at bounding box center [30, 260] width 16 height 16
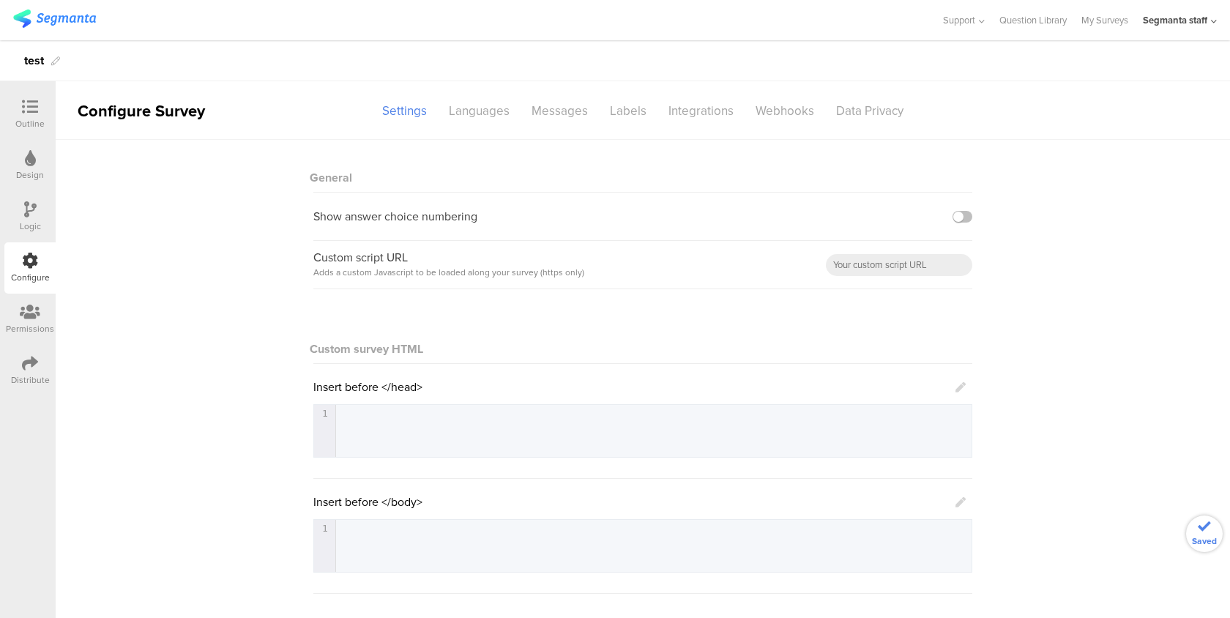
click at [25, 216] on icon at bounding box center [30, 209] width 12 height 16
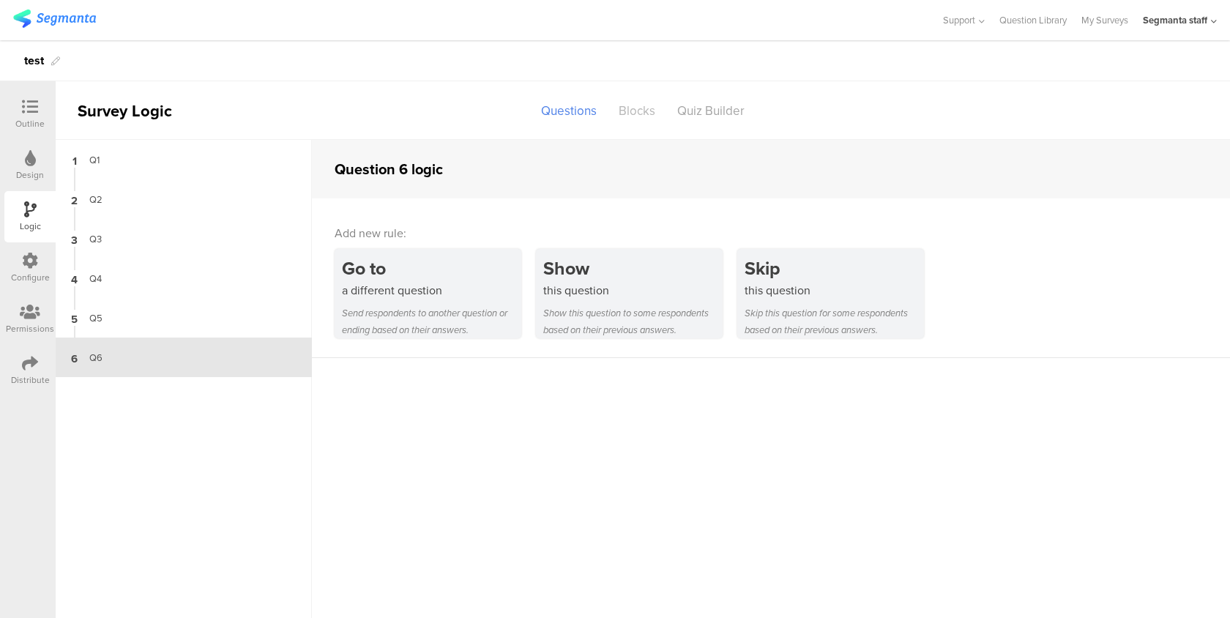
click at [627, 110] on div "Blocks" at bounding box center [636, 111] width 59 height 26
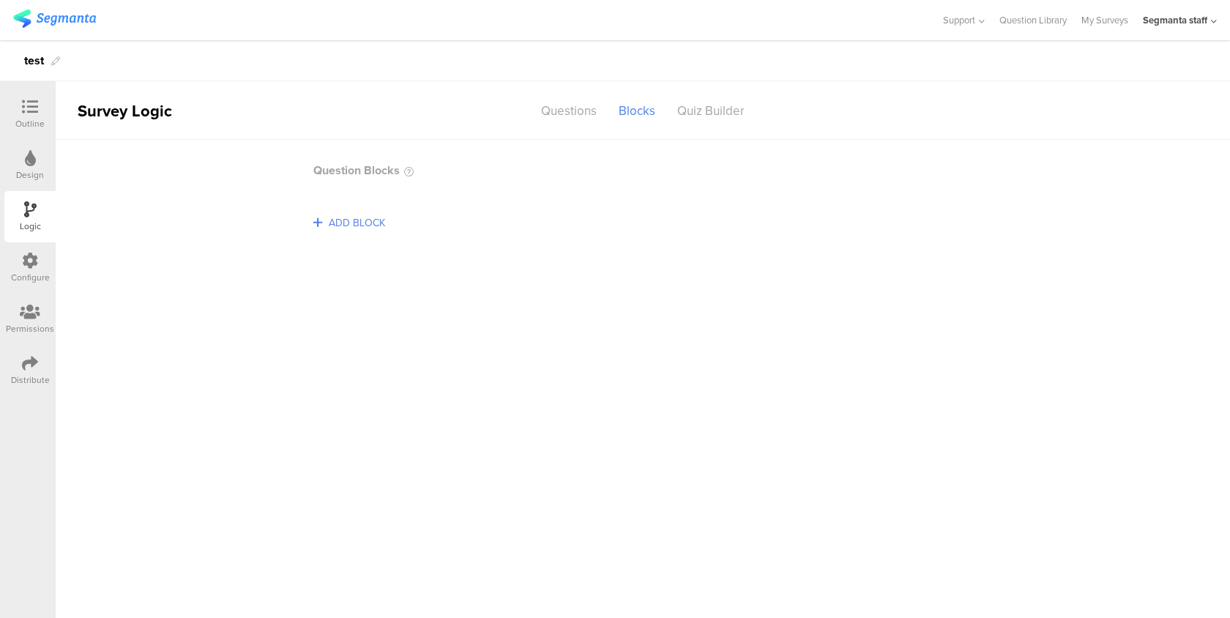
click at [355, 225] on span "ADD BLOCK" at bounding box center [357, 223] width 64 height 23
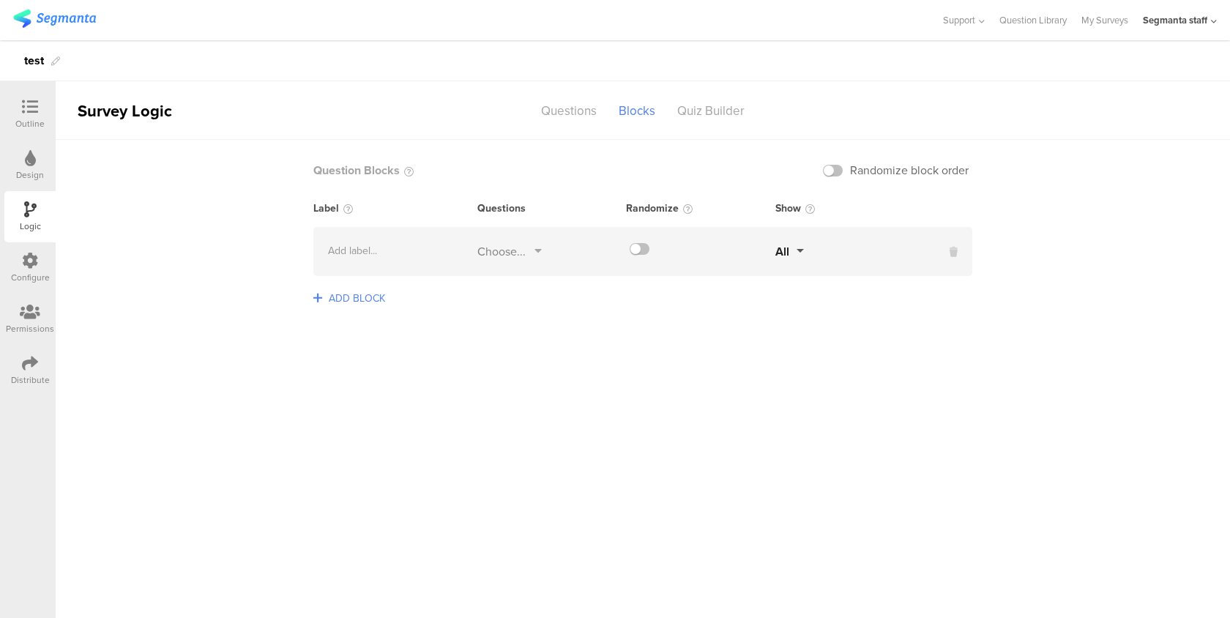
click at [512, 253] on div "Choose..." at bounding box center [501, 251] width 48 height 17
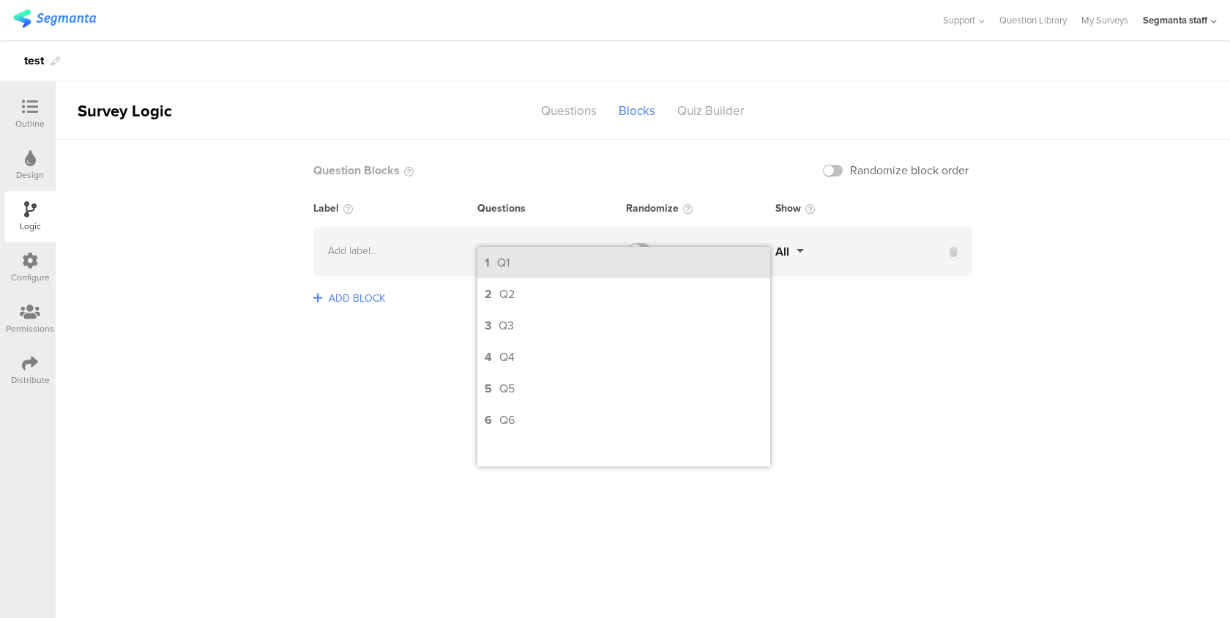
click at [514, 263] on li "1 Q1" at bounding box center [623, 262] width 293 height 31
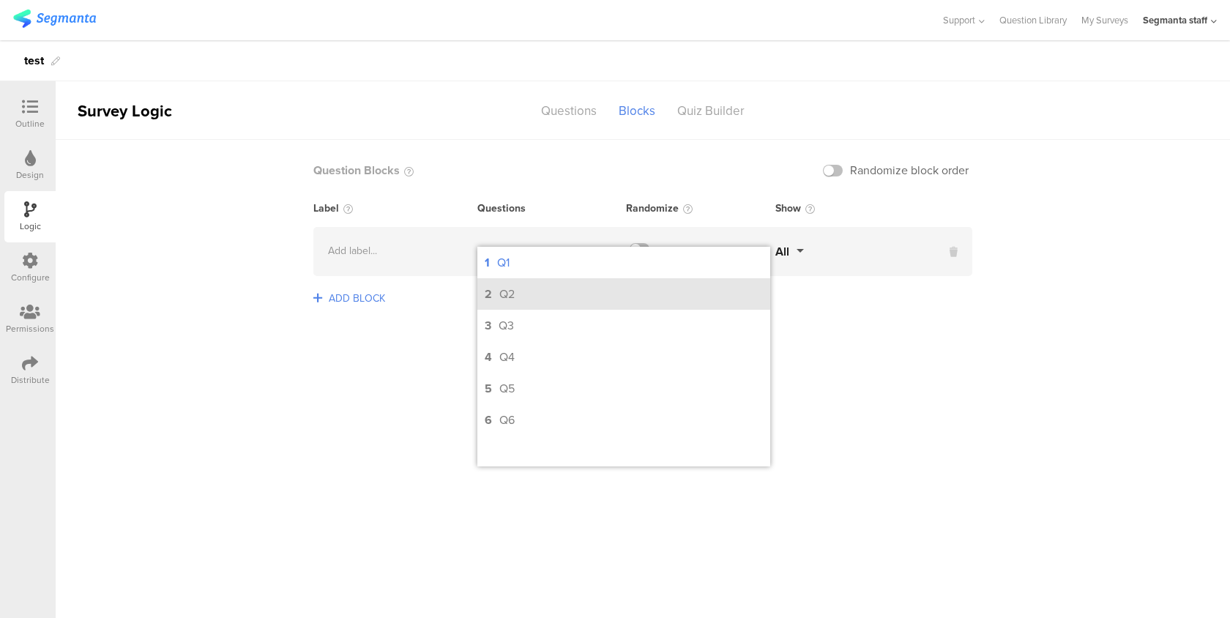
click at [511, 296] on div "Q2" at bounding box center [506, 293] width 15 height 17
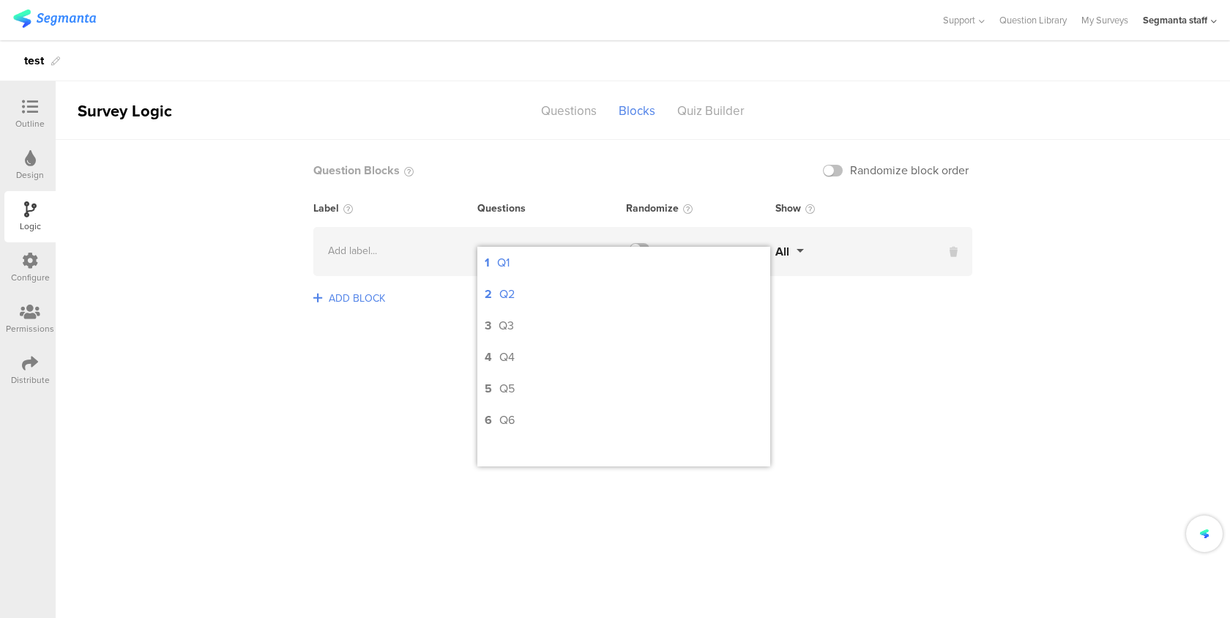
click at [378, 297] on span "ADD BLOCK" at bounding box center [357, 298] width 64 height 23
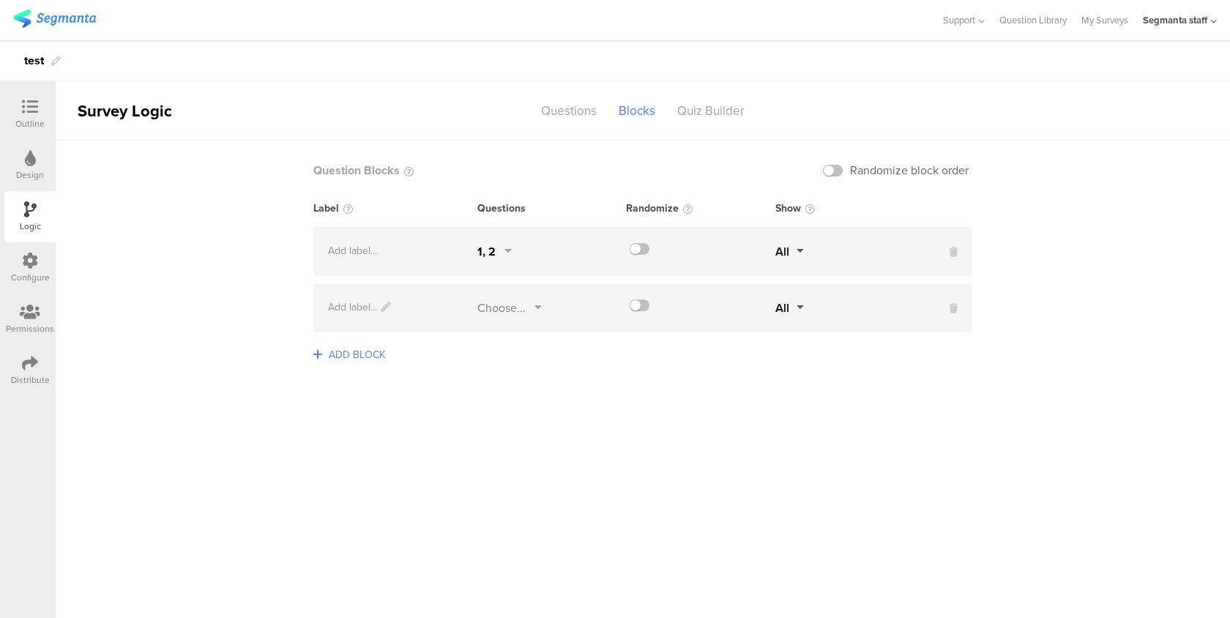
click at [468, 313] on div "Add label..." at bounding box center [395, 307] width 164 height 17
click at [484, 315] on div "Choose..." at bounding box center [501, 307] width 48 height 17
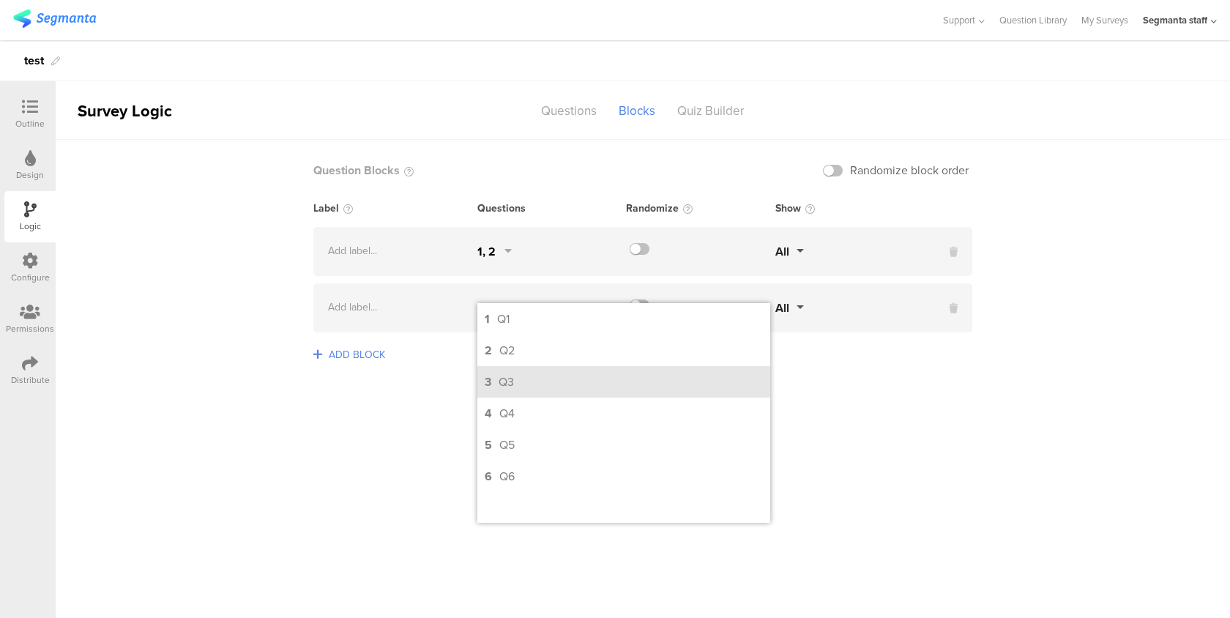
click at [503, 375] on li "3 Q3" at bounding box center [623, 381] width 293 height 31
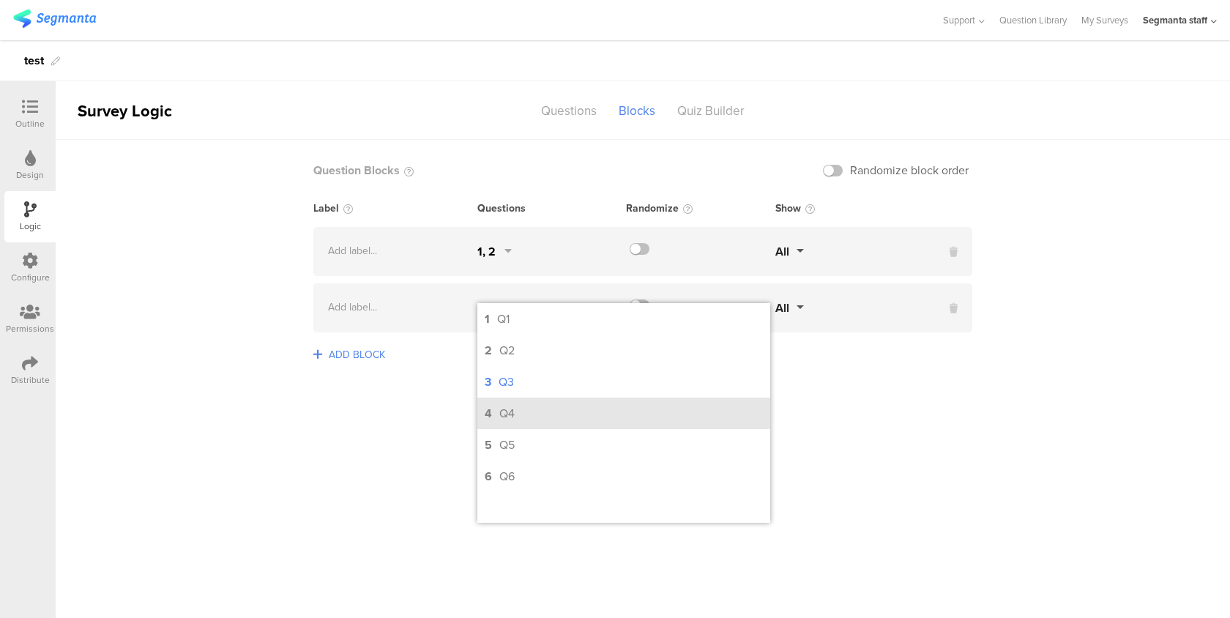
click at [503, 413] on div "Q4" at bounding box center [506, 413] width 15 height 17
click at [383, 360] on span "ADD BLOCK" at bounding box center [357, 354] width 64 height 23
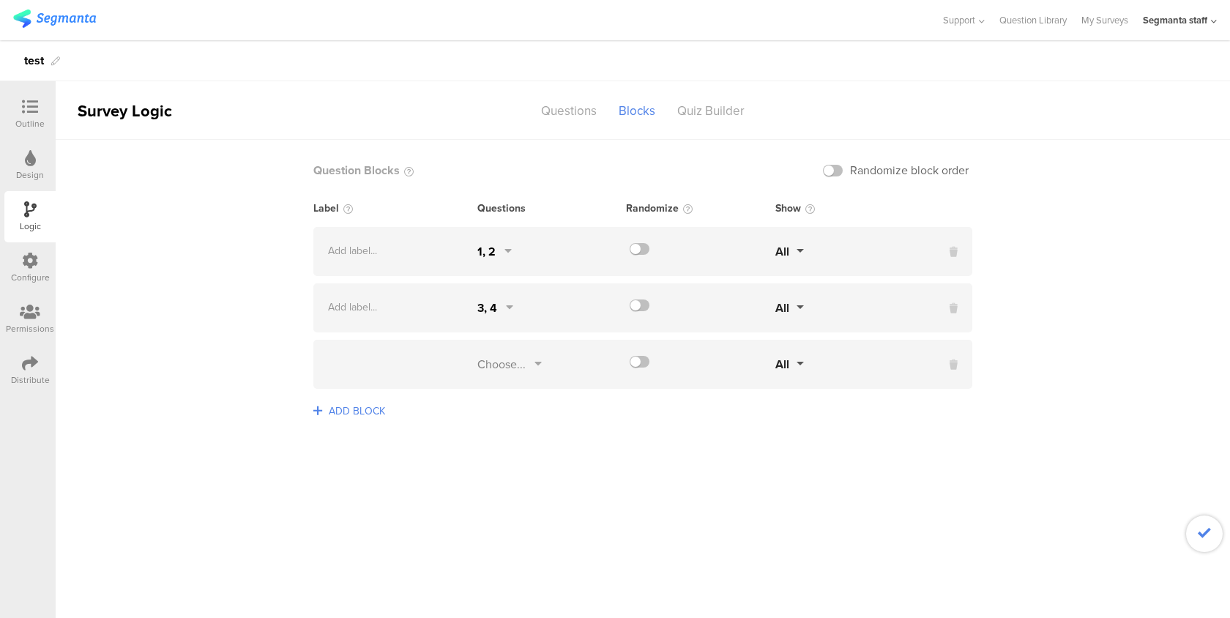
click at [360, 357] on div "Choose... All" at bounding box center [642, 364] width 659 height 49
click at [479, 371] on div "Choose..." at bounding box center [501, 364] width 48 height 17
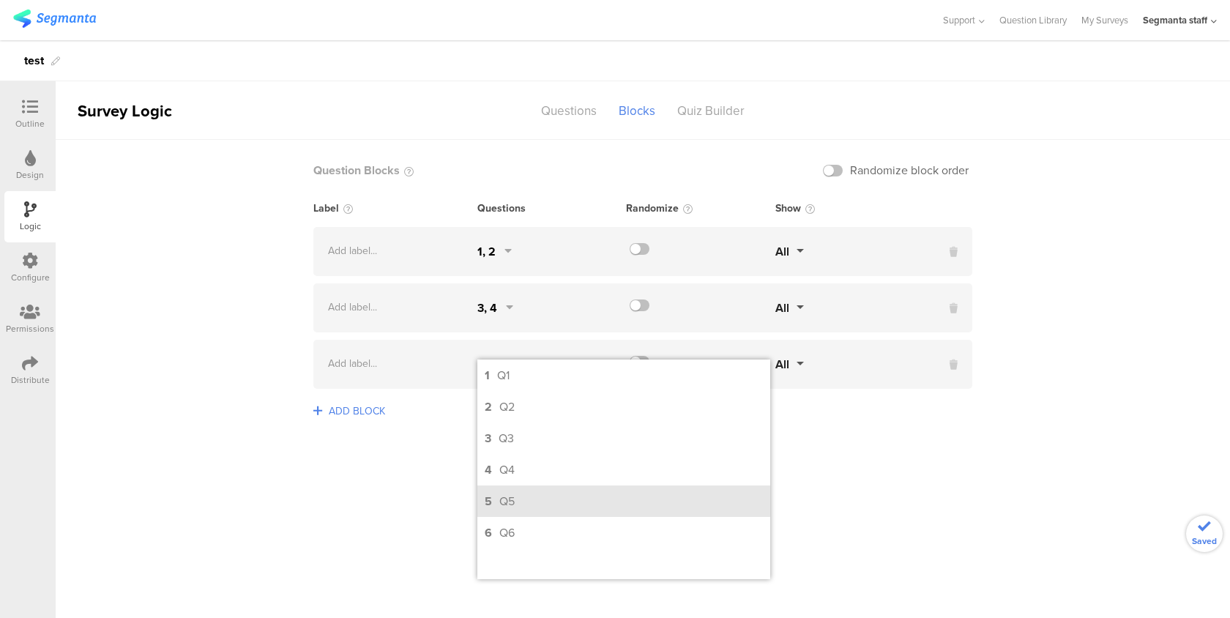
click at [502, 498] on div "Q5" at bounding box center [506, 501] width 15 height 17
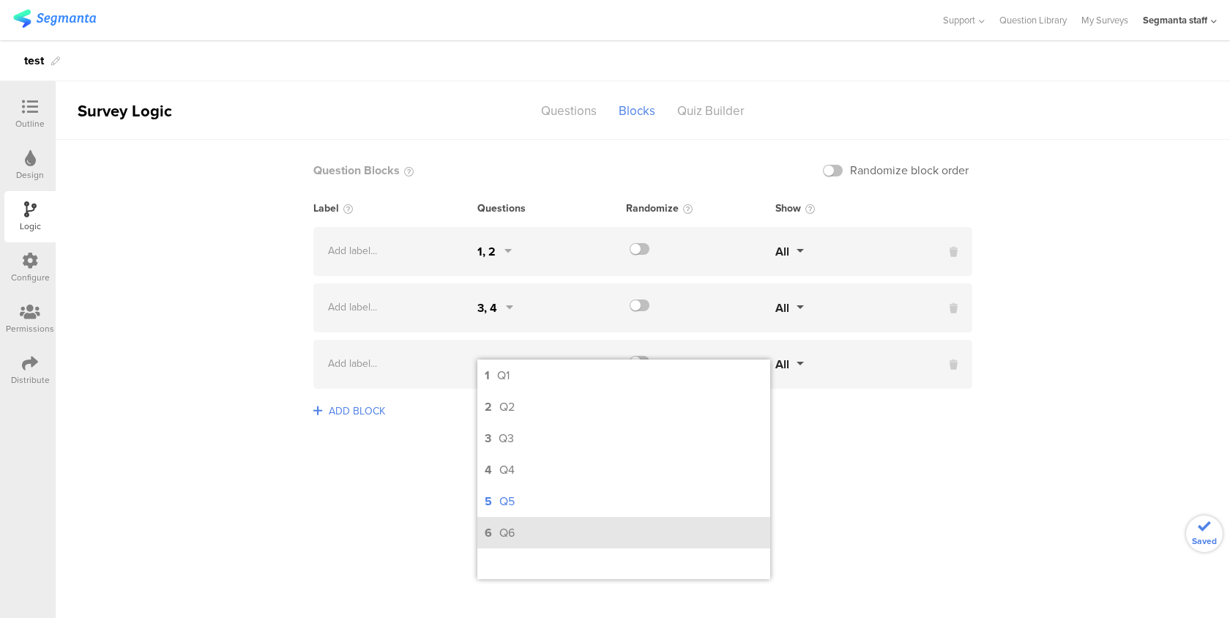
click at [502, 538] on div "Q6" at bounding box center [506, 532] width 15 height 17
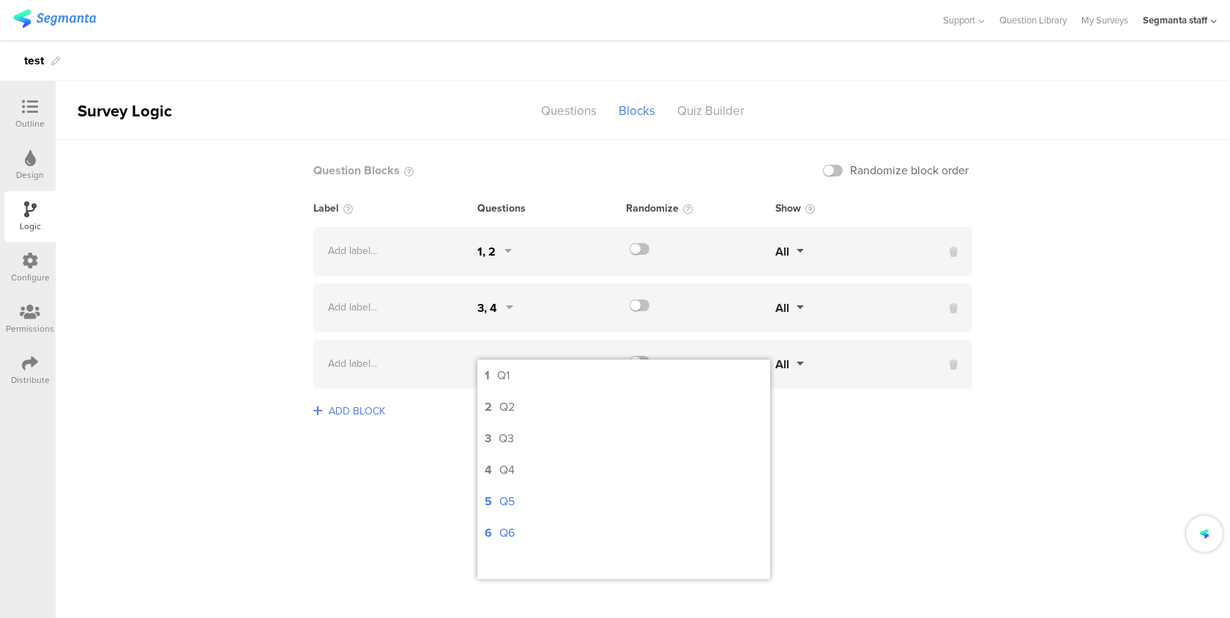
click at [19, 115] on div at bounding box center [29, 108] width 29 height 18
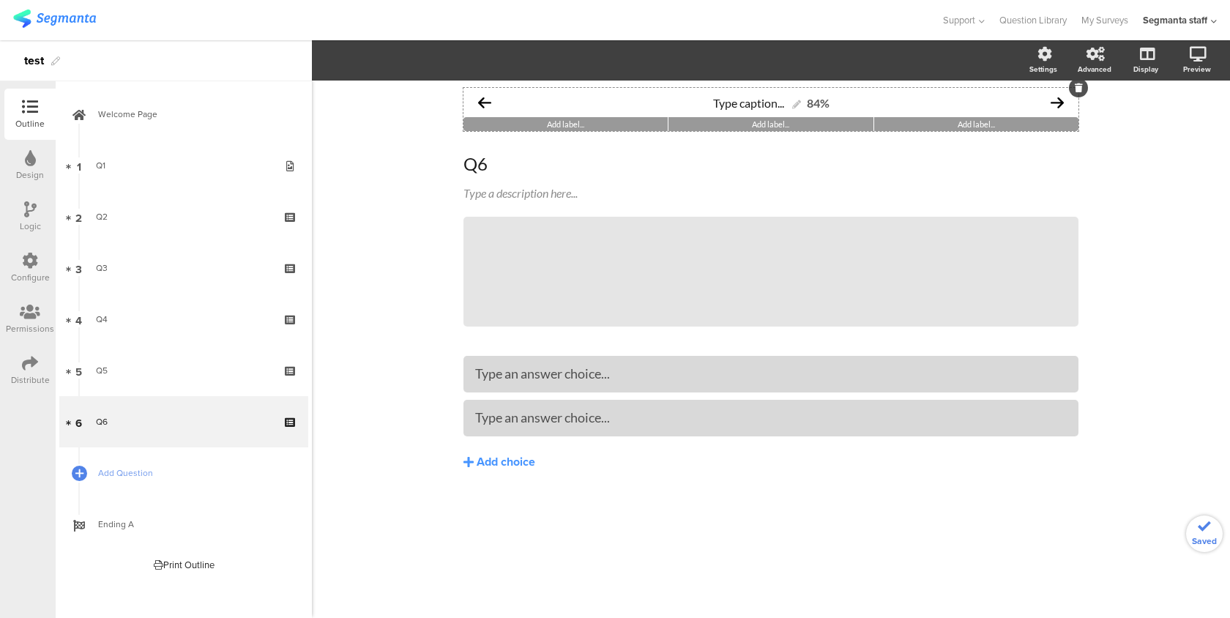
click at [528, 111] on div "Type caption... 84%" at bounding box center [770, 102] width 615 height 29
click at [364, 65] on icon "button" at bounding box center [367, 60] width 15 height 12
click at [34, 265] on icon at bounding box center [30, 260] width 16 height 16
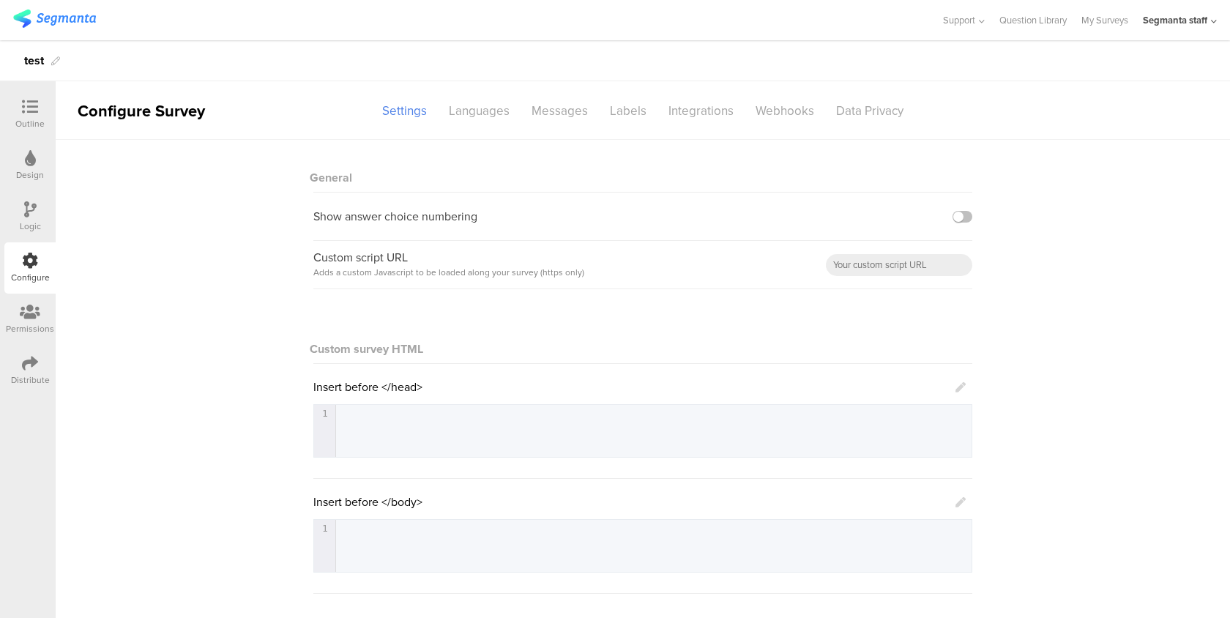
click at [28, 348] on div "Distribute" at bounding box center [29, 370] width 51 height 51
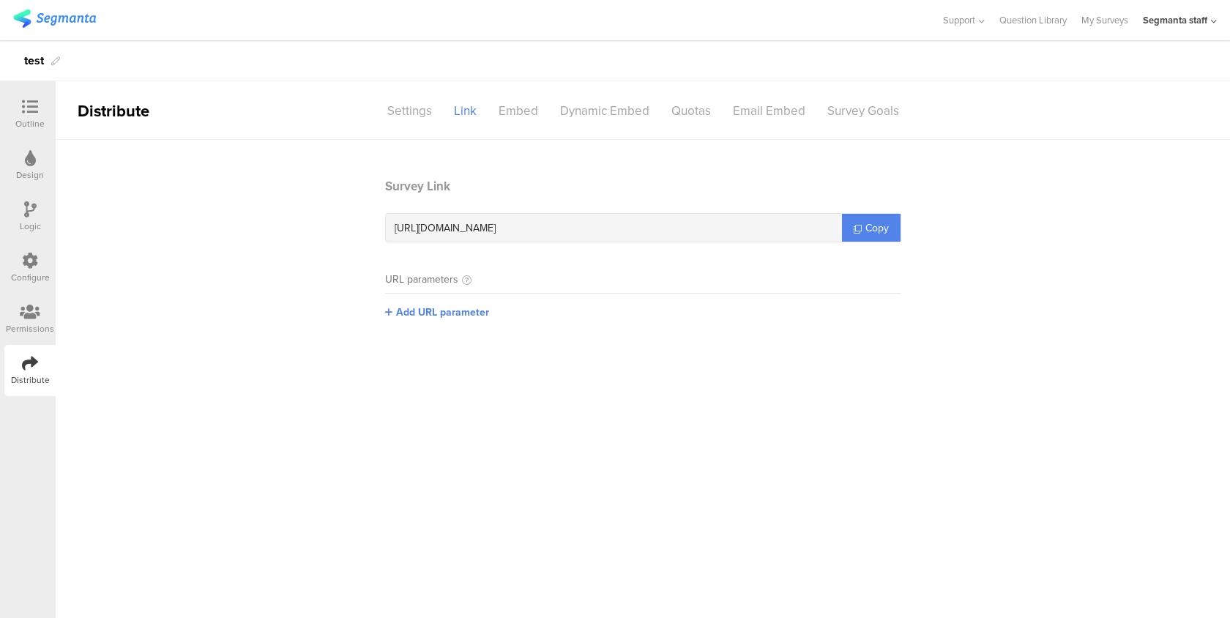
click at [16, 328] on div "Permissions" at bounding box center [30, 328] width 48 height 13
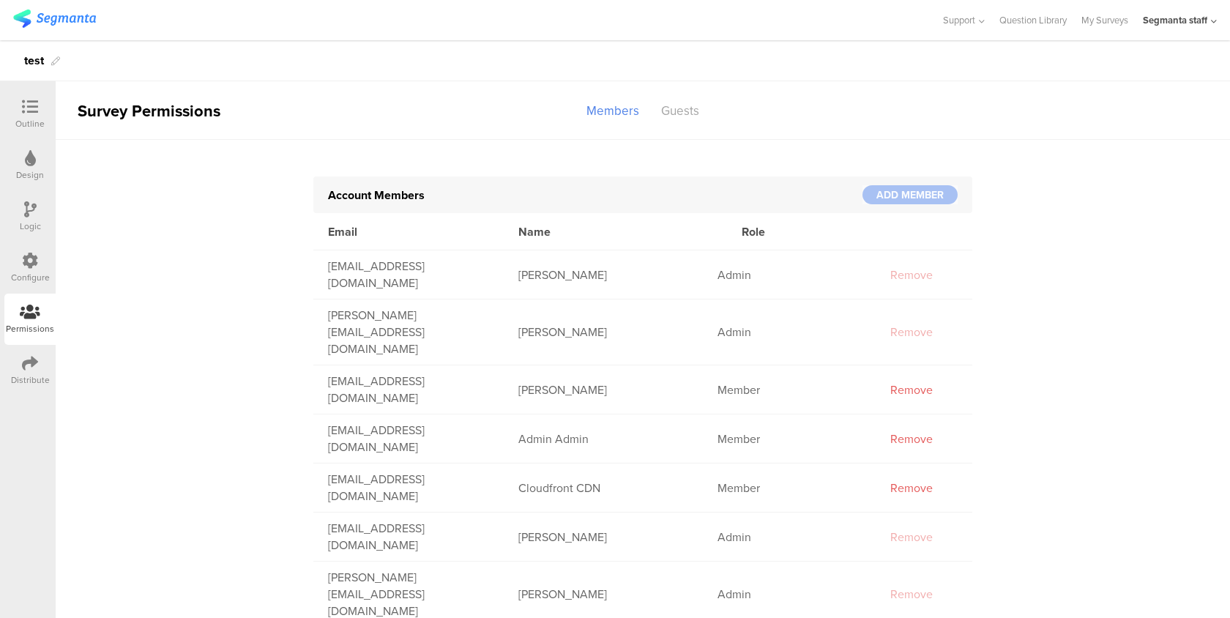
click at [32, 220] on div "Logic" at bounding box center [30, 226] width 21 height 13
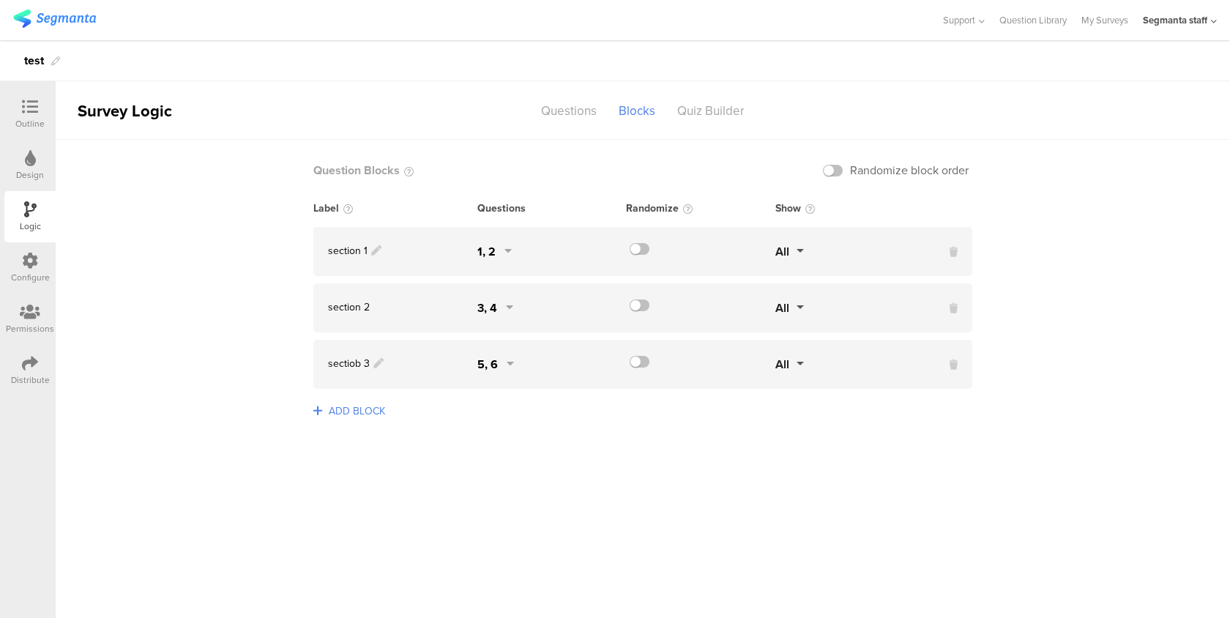
click at [357, 367] on span "sectiob 3" at bounding box center [349, 363] width 42 height 15
drag, startPoint x: 358, startPoint y: 247, endPoint x: 332, endPoint y: 247, distance: 25.6
click at [332, 247] on span "section 1" at bounding box center [348, 250] width 40 height 15
drag, startPoint x: 361, startPoint y: 304, endPoint x: 331, endPoint y: 304, distance: 30.0
click at [331, 304] on span "section 2" at bounding box center [349, 306] width 42 height 15
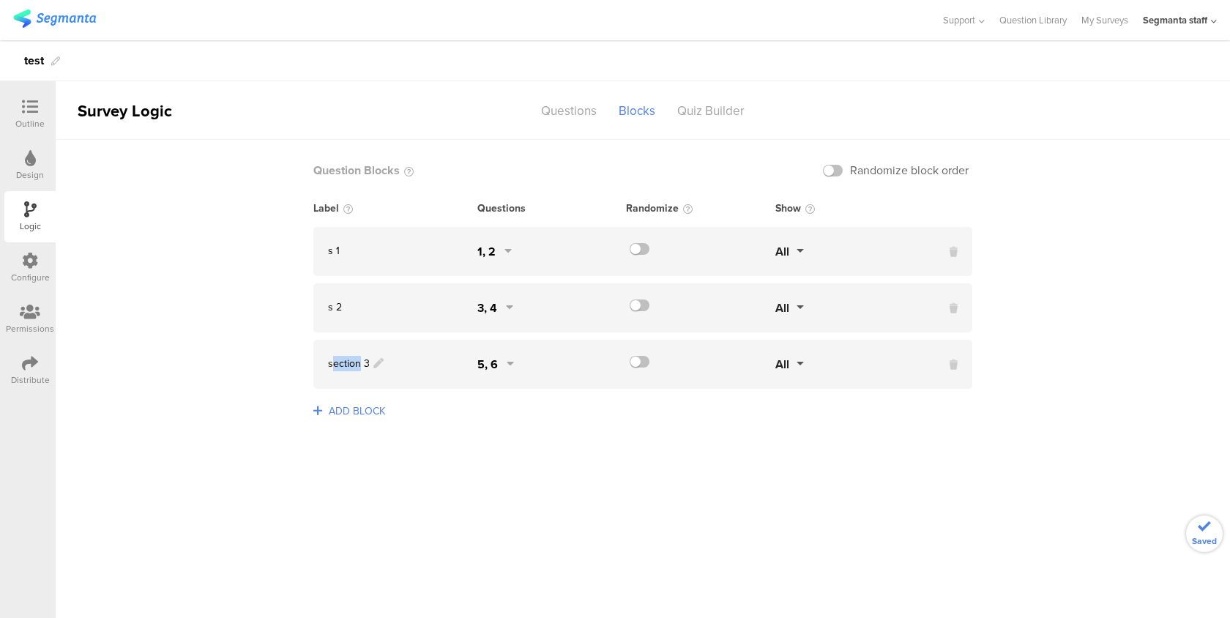
drag, startPoint x: 359, startPoint y: 365, endPoint x: 334, endPoint y: 365, distance: 24.9
click at [334, 365] on span "section 3" at bounding box center [349, 363] width 42 height 15
click at [12, 116] on div "Outline" at bounding box center [29, 114] width 51 height 51
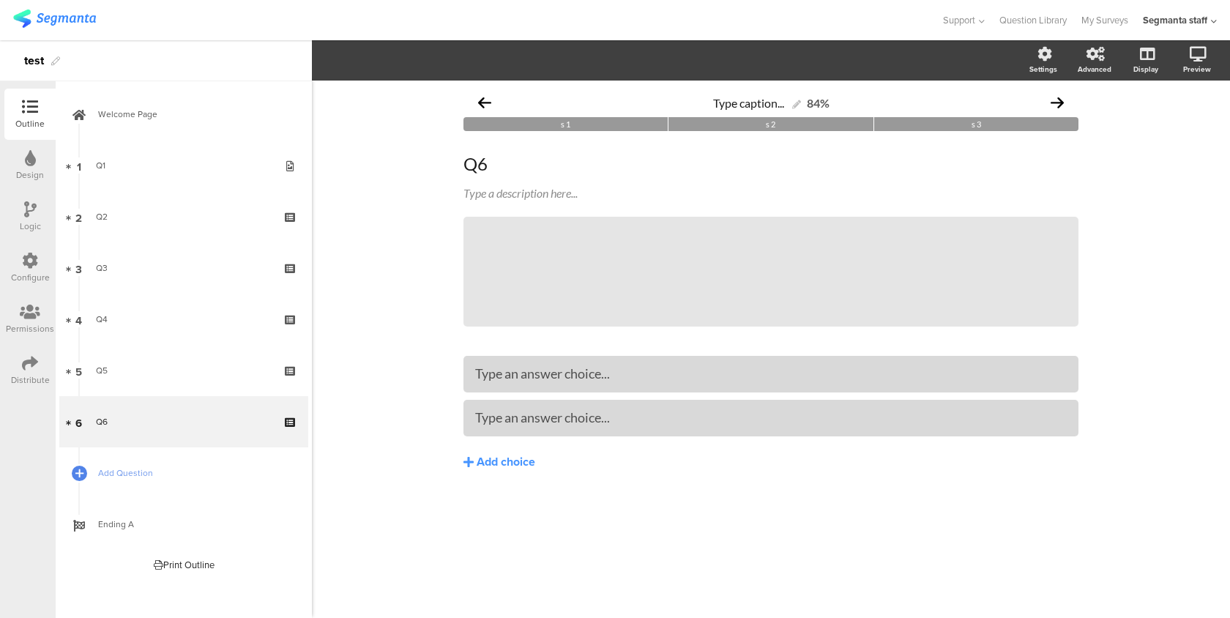
click at [22, 258] on icon at bounding box center [30, 260] width 16 height 16
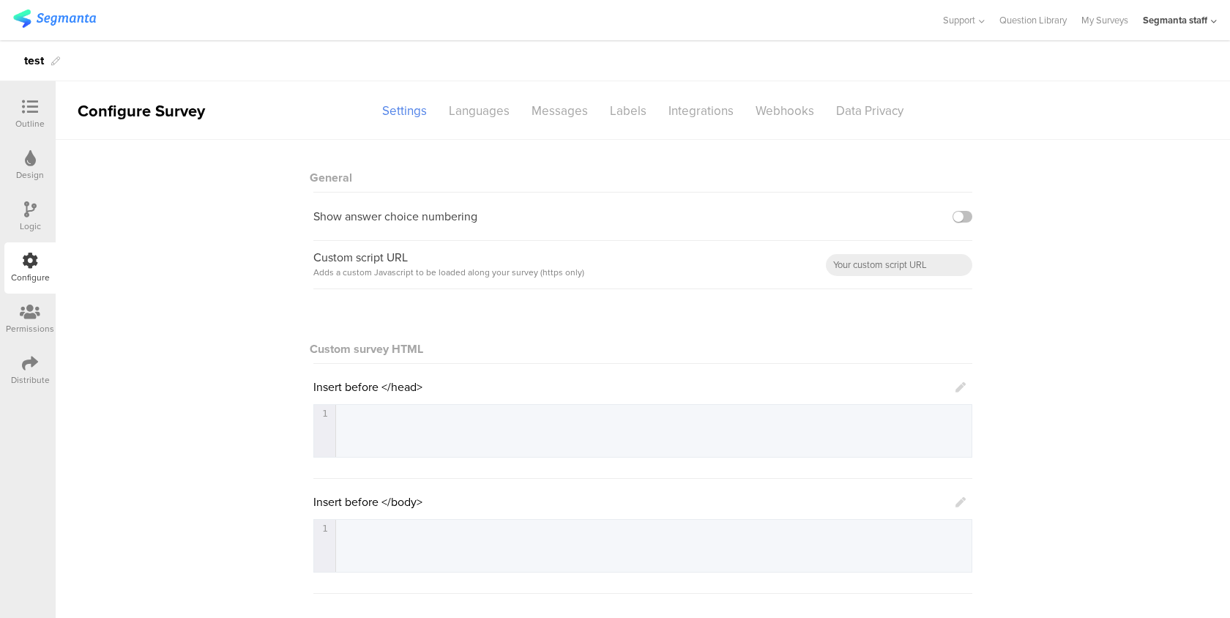
click at [31, 217] on icon at bounding box center [30, 209] width 12 height 16
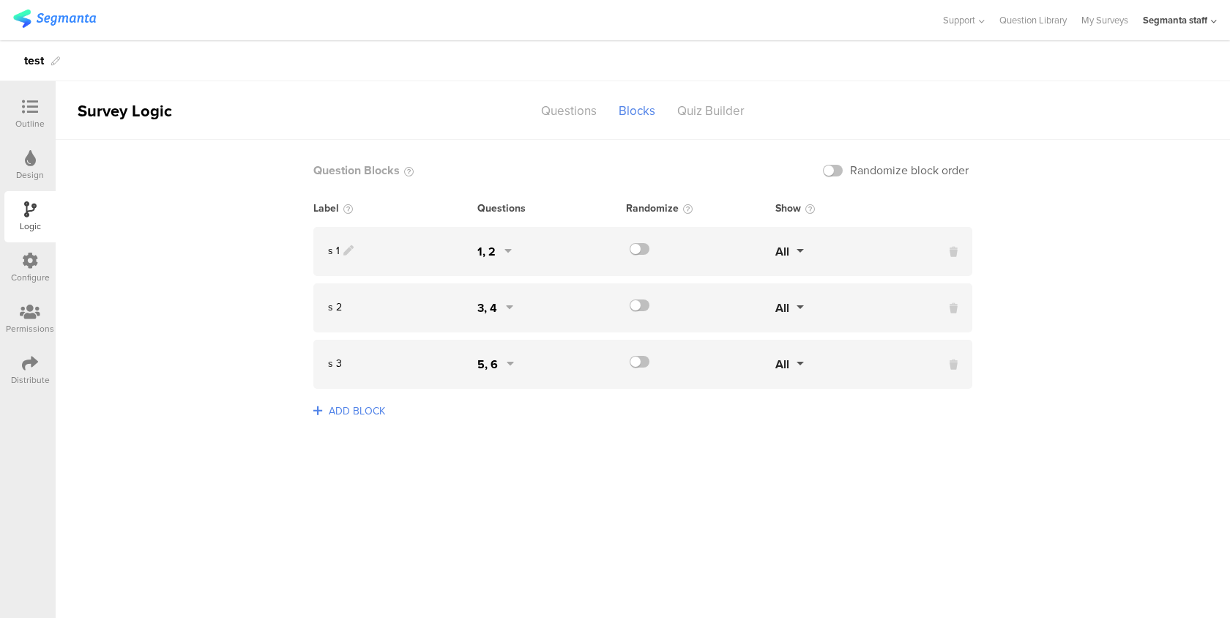
click at [336, 250] on span "s 1" at bounding box center [334, 250] width 12 height 15
click at [337, 304] on span "s 2" at bounding box center [335, 306] width 14 height 15
click at [336, 362] on span "s 3" at bounding box center [335, 363] width 14 height 15
click at [35, 116] on div "Outline" at bounding box center [29, 114] width 29 height 31
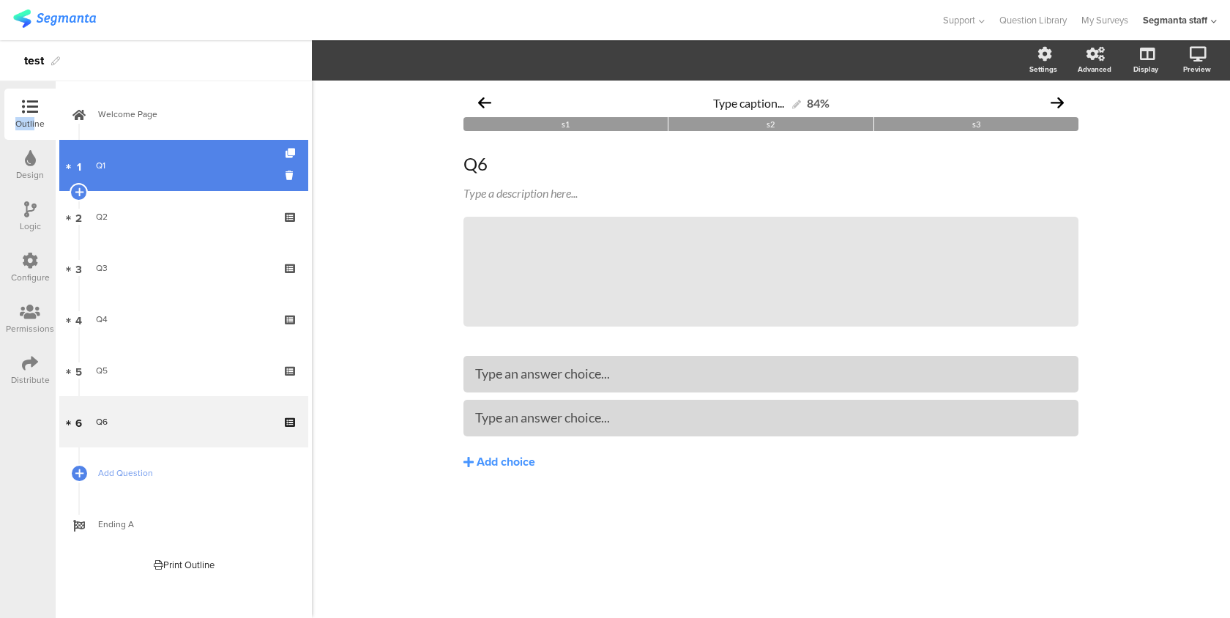
click at [160, 157] on link "1 Q1" at bounding box center [183, 165] width 249 height 51
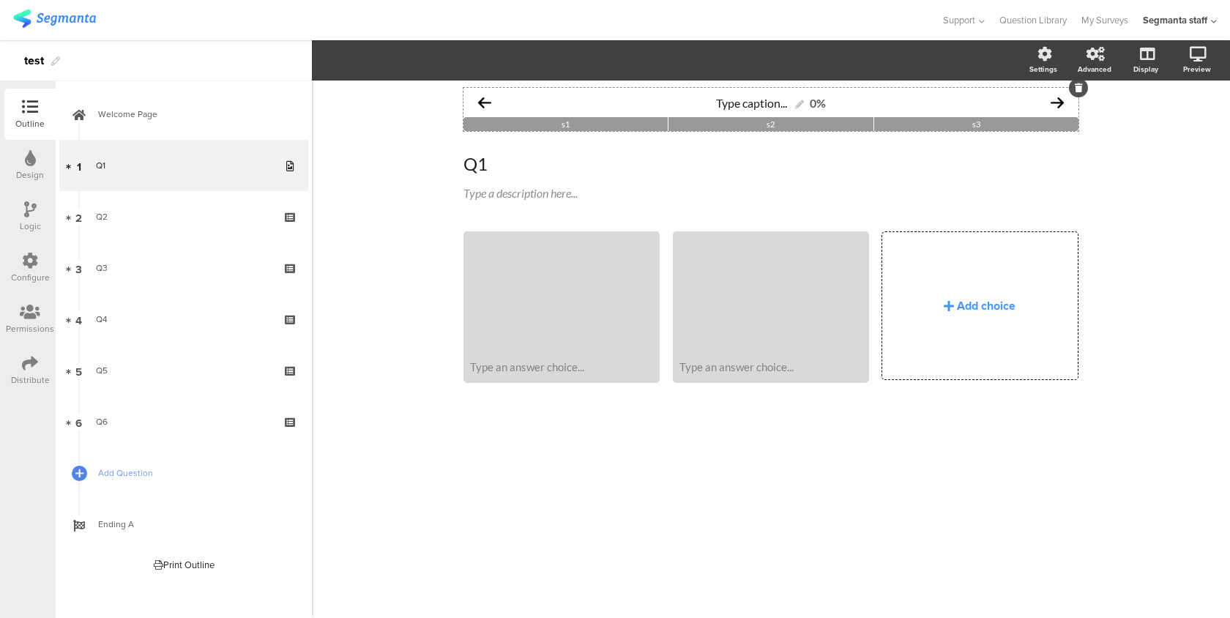
click at [594, 111] on div "Type caption... 0%" at bounding box center [770, 102] width 615 height 29
click at [337, 70] on button "Layout" at bounding box center [348, 60] width 54 height 31
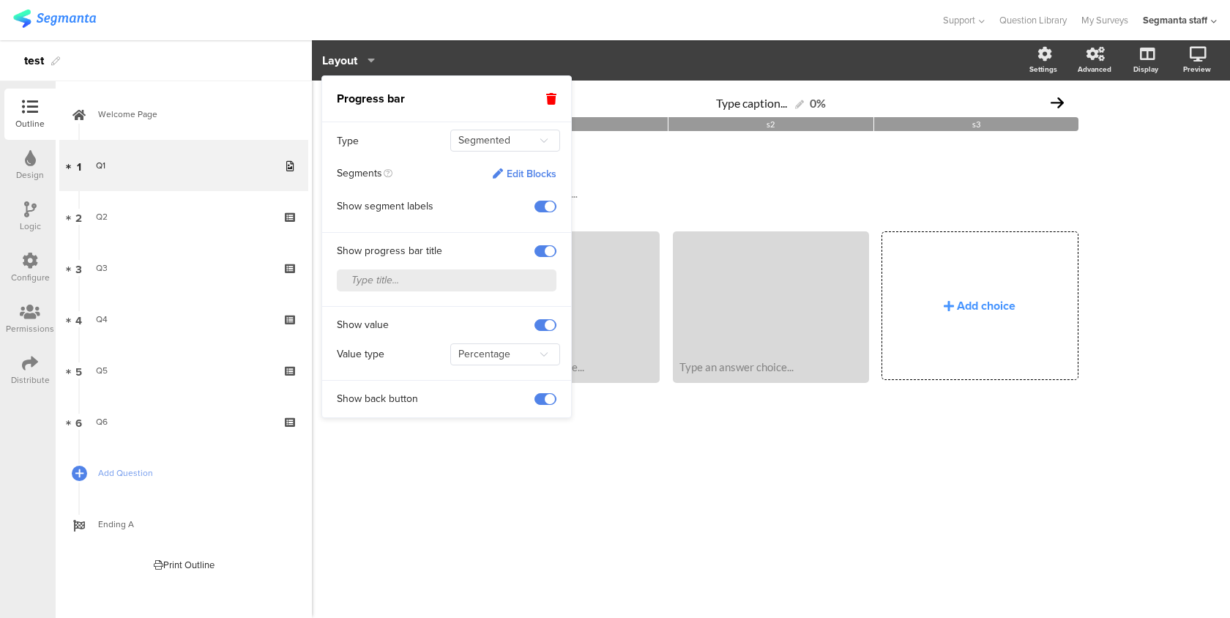
click at [550, 203] on span at bounding box center [545, 207] width 22 height 12
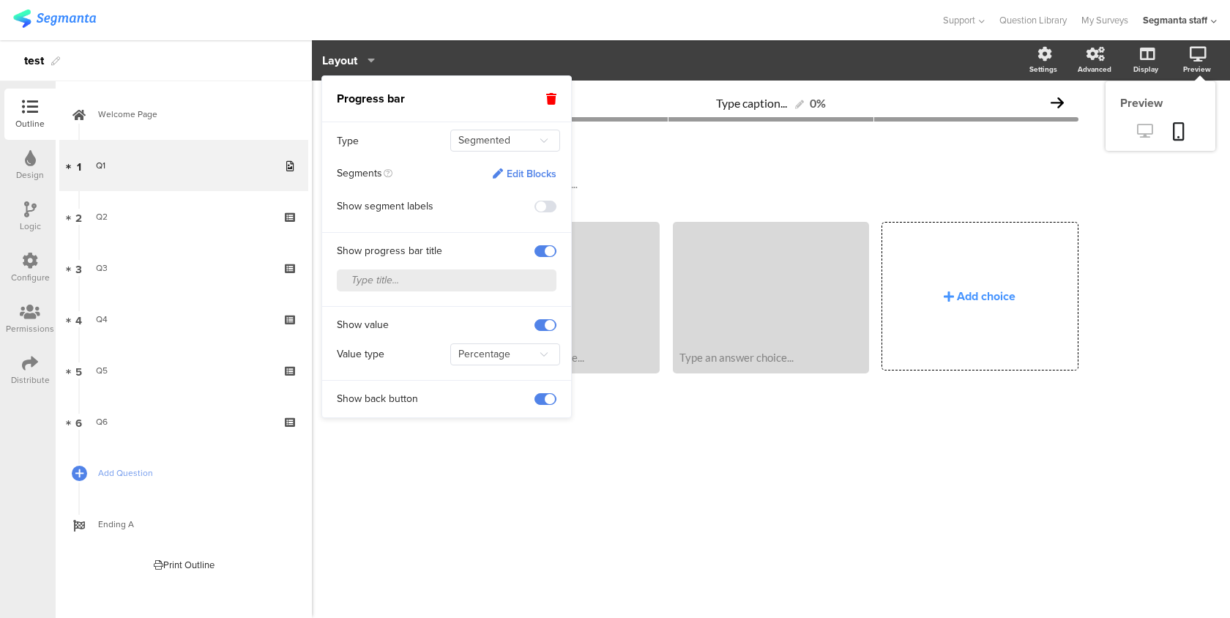
click at [1150, 121] on link at bounding box center [1144, 132] width 36 height 24
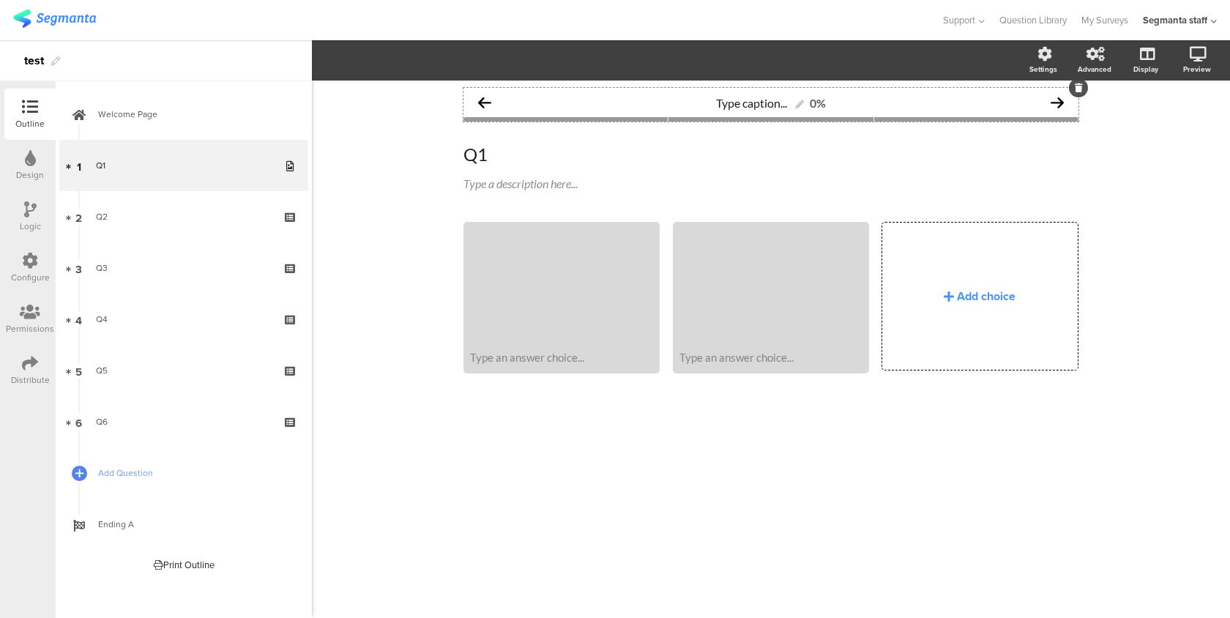
click at [632, 110] on div "Type caption... 0%" at bounding box center [770, 102] width 615 height 29
click at [359, 61] on span "Layout" at bounding box center [348, 60] width 53 height 17
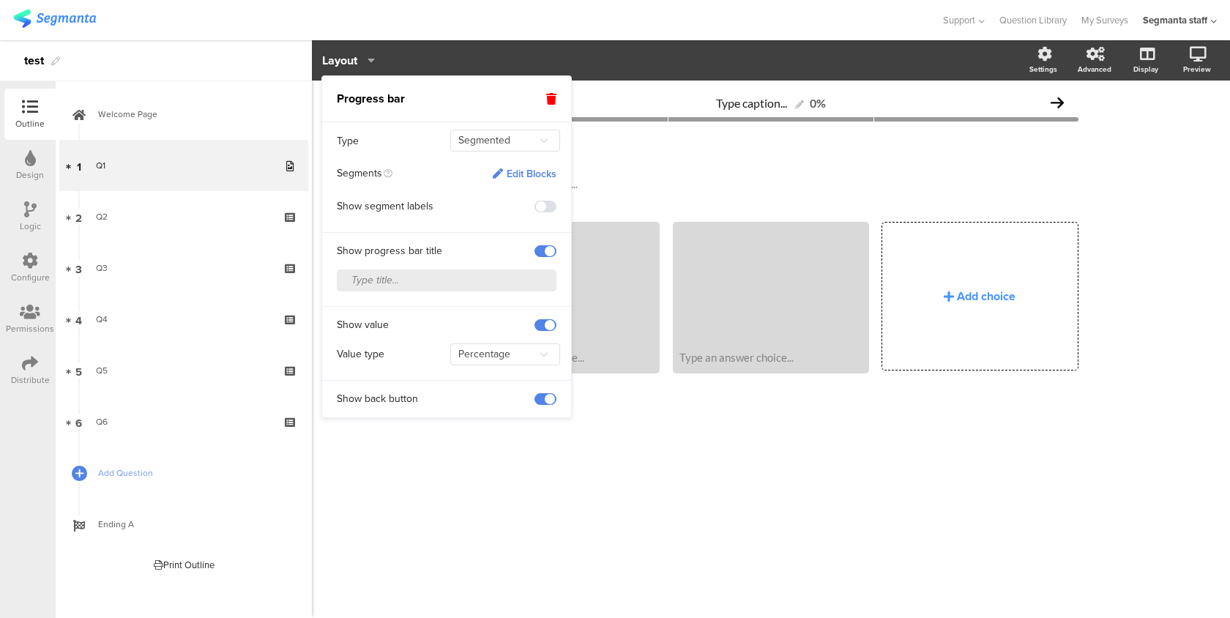
click at [539, 206] on span at bounding box center [545, 207] width 22 height 12
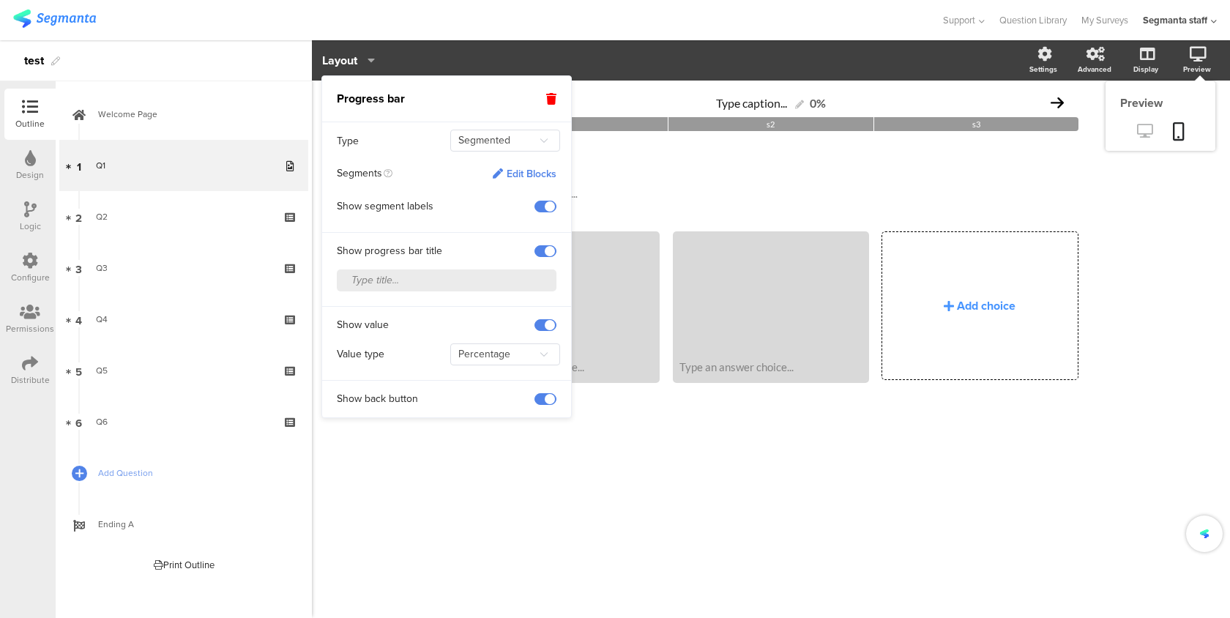
click at [1139, 135] on icon at bounding box center [1144, 131] width 15 height 14
